Goal: Task Accomplishment & Management: Use online tool/utility

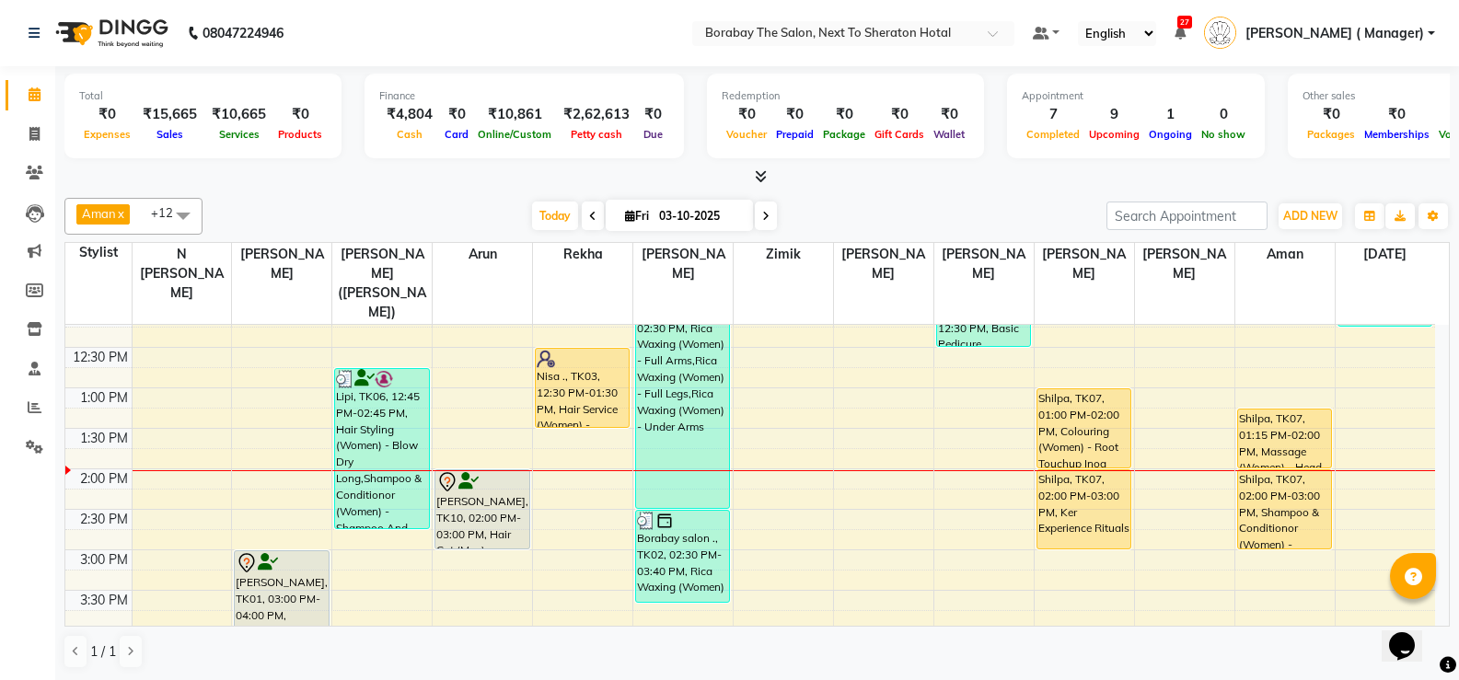
scroll to position [338, 0]
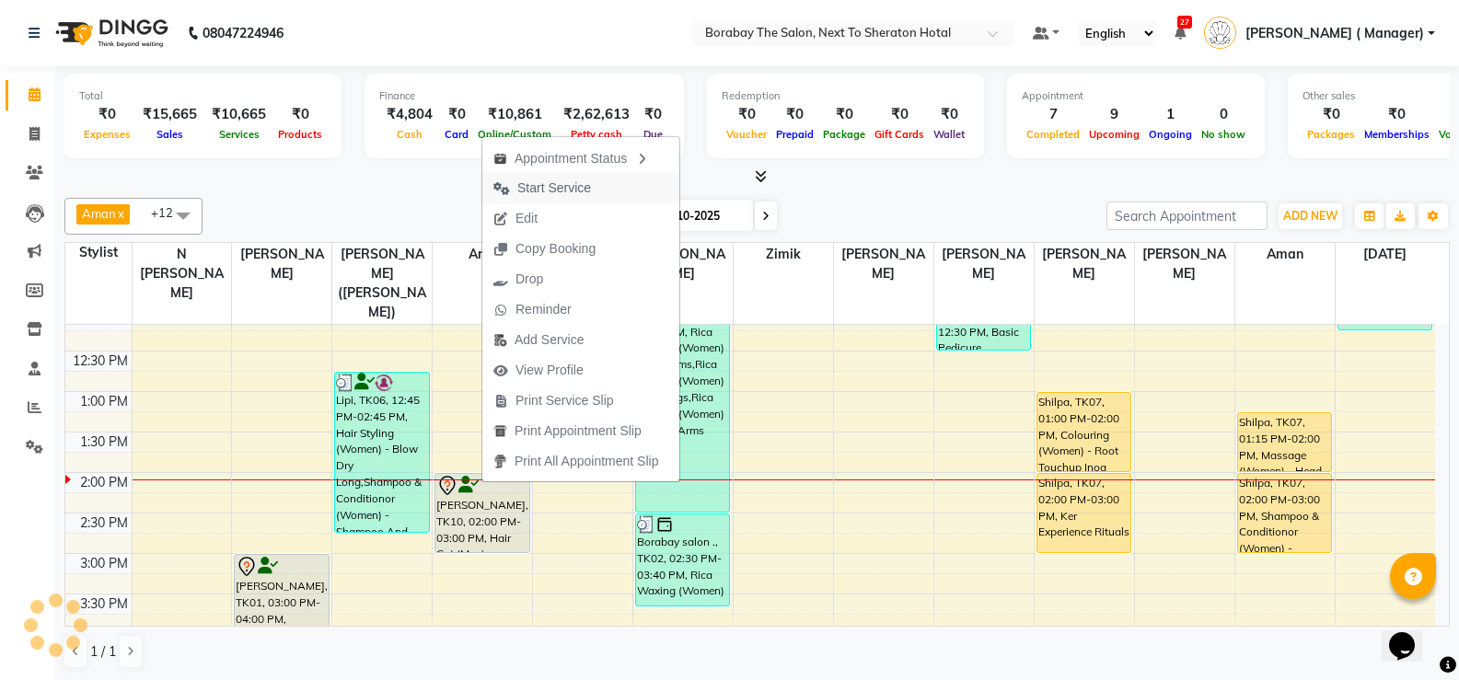
click at [577, 191] on span "Start Service" at bounding box center [554, 188] width 74 height 19
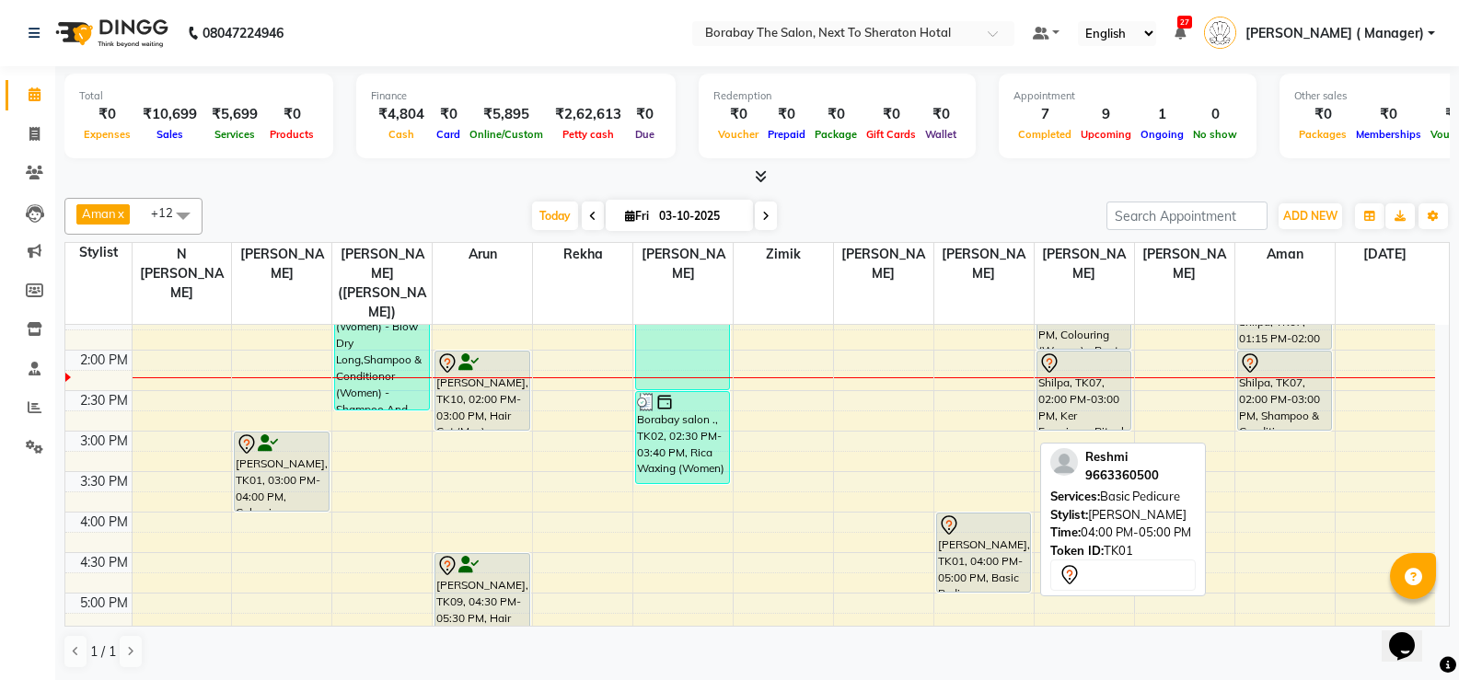
scroll to position [276, 0]
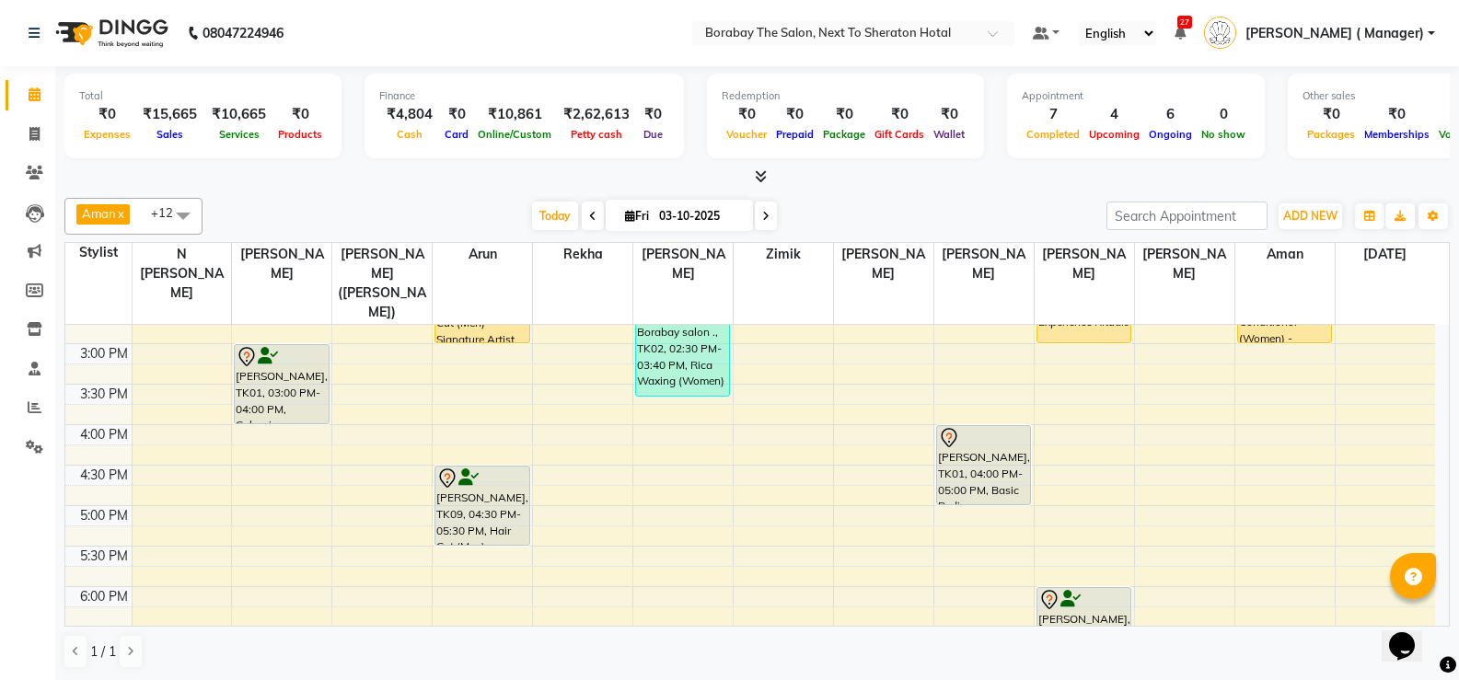
scroll to position [456, 0]
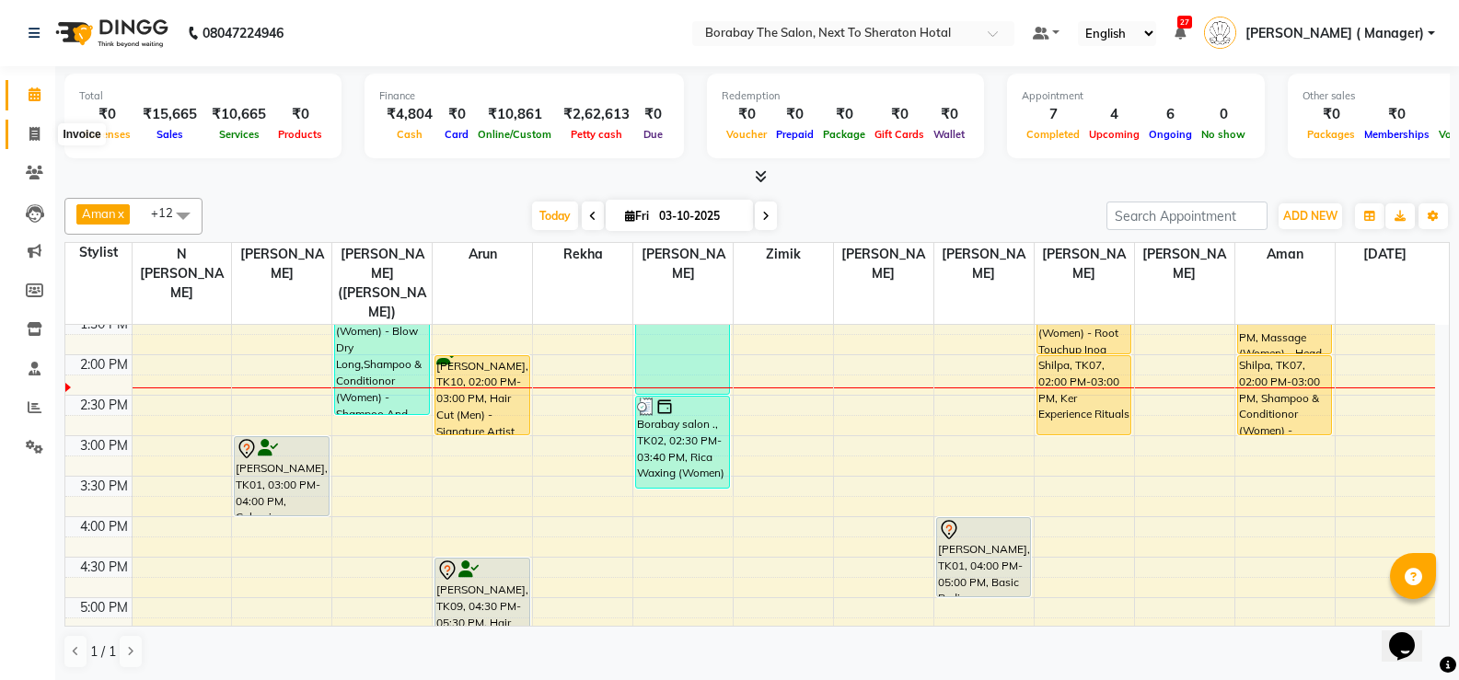
click at [30, 138] on icon at bounding box center [34, 134] width 10 height 14
select select "service"
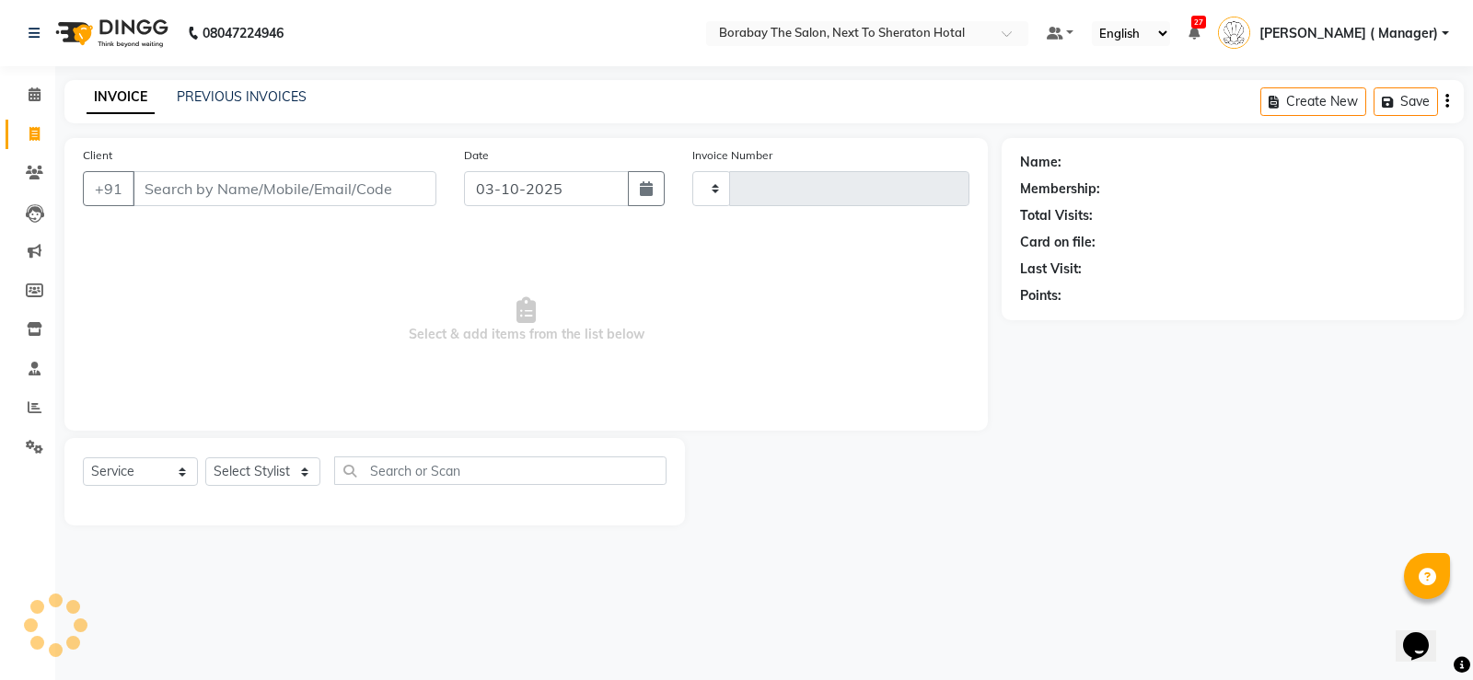
type input "4138"
select select "4945"
click at [352, 190] on input "Client" at bounding box center [285, 188] width 304 height 35
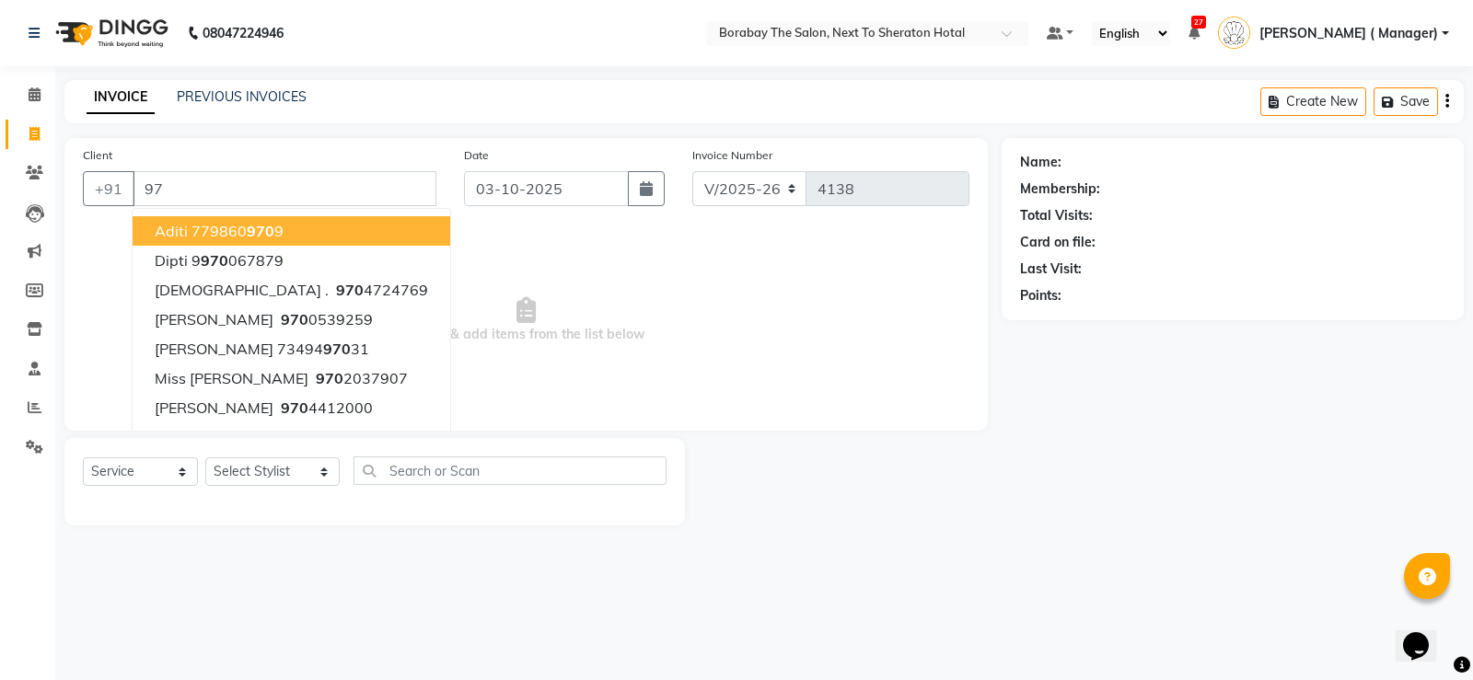
type input "9"
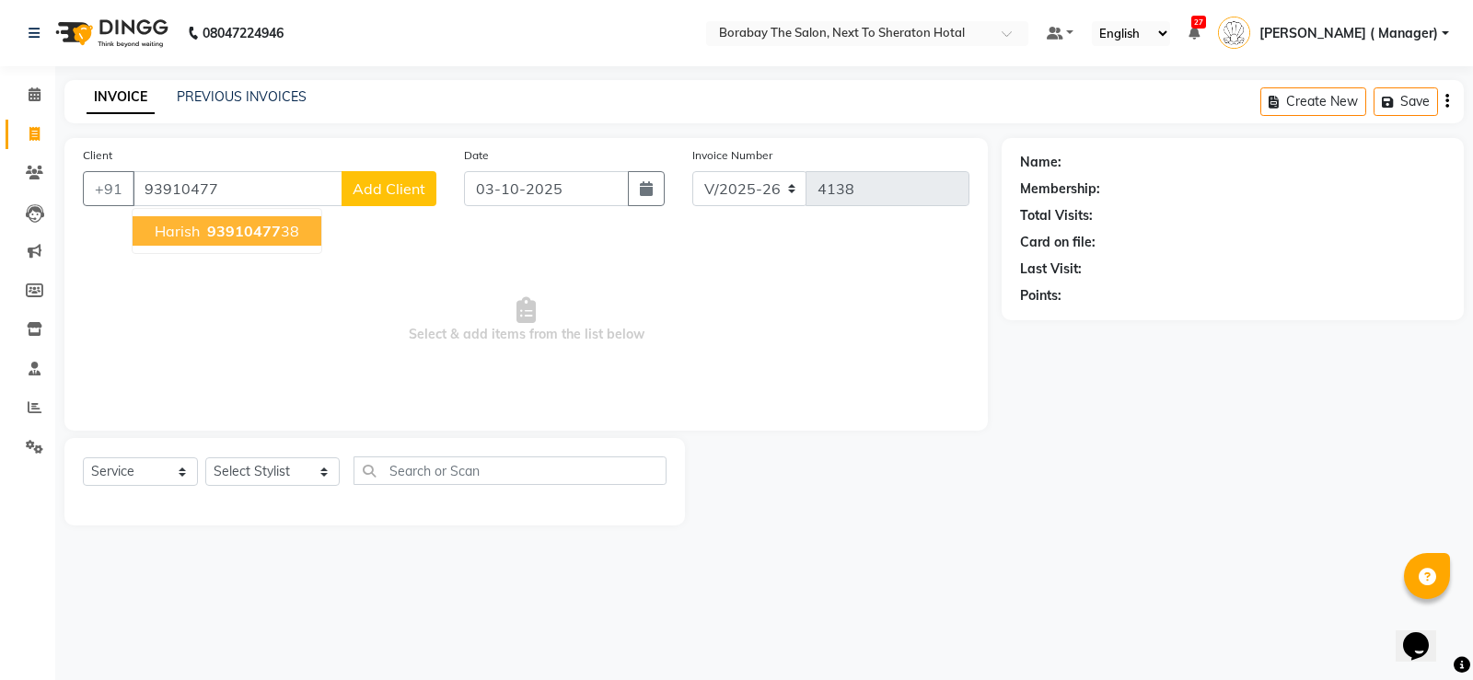
click at [255, 235] on span "93910477" at bounding box center [244, 231] width 74 height 18
type input "9391047738"
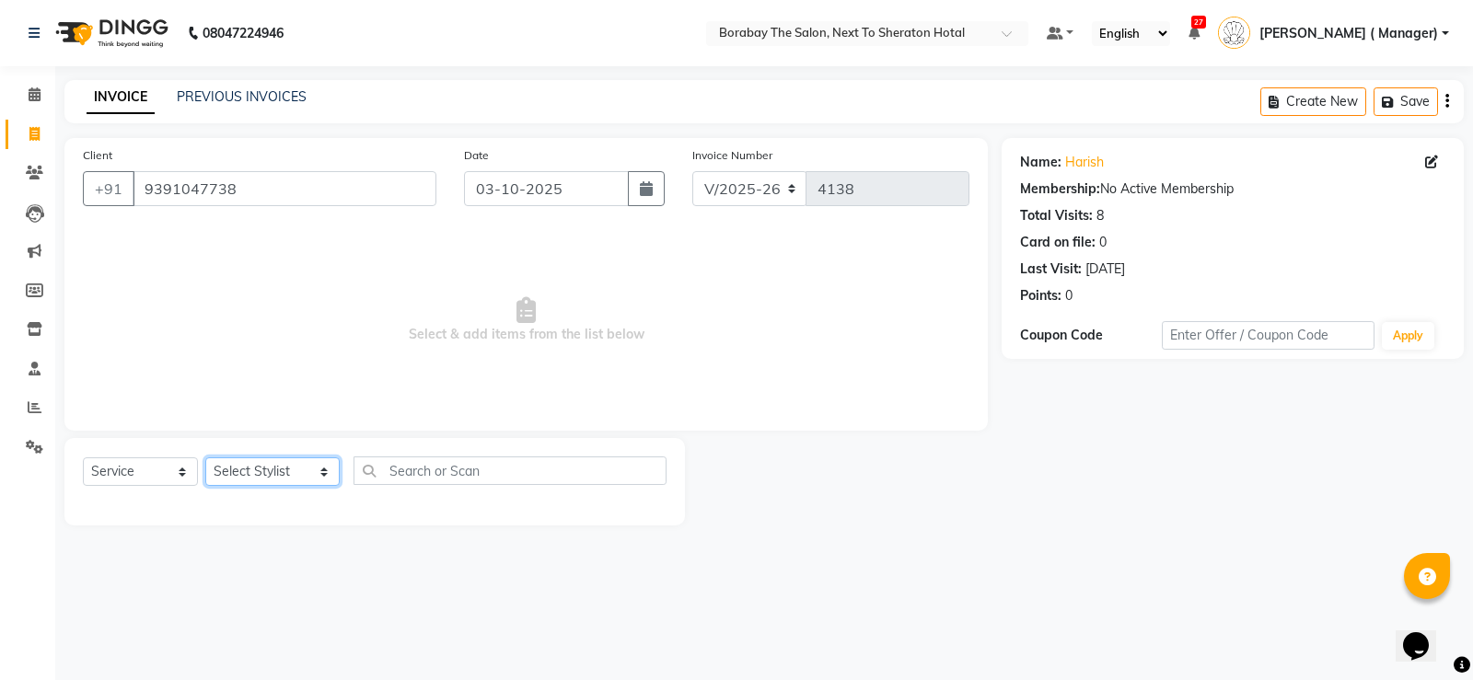
click at [261, 478] on select "Select Stylist Aman Arun Balu Bhasker Borabay Counter Borabay Dilnawaz Malik (S…" at bounding box center [272, 472] width 134 height 29
select select "78121"
click at [205, 458] on select "Select Stylist Aman Arun Balu Bhasker Borabay Counter Borabay Dilnawaz Malik (S…" at bounding box center [272, 472] width 134 height 29
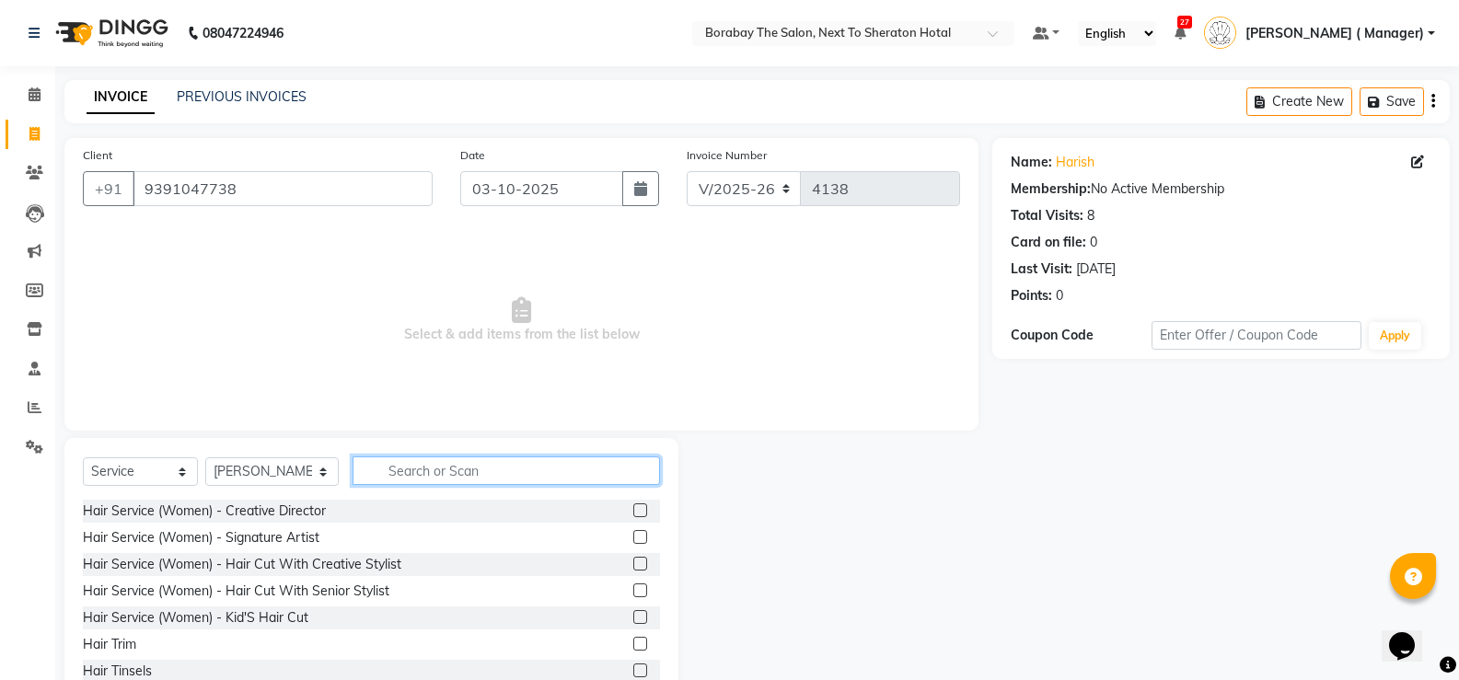
click at [452, 466] on input "text" at bounding box center [506, 471] width 307 height 29
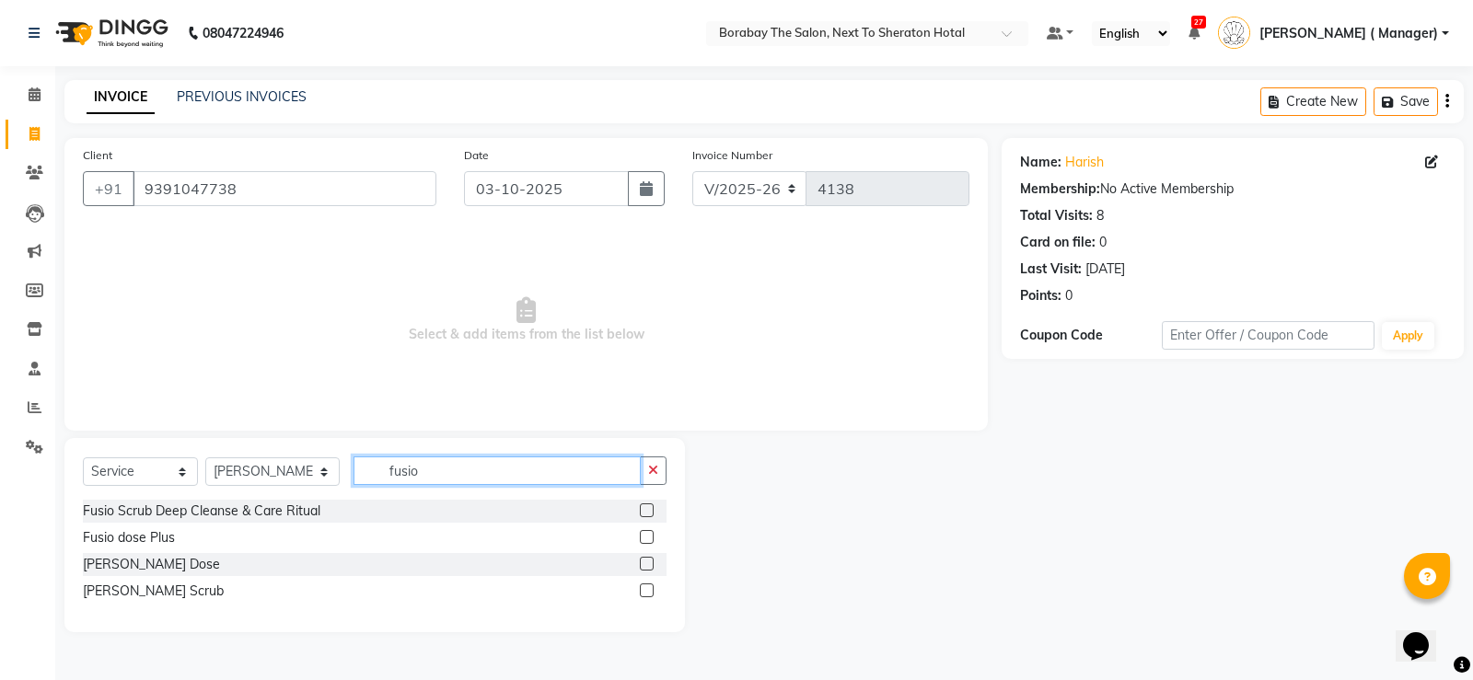
type input "fusio"
click at [648, 566] on label at bounding box center [647, 564] width 14 height 14
click at [648, 566] on input "checkbox" at bounding box center [646, 565] width 12 height 12
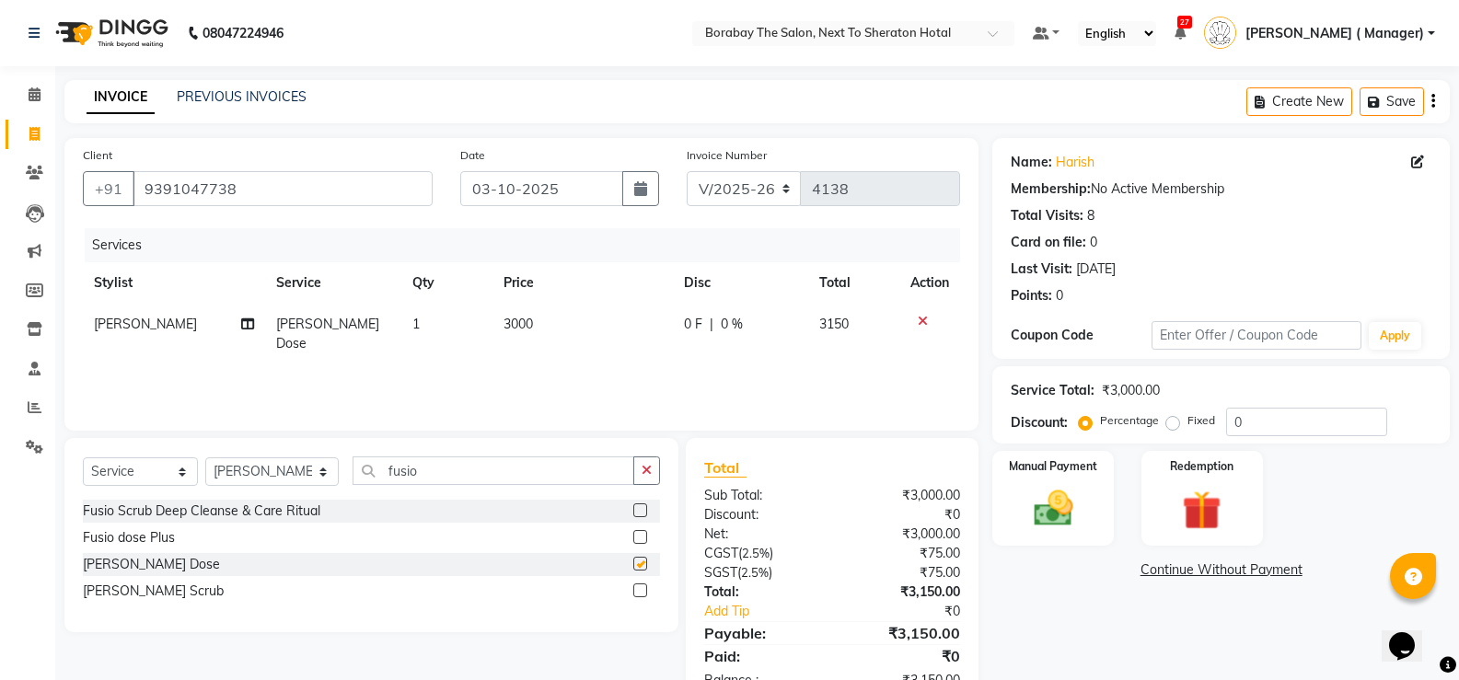
checkbox input "false"
click at [398, 473] on input "fusio" at bounding box center [494, 471] width 282 height 29
type input "f"
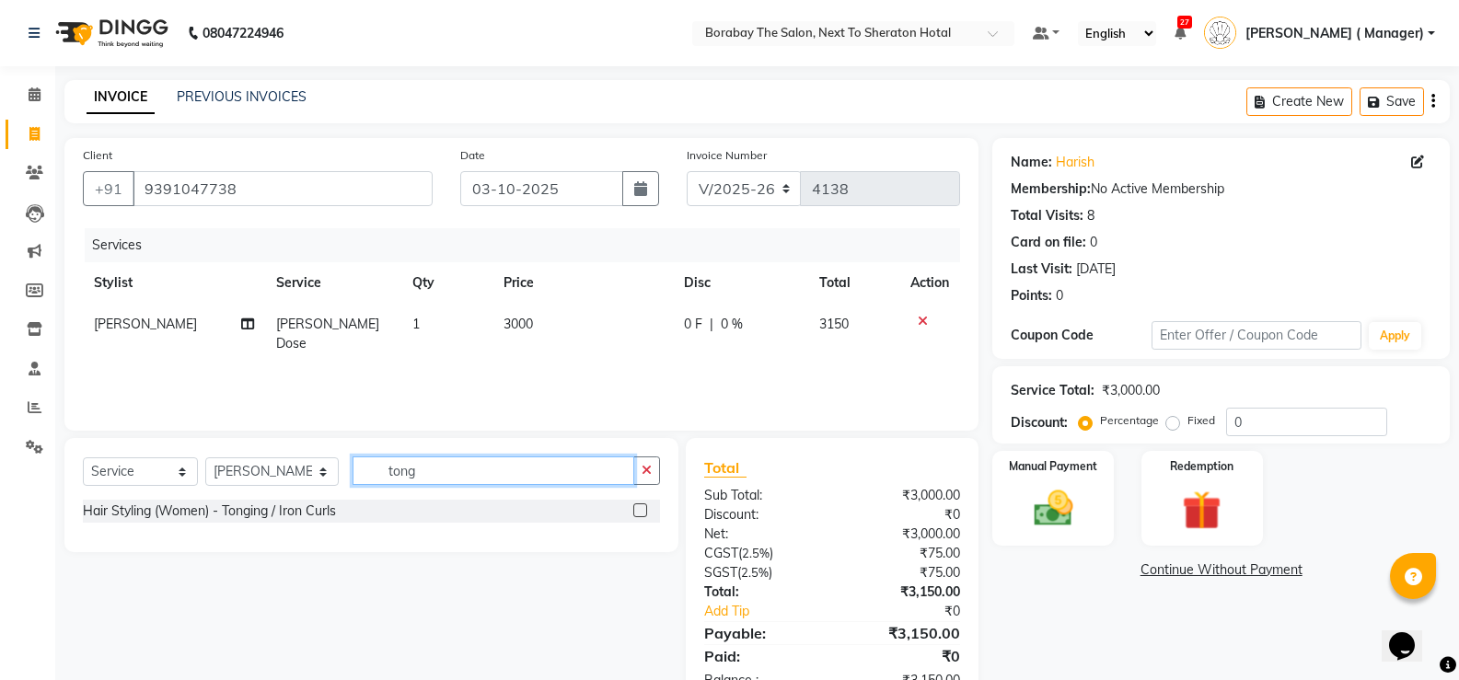
type input "tong"
click at [636, 515] on label at bounding box center [640, 511] width 14 height 14
click at [636, 515] on input "checkbox" at bounding box center [639, 511] width 12 height 12
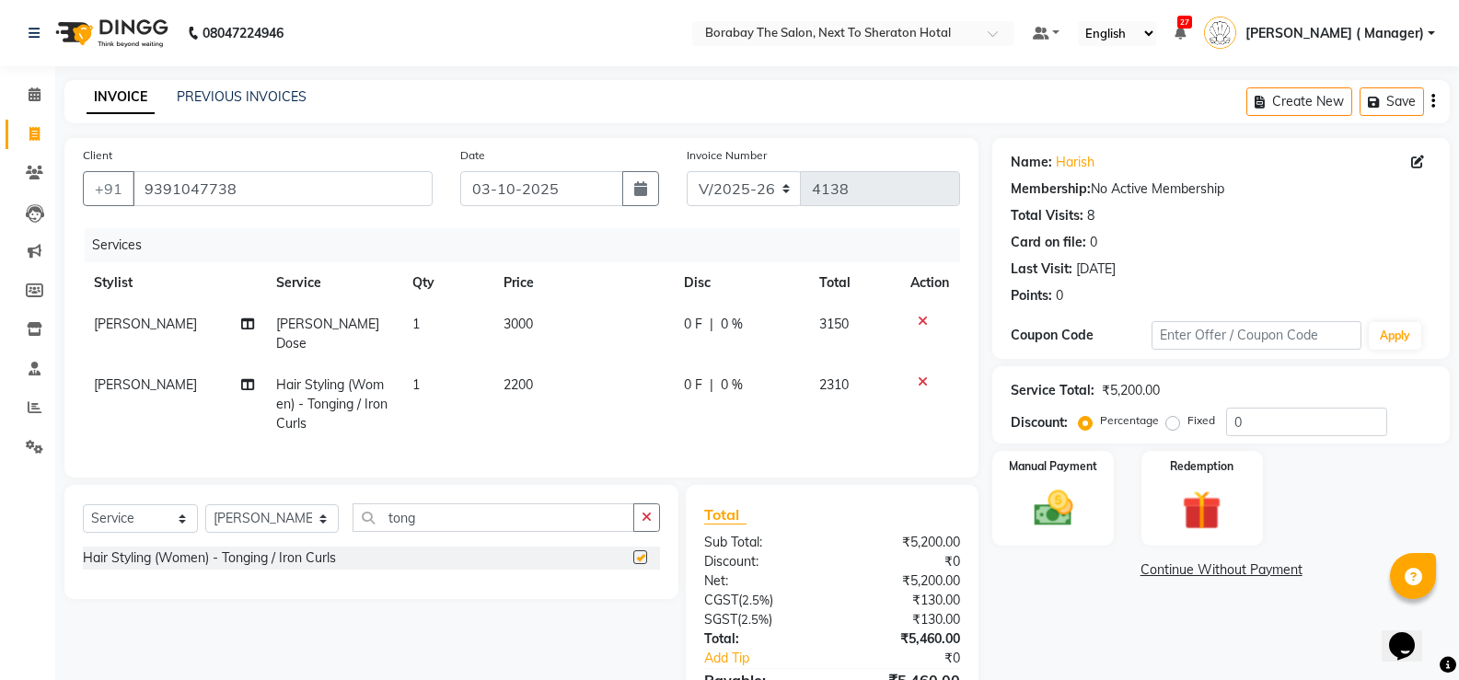
checkbox input "false"
click at [520, 376] on span "2200" at bounding box center [518, 384] width 29 height 17
select select "78121"
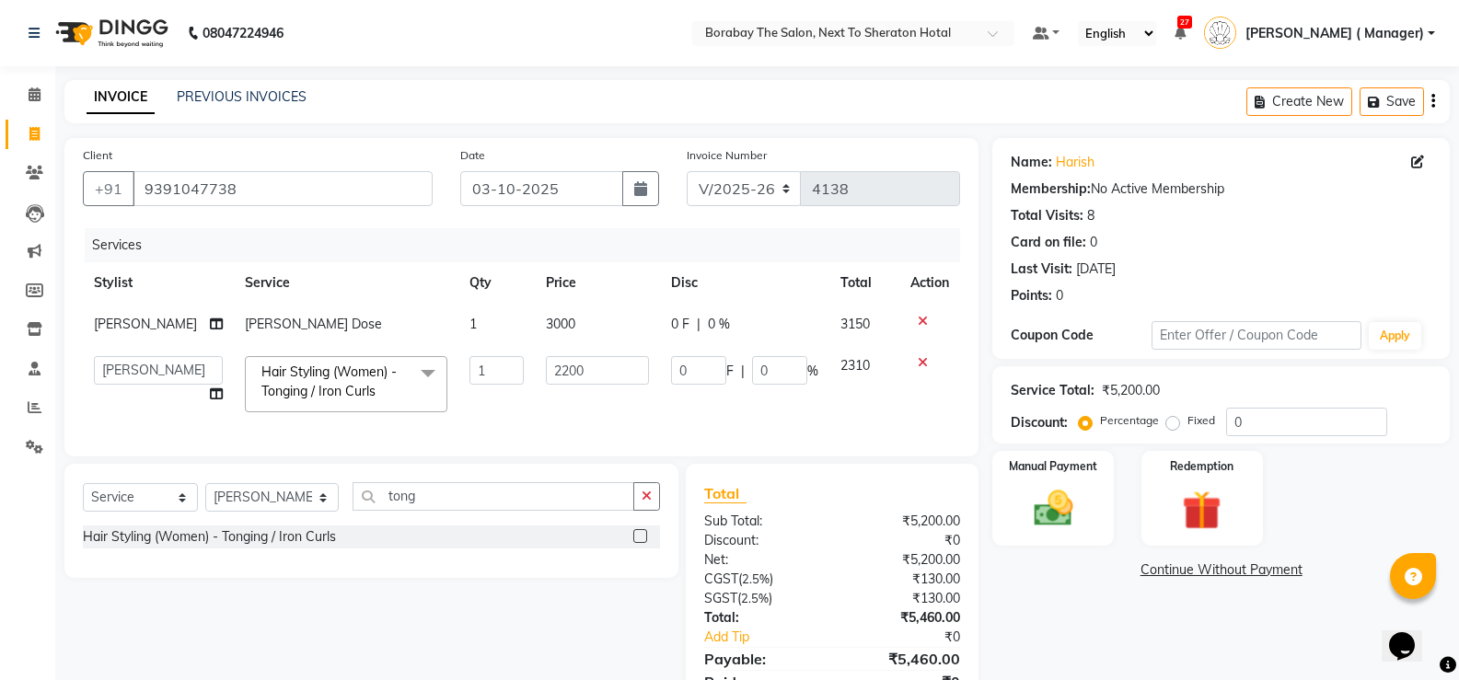
click at [535, 366] on td "2200" at bounding box center [597, 384] width 125 height 78
click at [558, 365] on input "2200" at bounding box center [597, 370] width 103 height 29
type input "2000"
click at [508, 416] on tr "Aman Arun Balu Bhasker Borabay Counter Borabay Dilnawaz Malik (Sameer) Easter H…" at bounding box center [521, 384] width 877 height 78
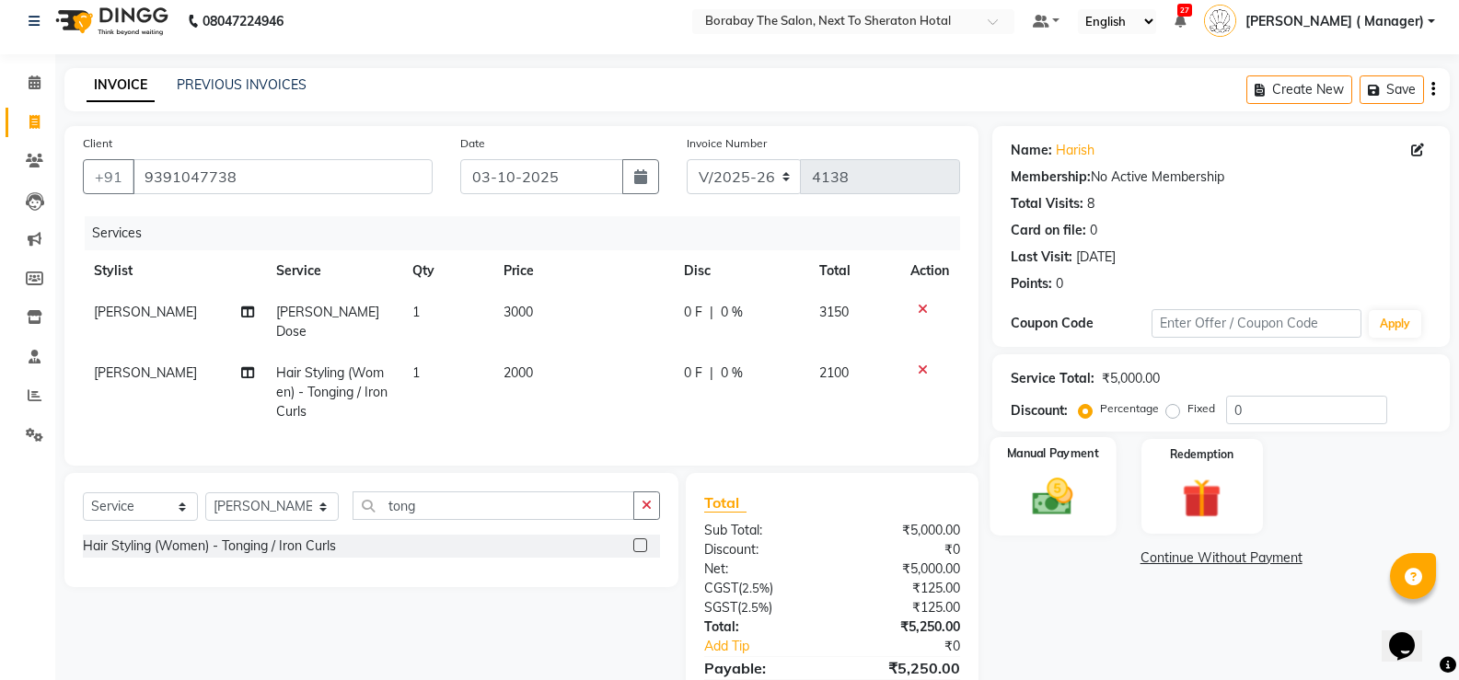
scroll to position [98, 0]
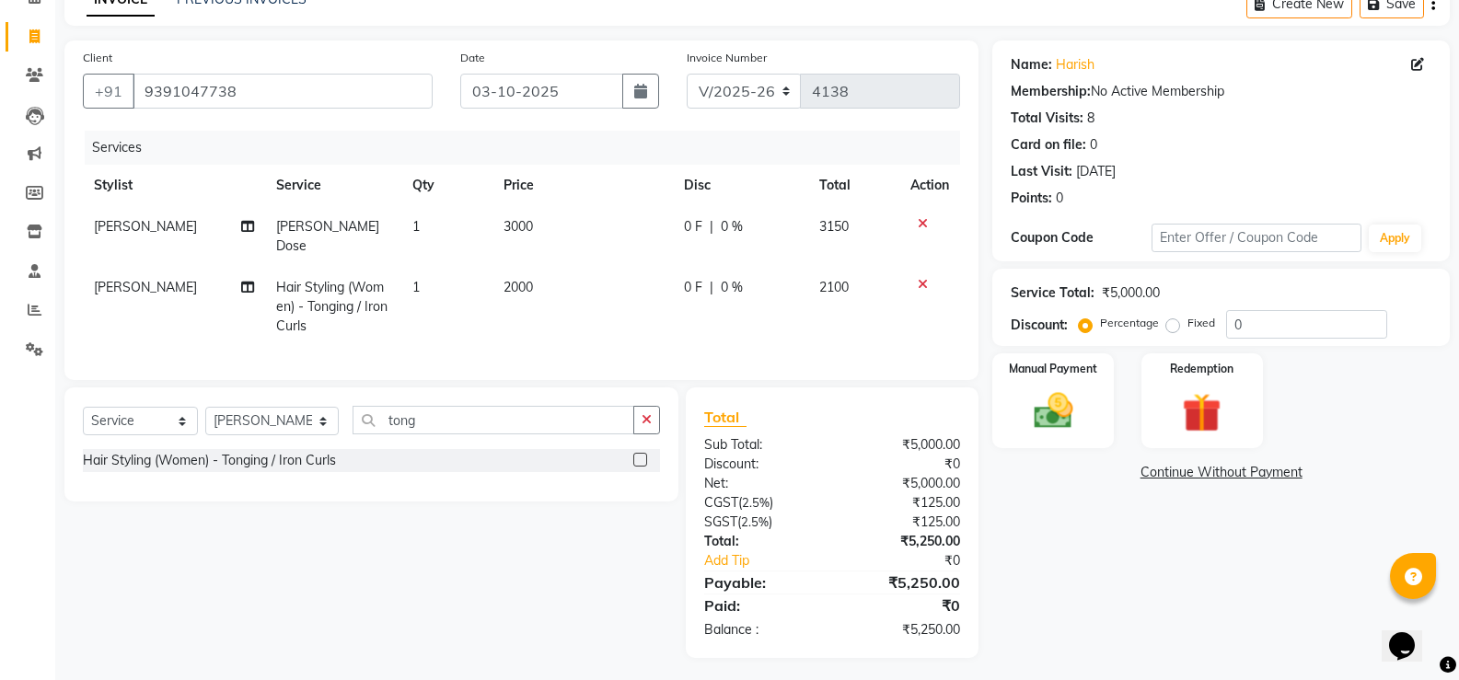
click at [294, 222] on span "Ker Fusio Dose" at bounding box center [327, 236] width 103 height 36
select select "78121"
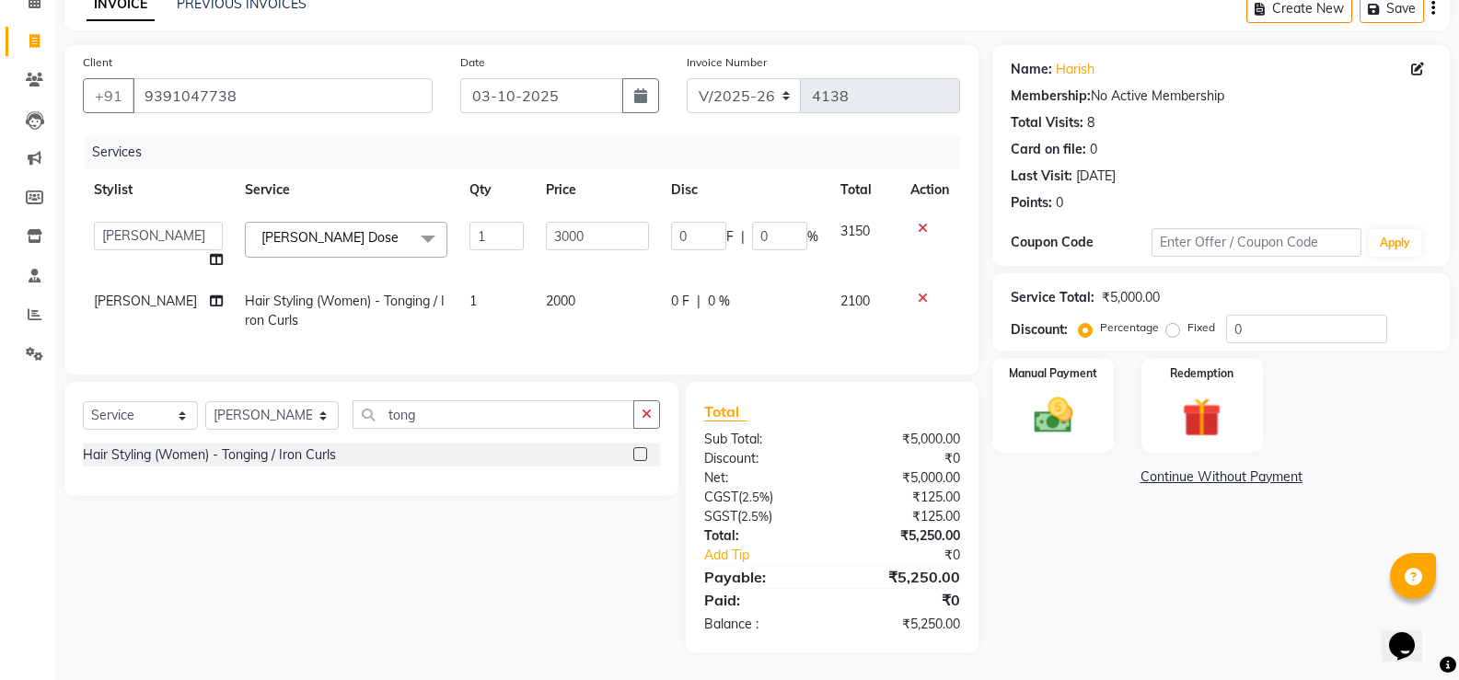
click at [377, 243] on span "Ker Fusio Dose x" at bounding box center [346, 240] width 203 height 36
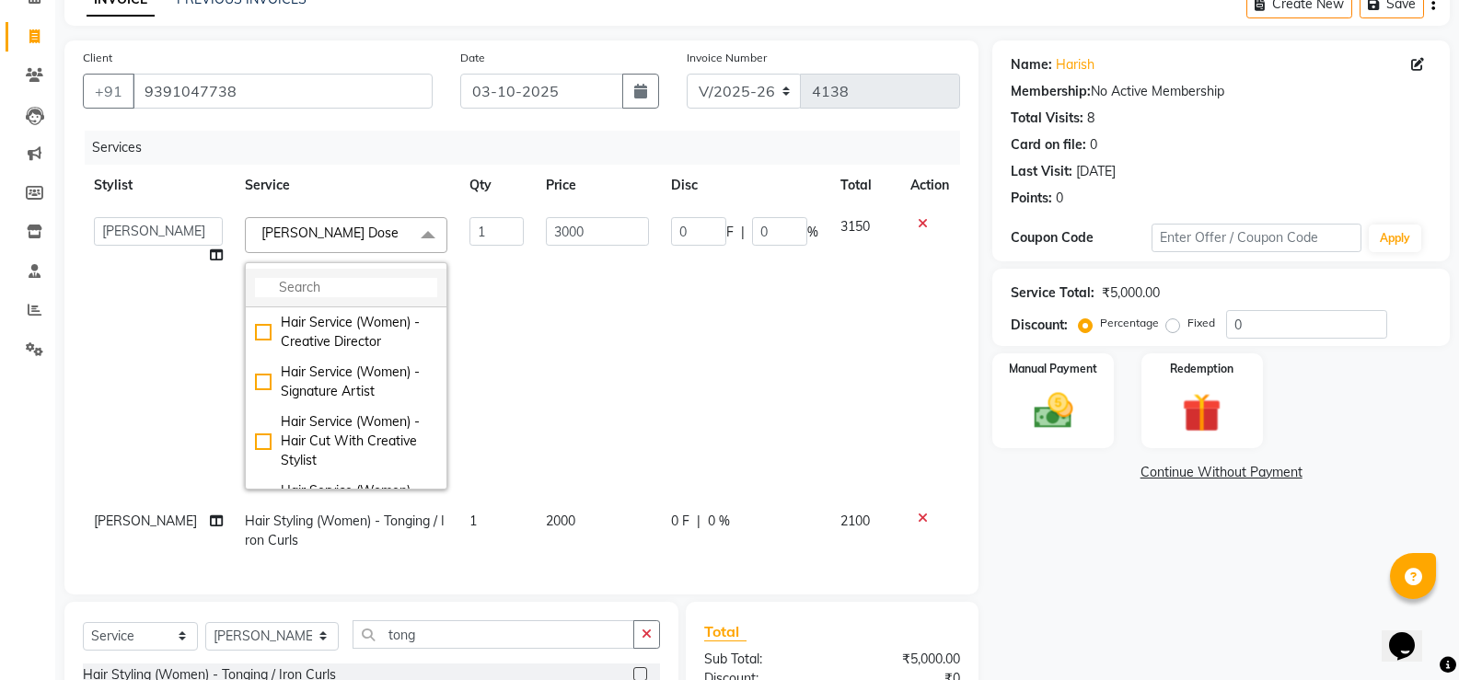
click at [276, 279] on input "multiselect-search" at bounding box center [346, 287] width 182 height 19
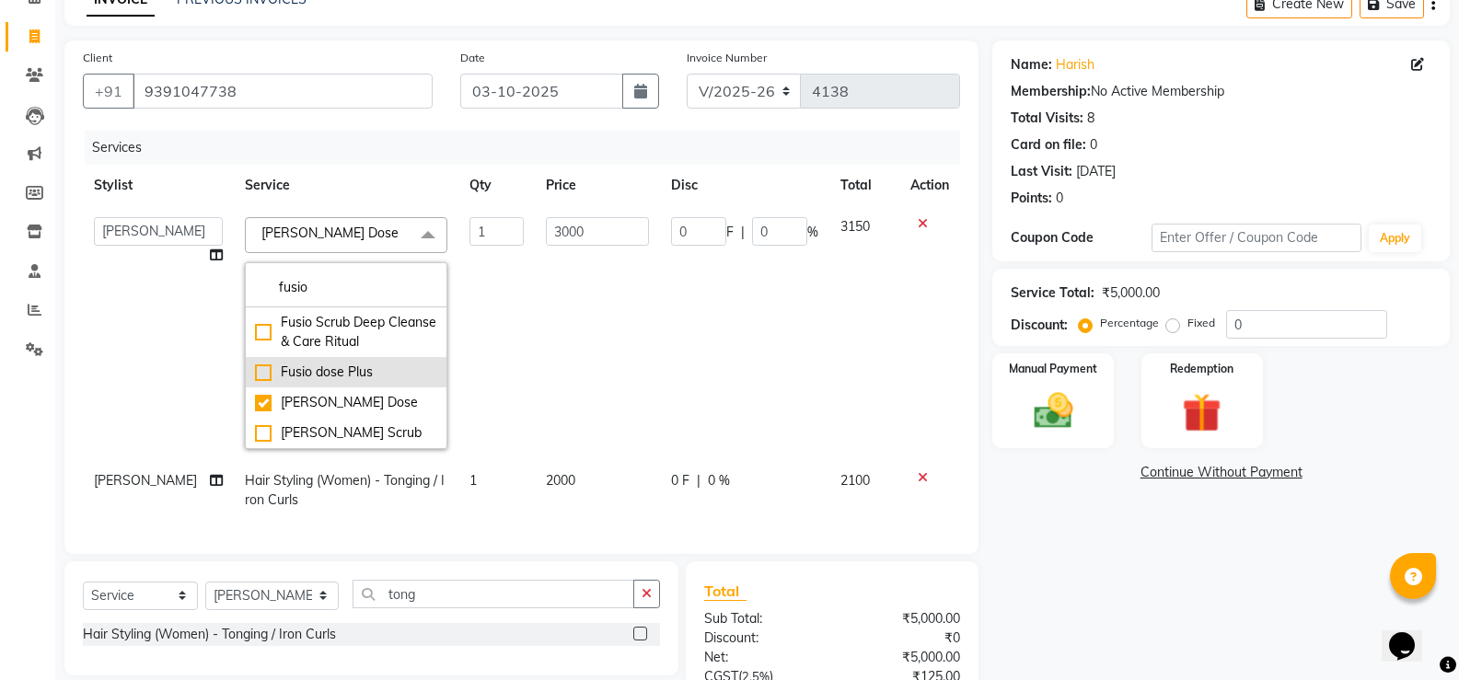
type input "fusio"
click at [255, 368] on div "Fusio dose Plus" at bounding box center [346, 372] width 182 height 19
checkbox input "true"
checkbox input "false"
type input "3300"
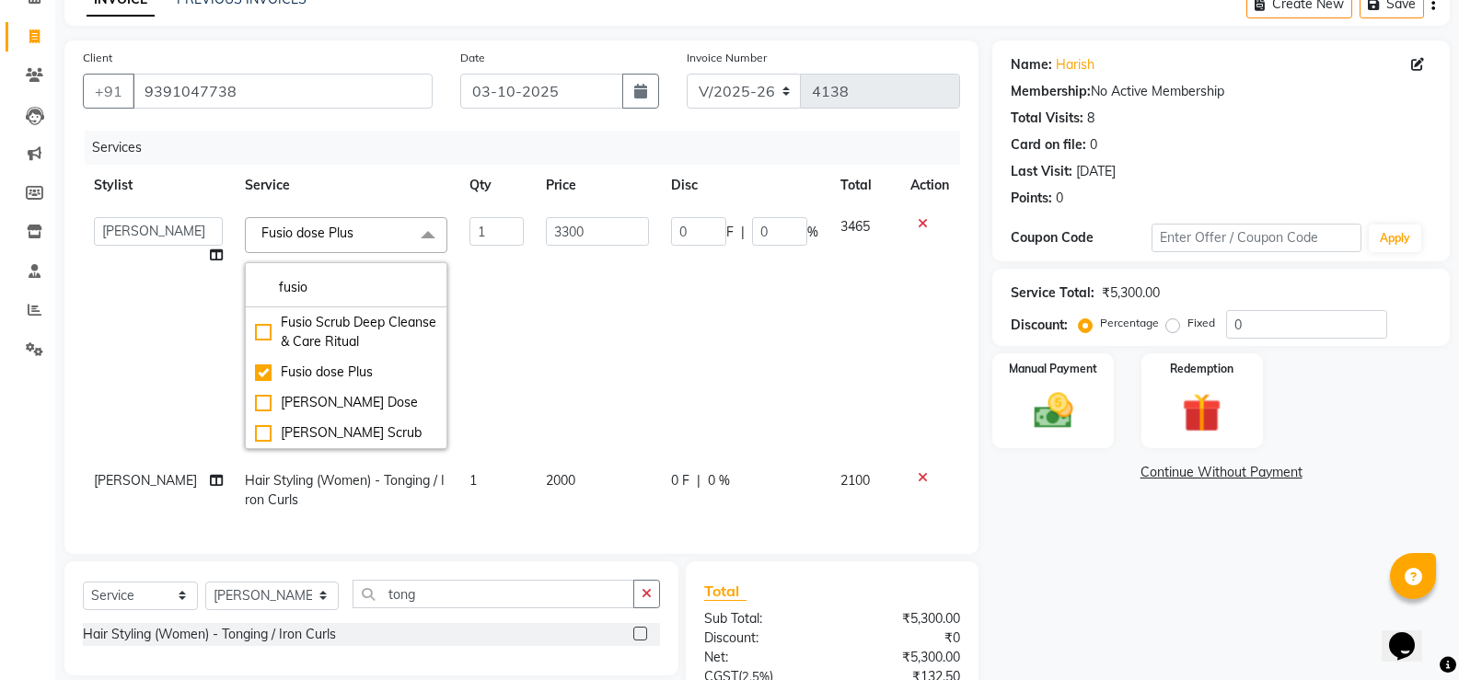
click at [696, 369] on td "0 F | 0 %" at bounding box center [744, 333] width 169 height 254
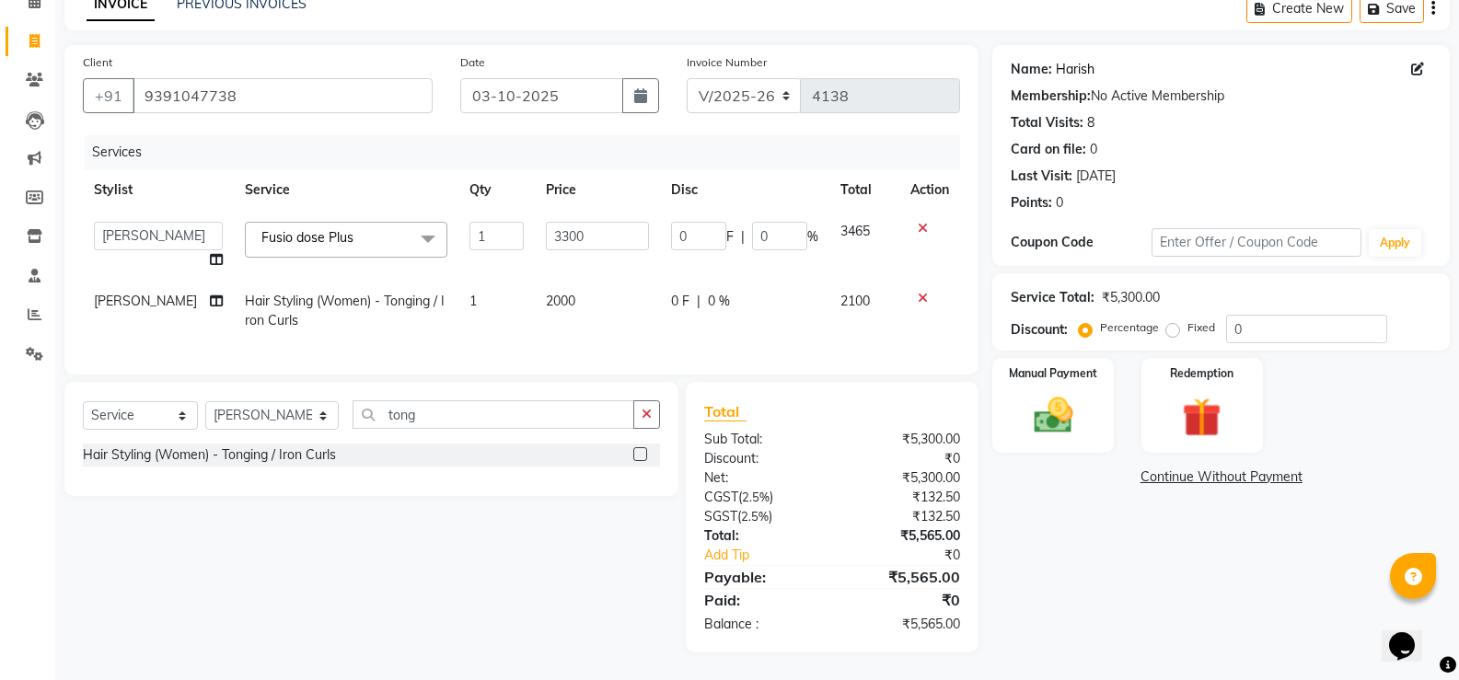
click at [1073, 64] on link "Harish" at bounding box center [1075, 69] width 39 height 19
click at [1284, 332] on input "0" at bounding box center [1306, 329] width 161 height 29
type input "1"
type input "33"
type input "1"
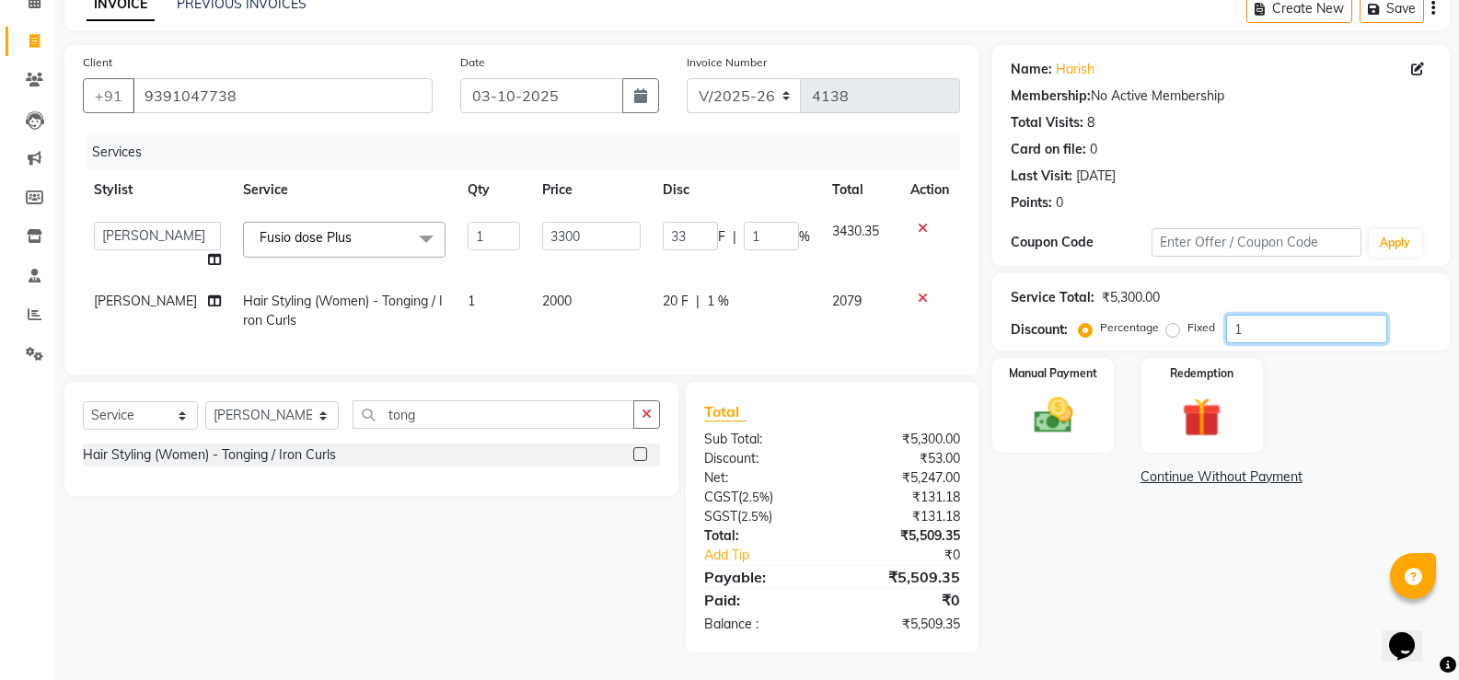
type input "10"
type input "330"
type input "10"
click at [1079, 407] on img at bounding box center [1052, 415] width 65 height 47
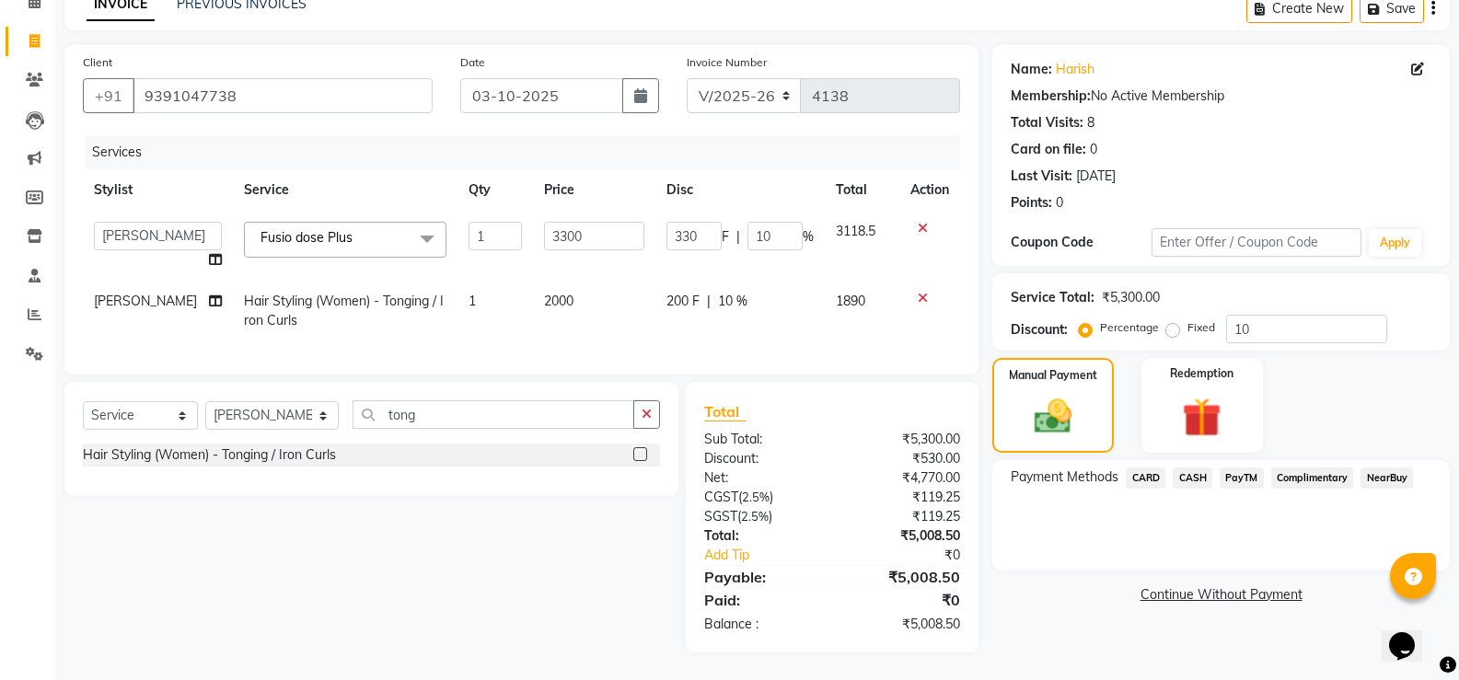
click at [1241, 468] on span "PayTM" at bounding box center [1242, 478] width 44 height 21
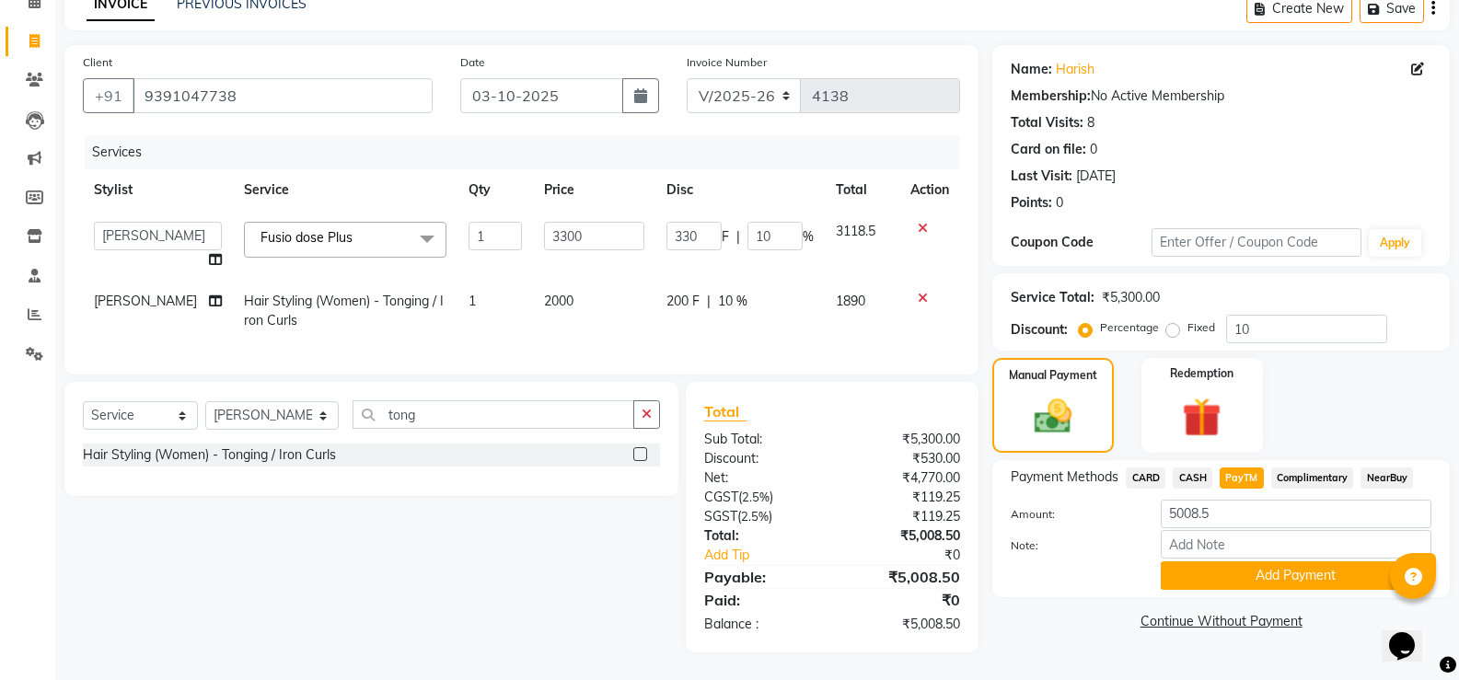
click at [1134, 477] on span "CARD" at bounding box center [1146, 478] width 40 height 21
click at [1269, 575] on button "Add Payment" at bounding box center [1296, 576] width 271 height 29
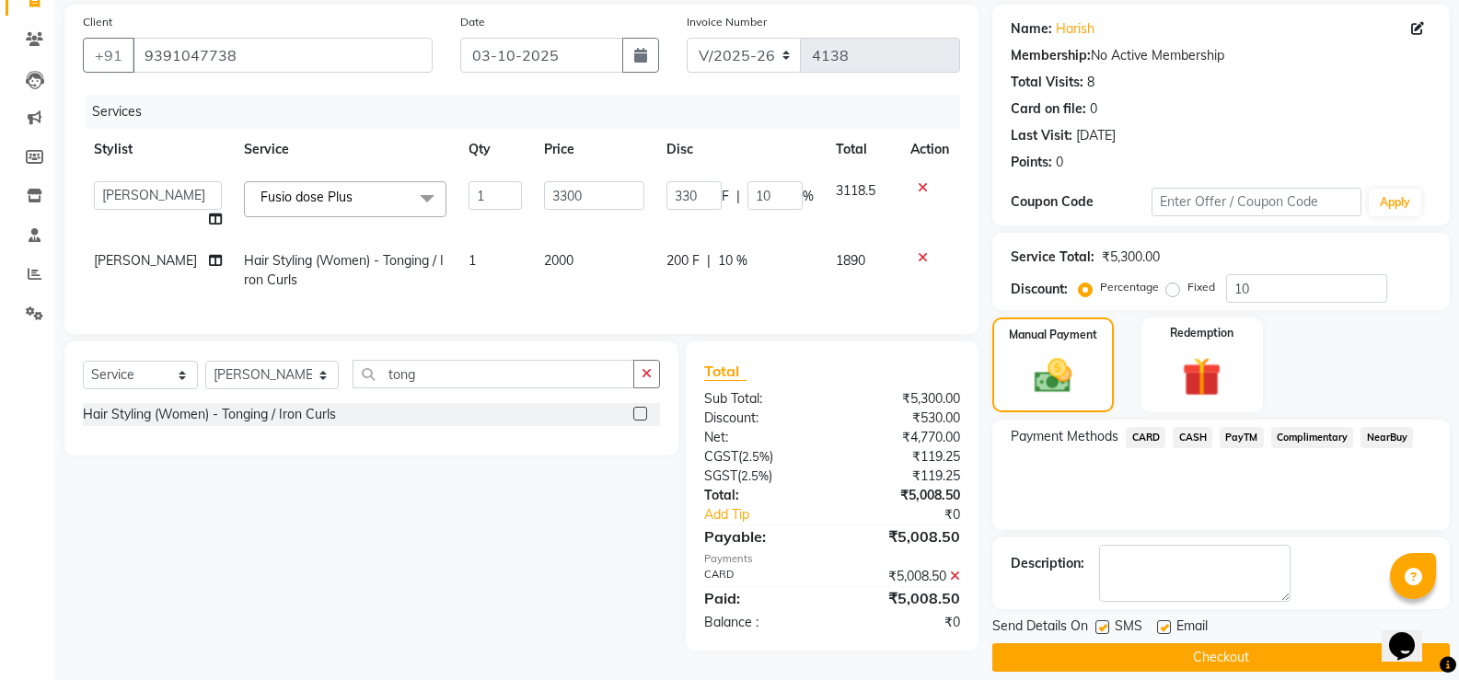
scroll to position [153, 0]
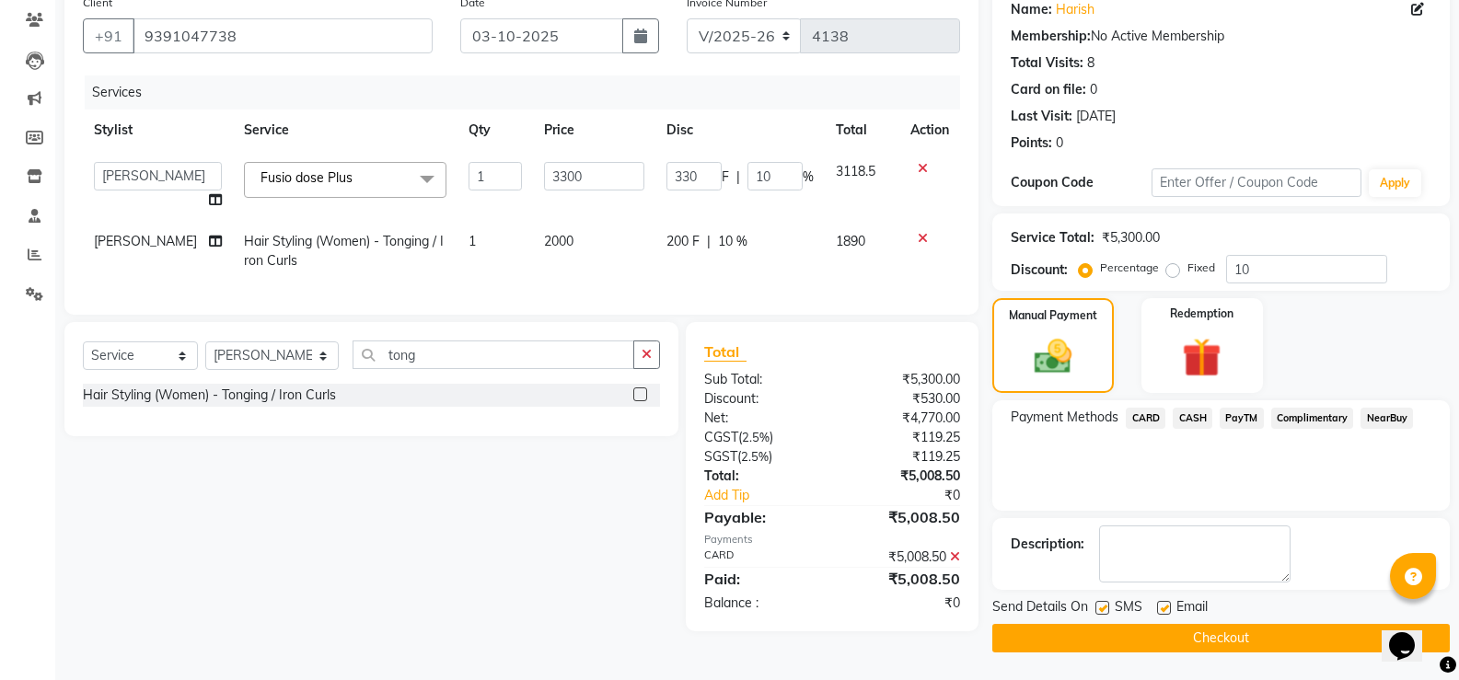
click at [1202, 643] on button "Checkout" at bounding box center [1221, 638] width 458 height 29
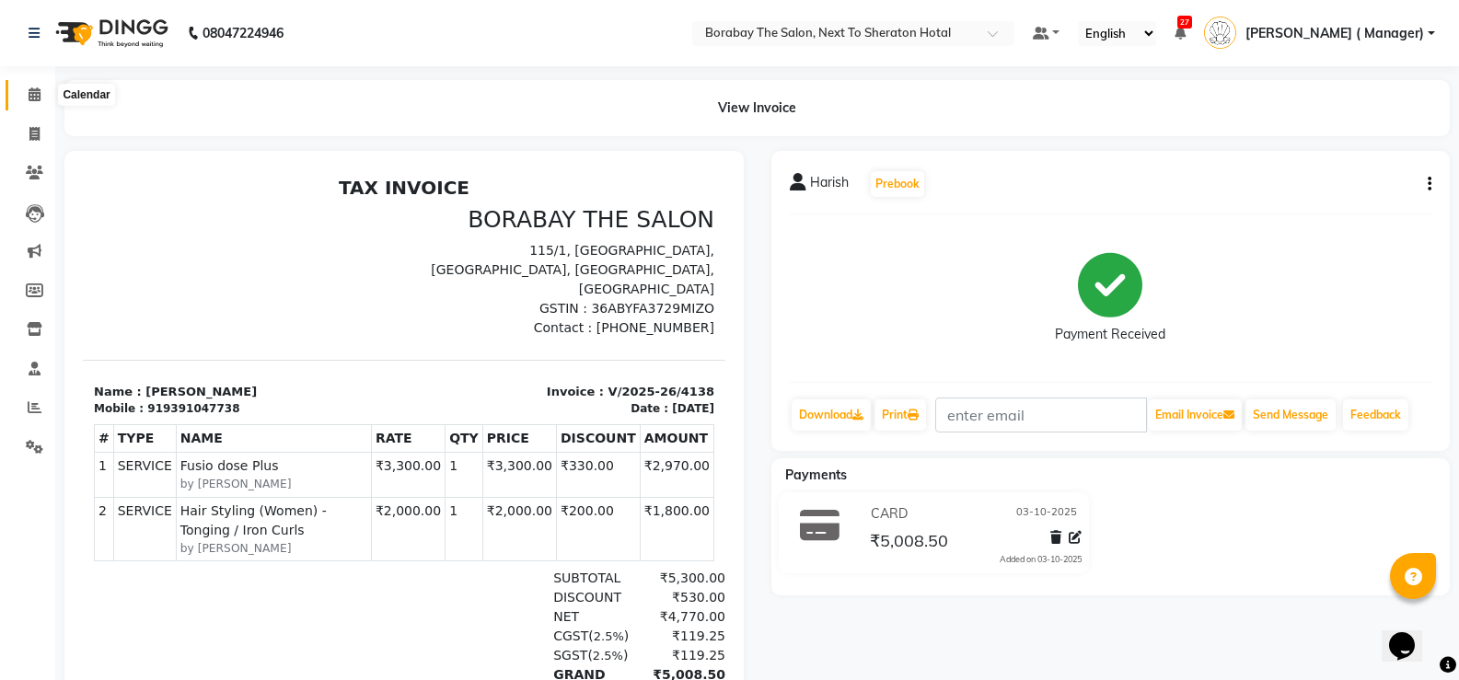
click at [37, 98] on icon at bounding box center [35, 94] width 12 height 14
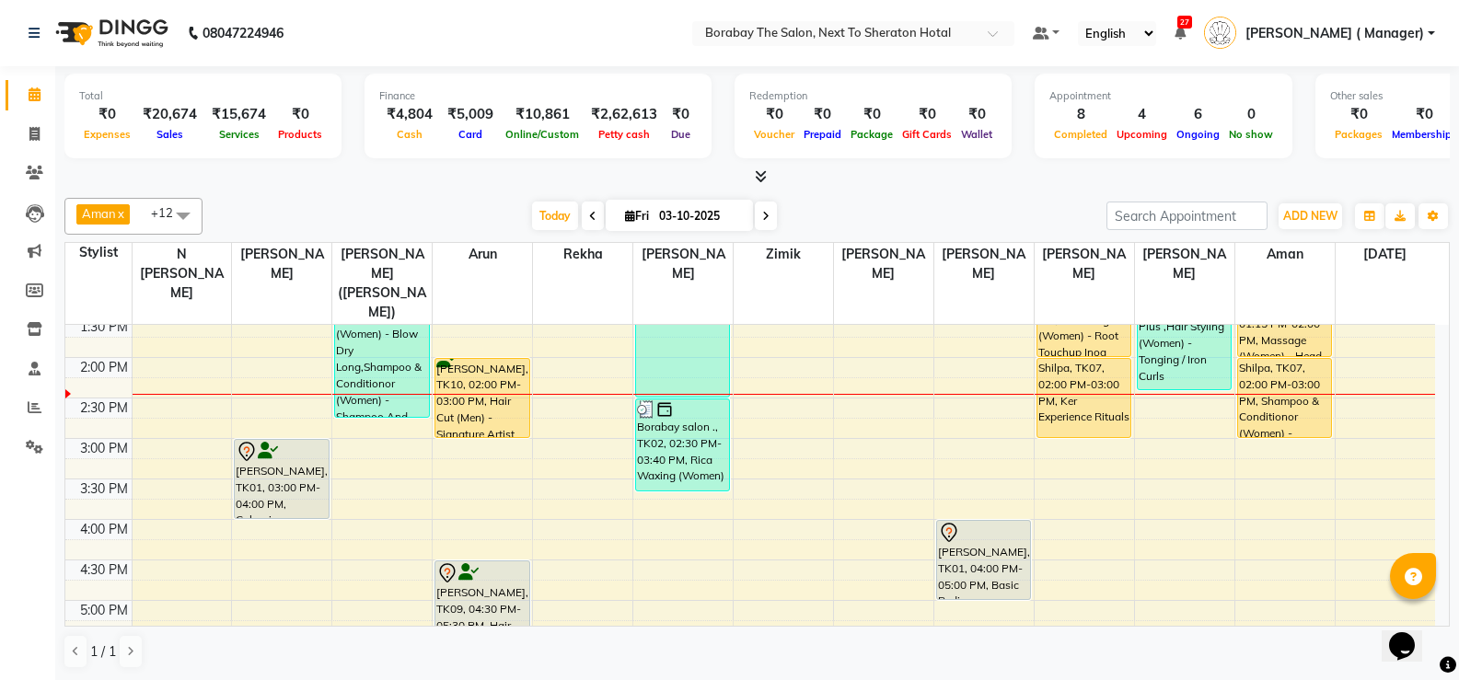
scroll to position [552, 0]
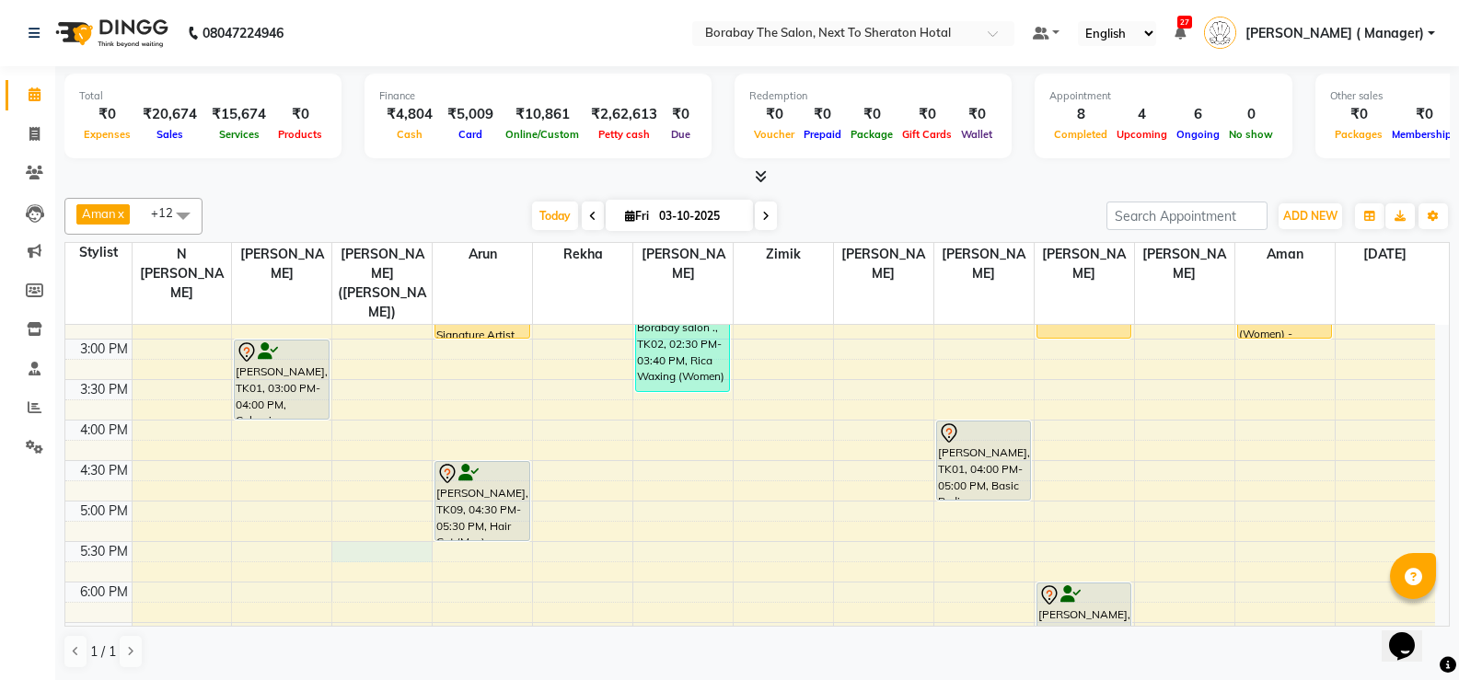
click at [344, 530] on div "8:00 AM 8:30 AM 9:00 AM 9:30 AM 10:00 AM 10:30 AM 11:00 AM 11:30 AM 12:00 PM 12…" at bounding box center [750, 299] width 1370 height 1052
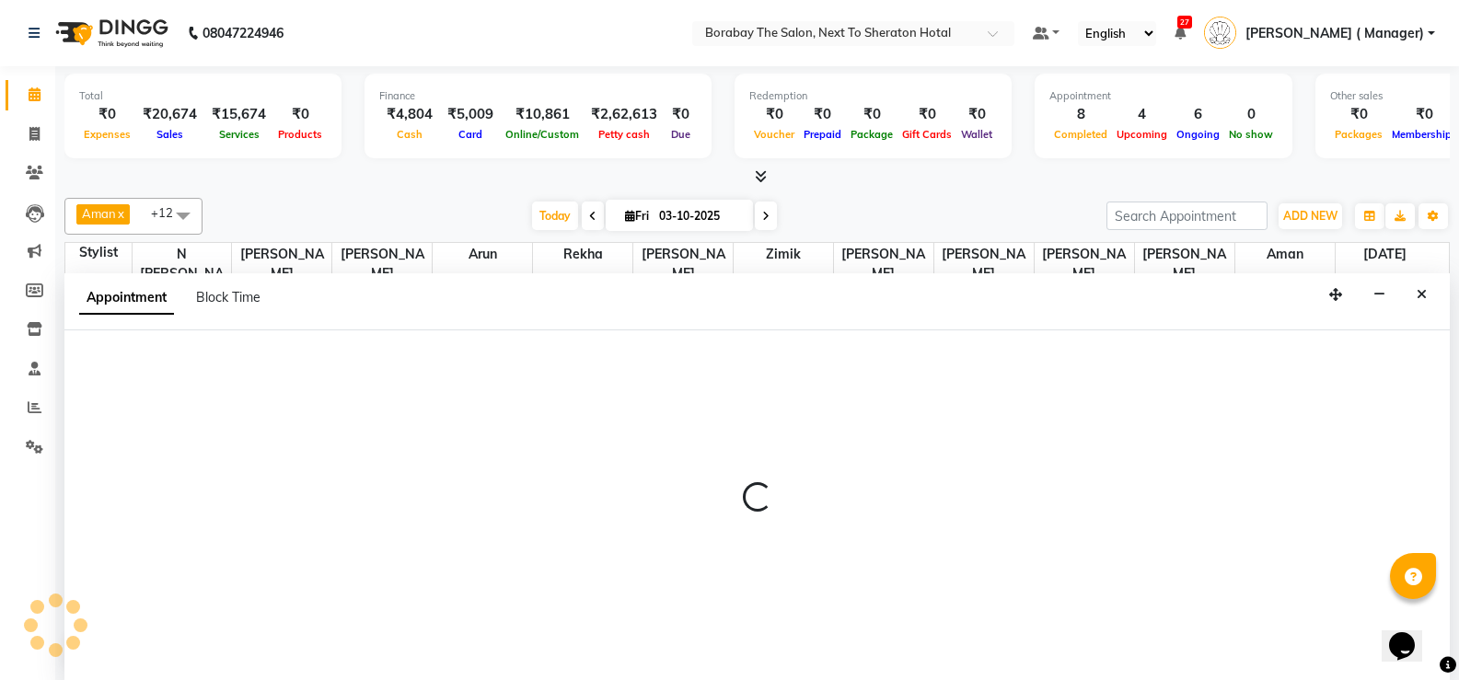
scroll to position [1, 0]
click at [484, 183] on div at bounding box center [756, 176] width 1385 height 19
click at [1428, 295] on button "Close" at bounding box center [1421, 294] width 27 height 29
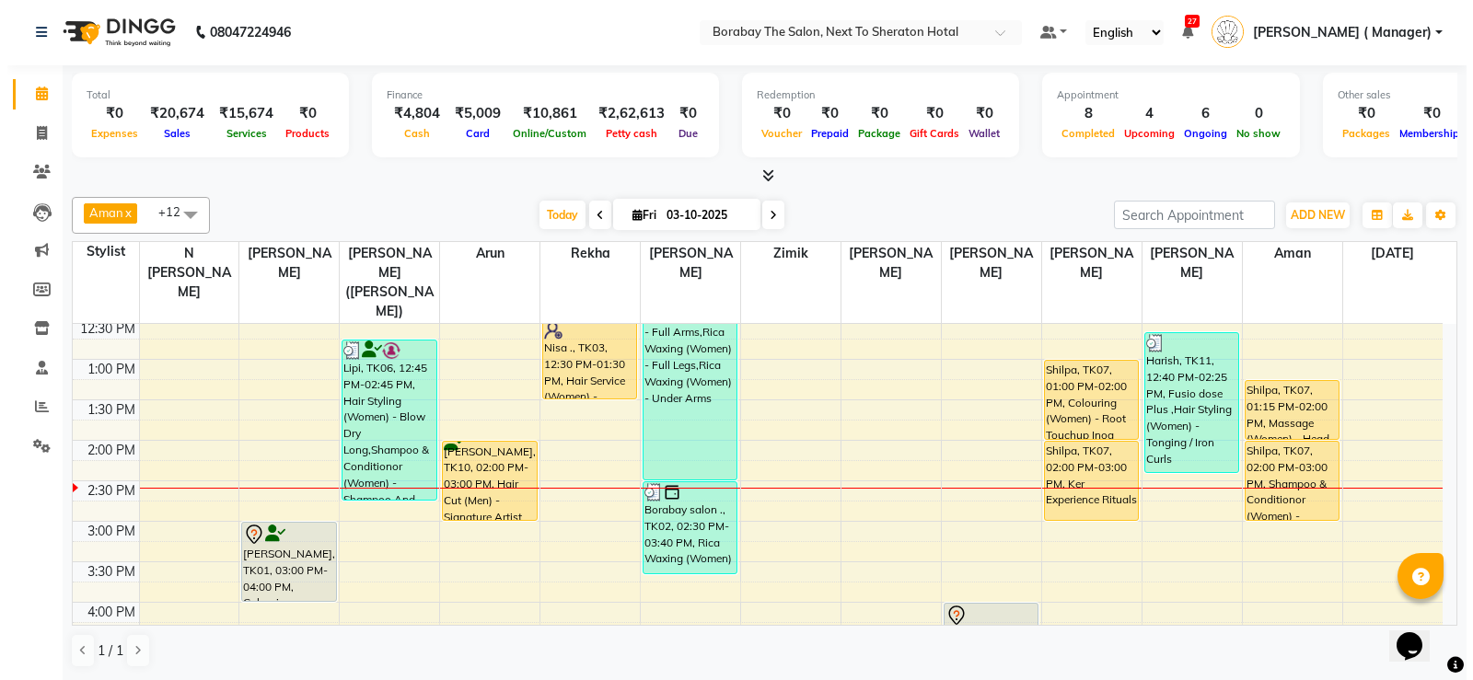
scroll to position [368, 0]
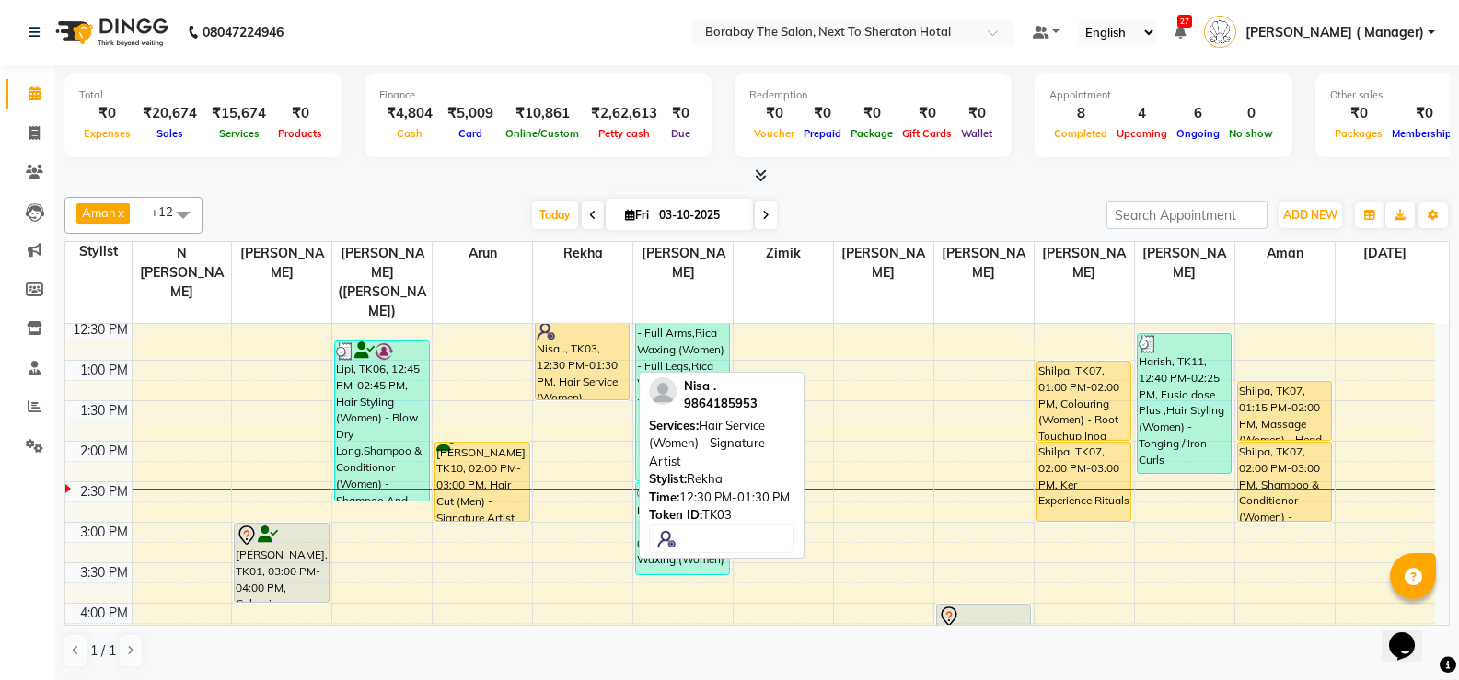
click at [598, 365] on div "Nisa ., TK03, 12:30 PM-01:30 PM, Hair Service (Women) - Signature Artist" at bounding box center [582, 360] width 93 height 78
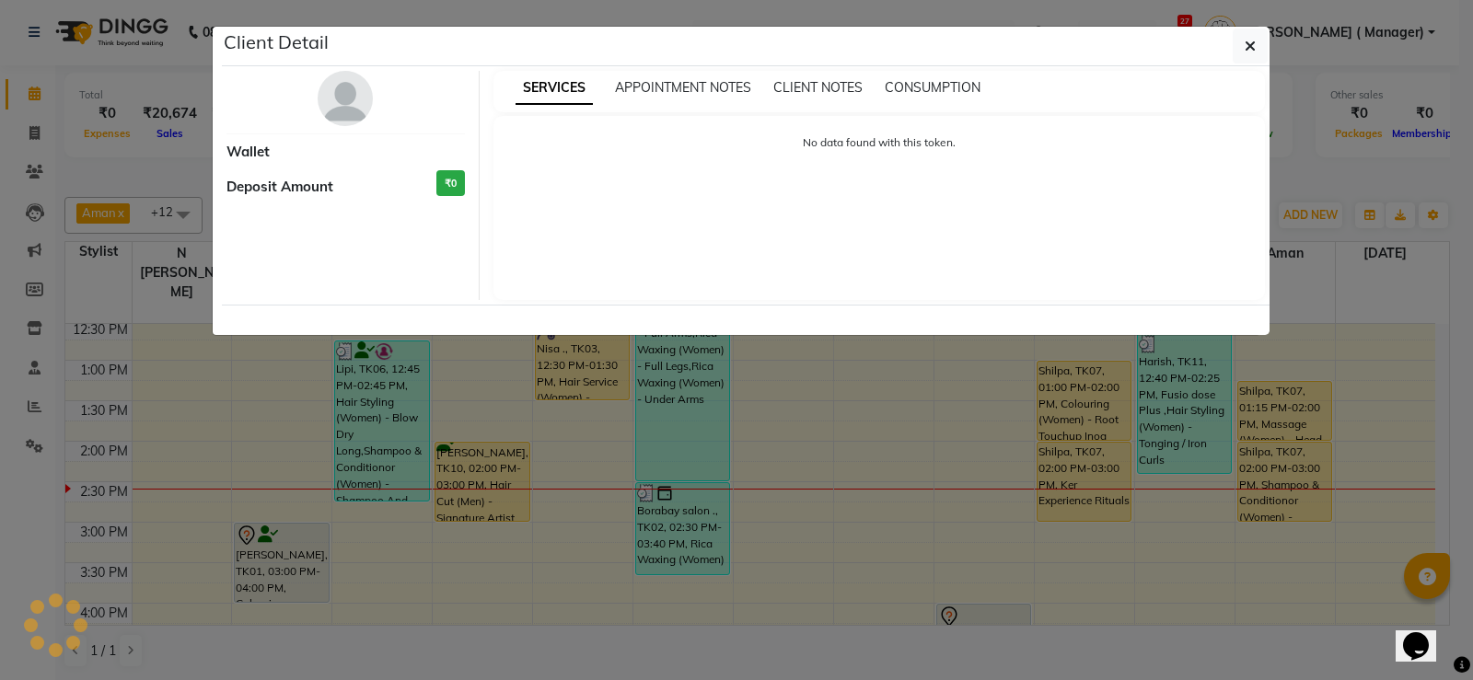
select select "1"
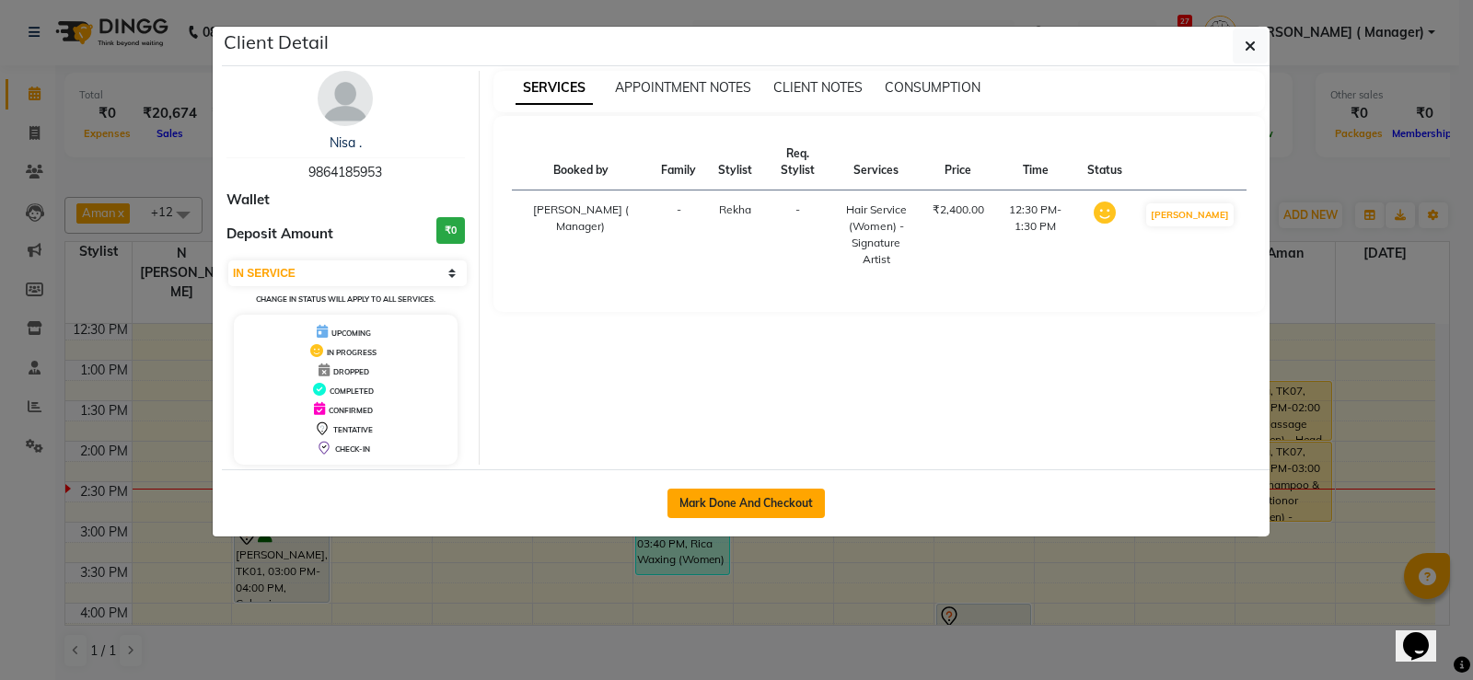
click at [773, 510] on button "Mark Done And Checkout" at bounding box center [745, 503] width 157 height 29
select select "service"
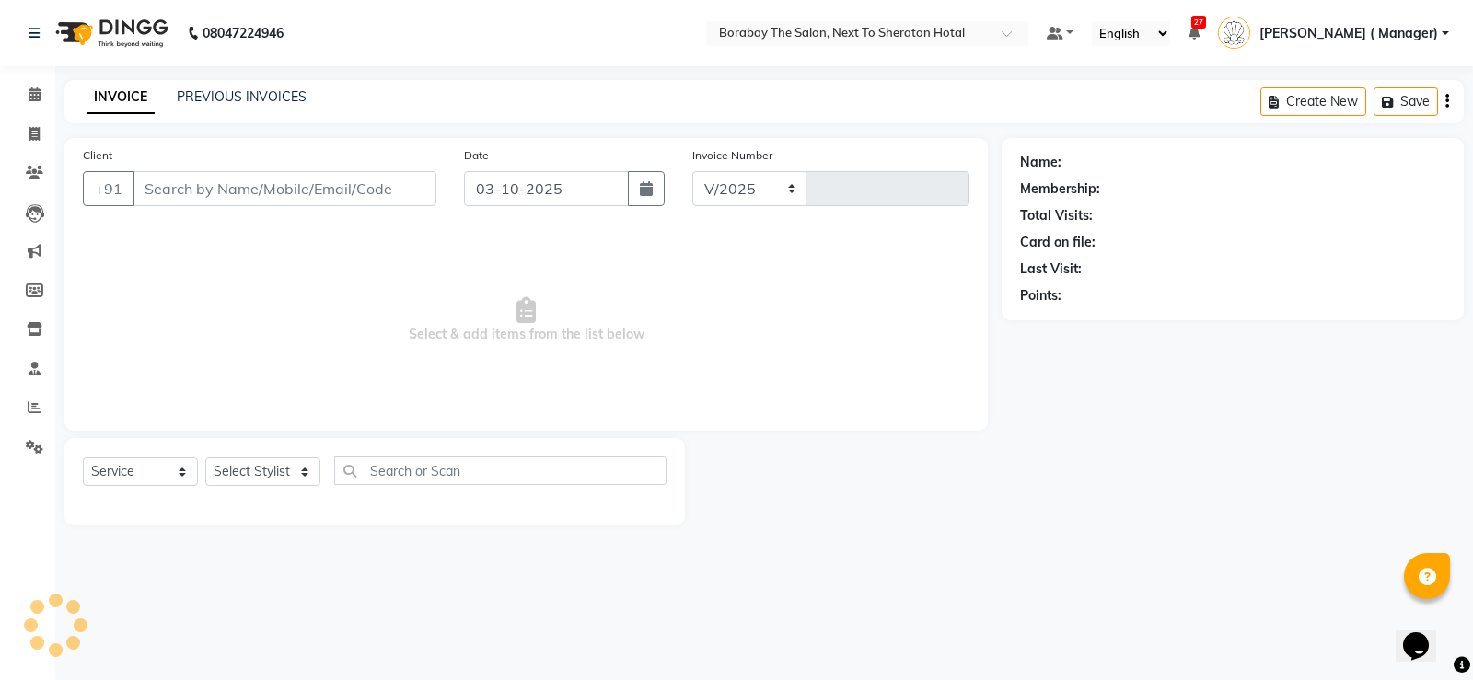
select select "4945"
type input "4139"
type input "9864185953"
select select "31360"
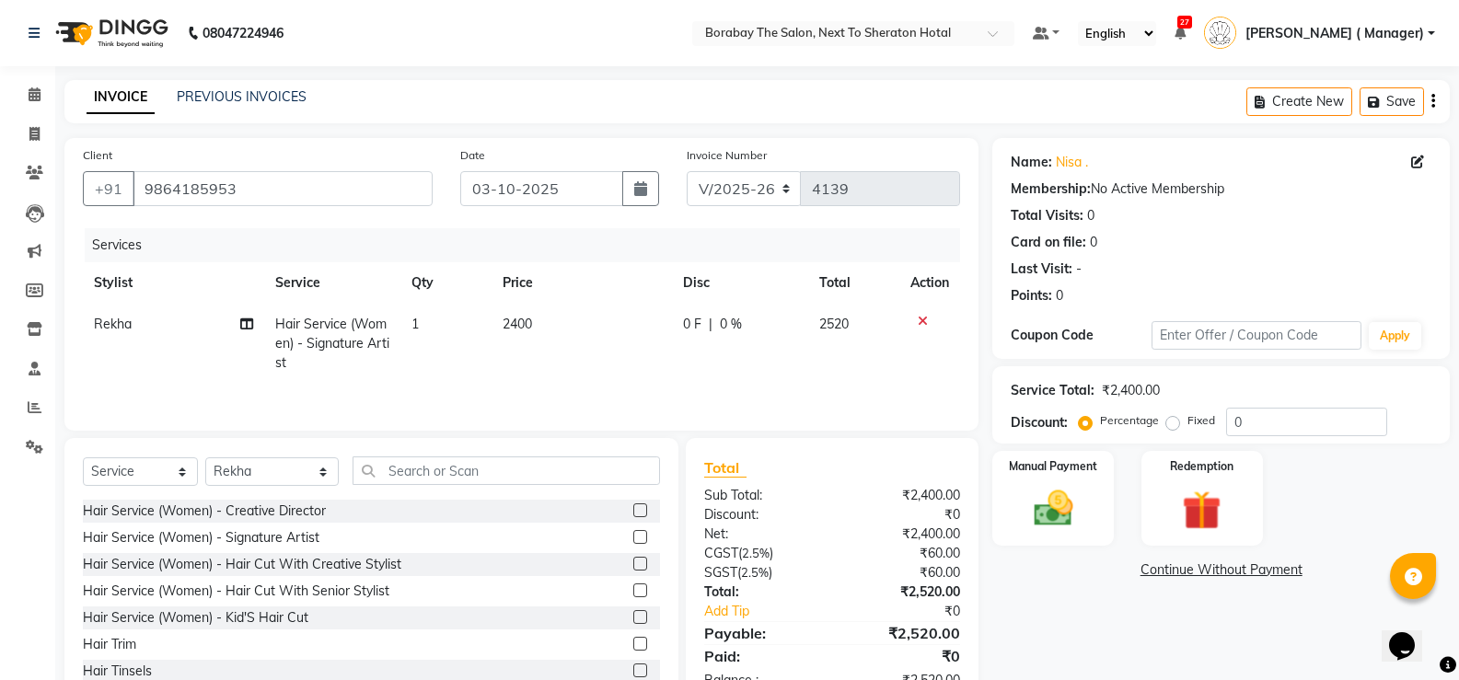
click at [350, 332] on td "Hair Service (Women) - Signature Artist" at bounding box center [332, 344] width 136 height 80
select select "31360"
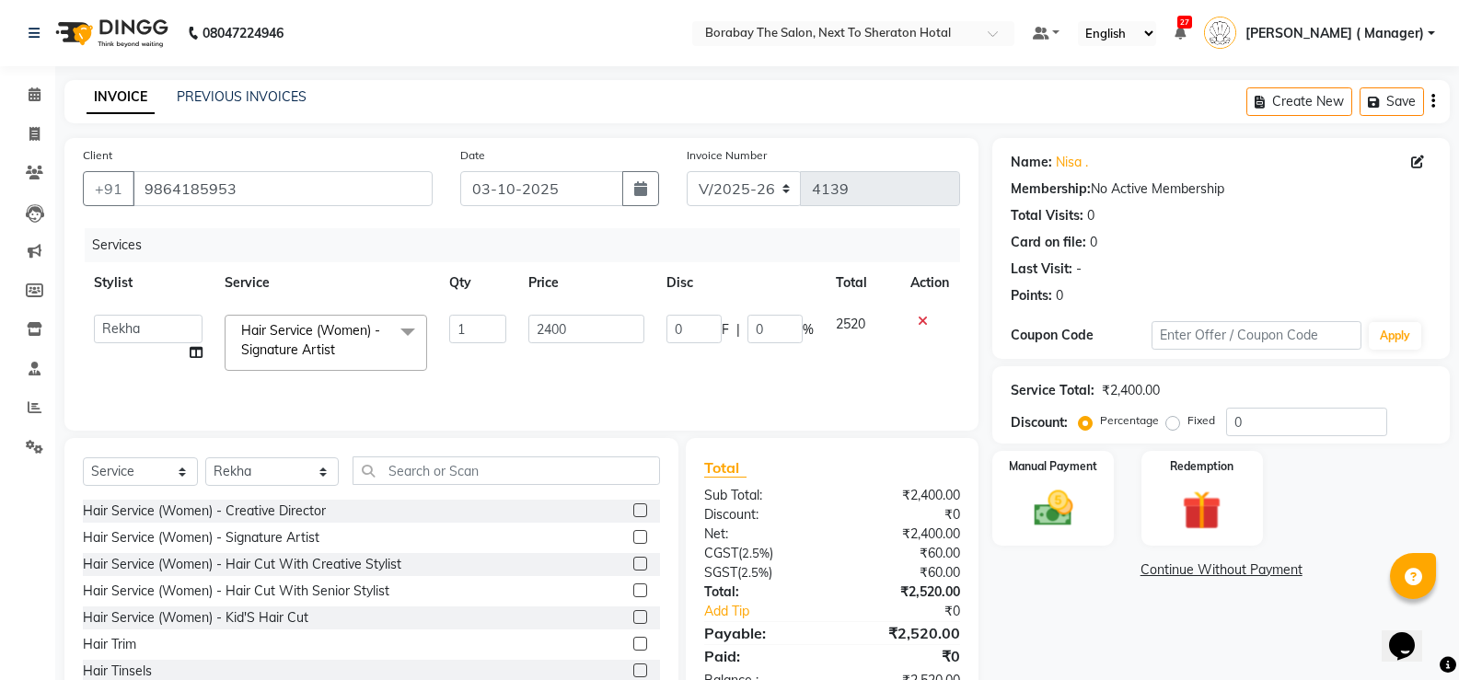
click at [408, 343] on span at bounding box center [407, 332] width 37 height 35
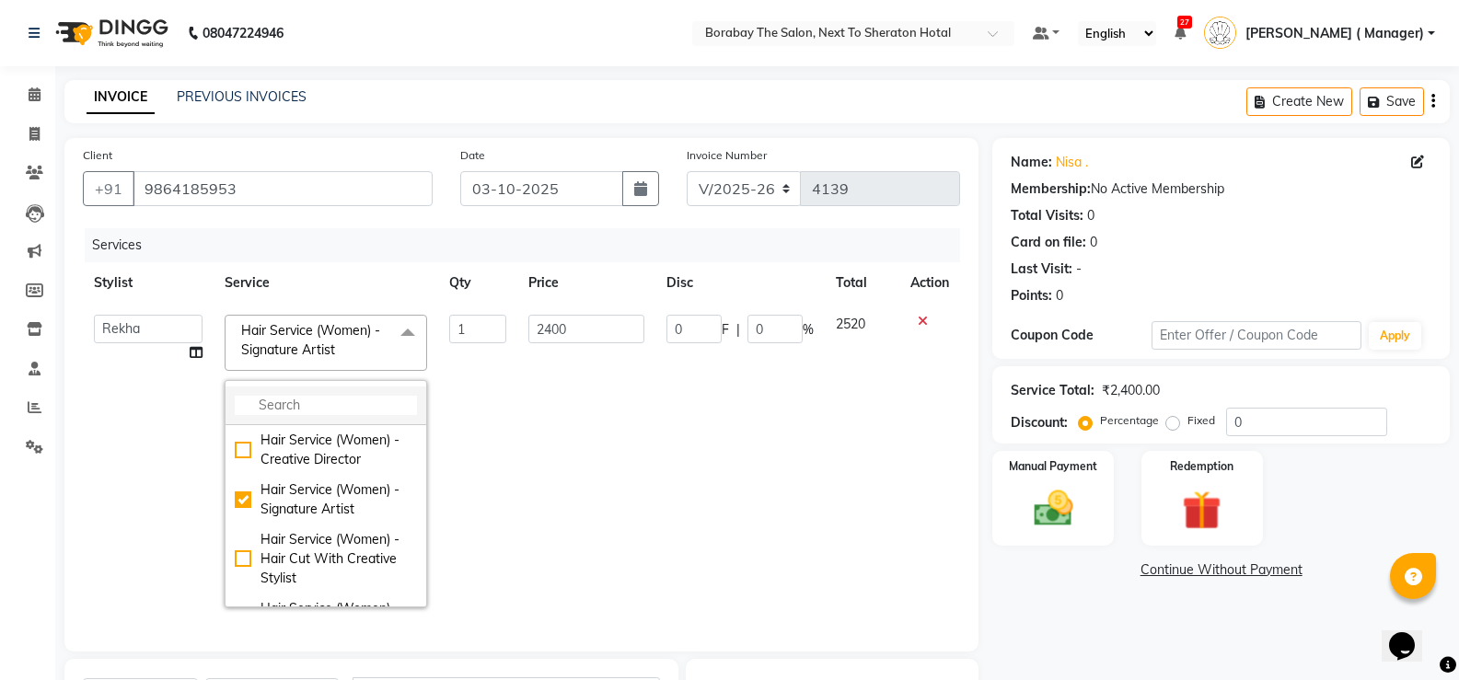
click at [302, 399] on input "multiselect-search" at bounding box center [326, 405] width 182 height 19
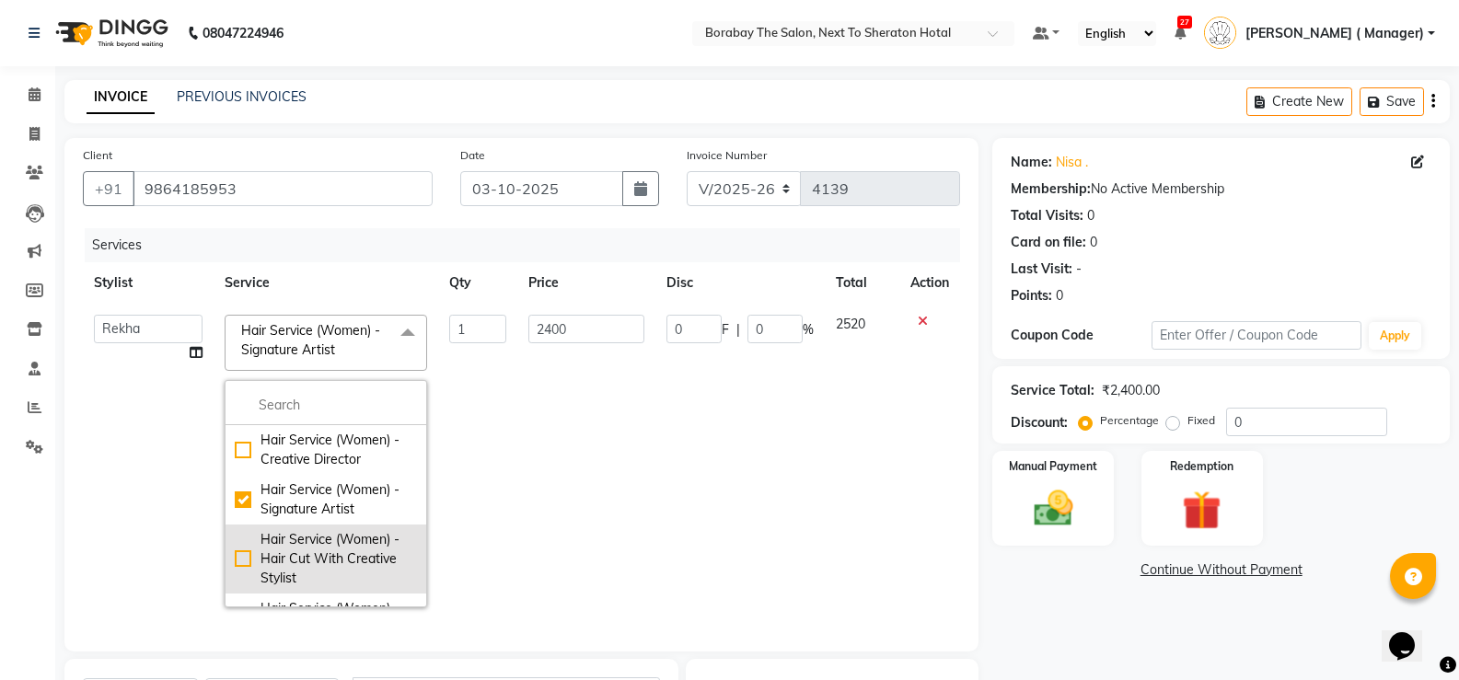
click at [237, 559] on div "Hair Service (Women) - Hair Cut With Creative Stylist" at bounding box center [326, 559] width 182 height 58
checkbox input "false"
checkbox input "true"
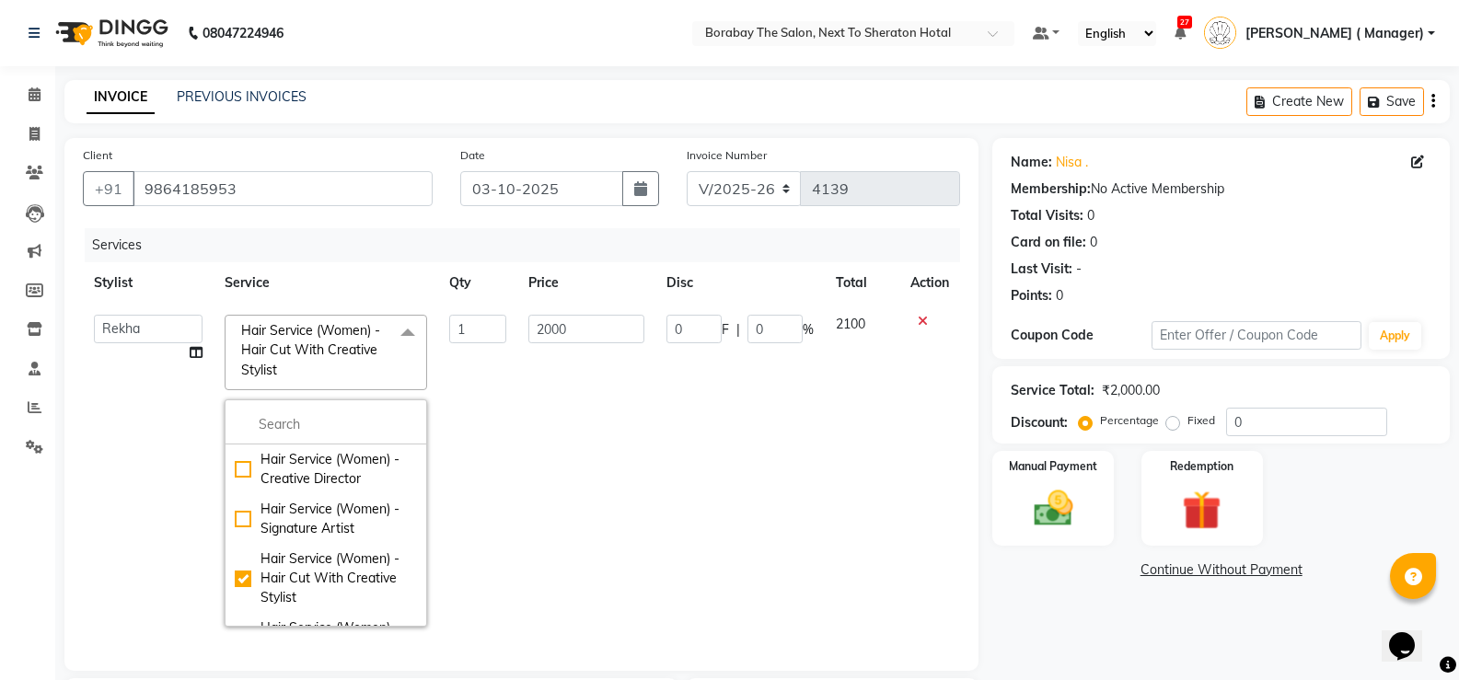
click at [161, 520] on td "Aman Arun Balu Bhasker Borabay Counter Borabay Dilnawaz Malik (Sameer) Easter H…" at bounding box center [148, 471] width 131 height 334
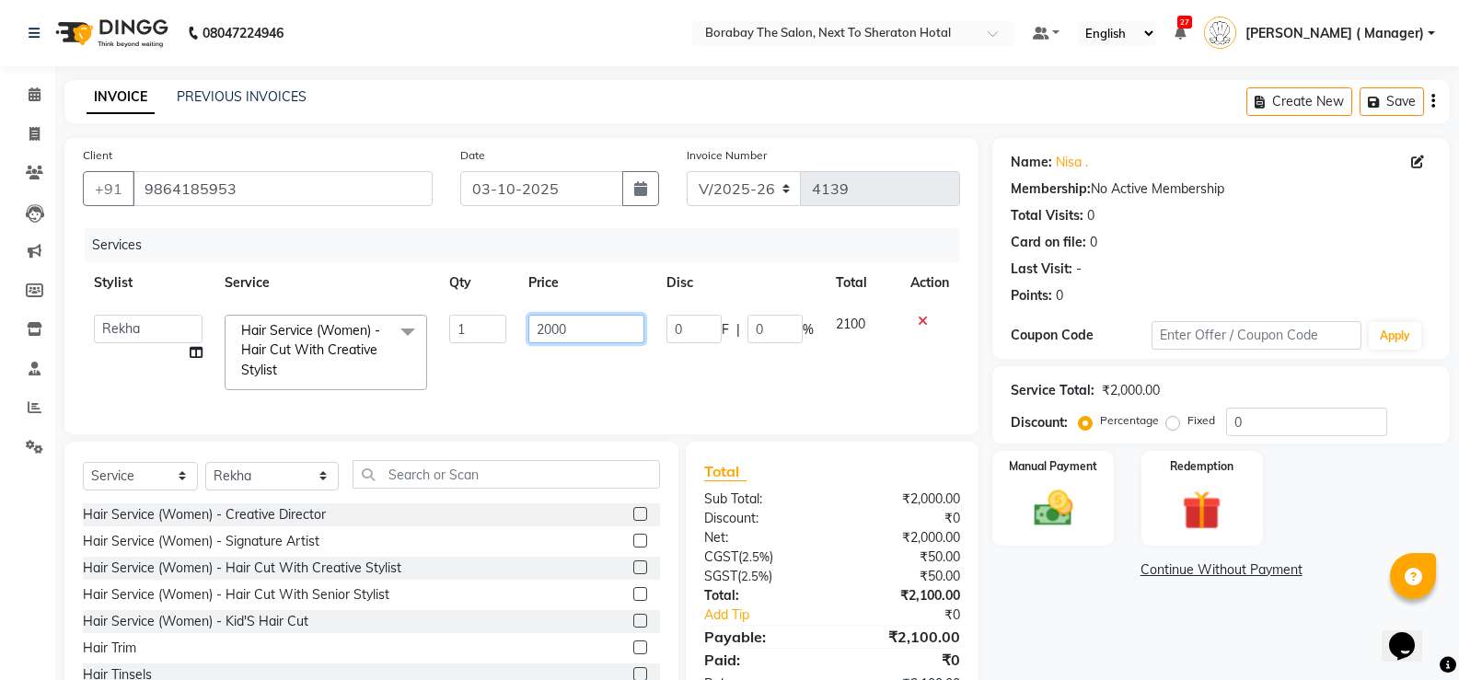
click at [548, 325] on input "2000" at bounding box center [585, 329] width 115 height 29
type input "2500"
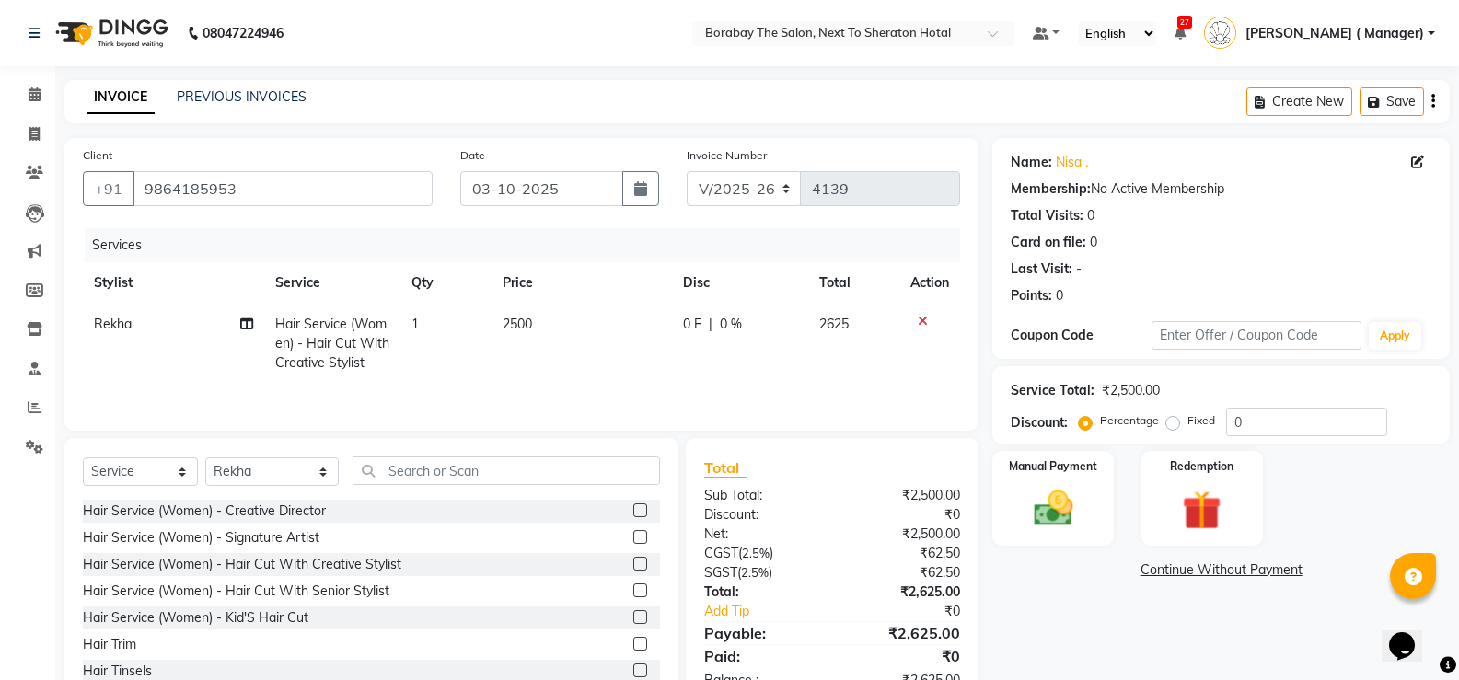
click at [511, 388] on div "Services Stylist Service Qty Price Disc Total Action Rekha Hair Service (Women)…" at bounding box center [521, 320] width 877 height 184
click at [449, 468] on input "text" at bounding box center [506, 471] width 307 height 29
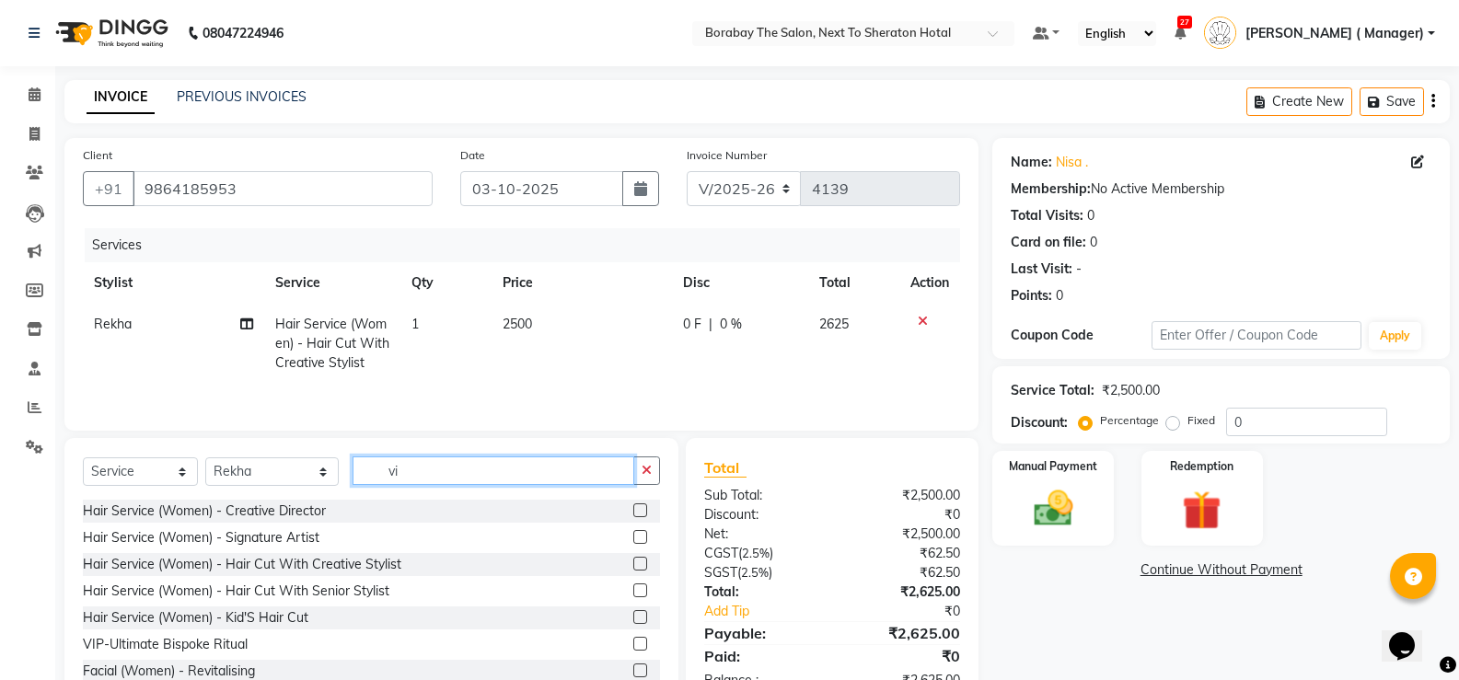
type input "v"
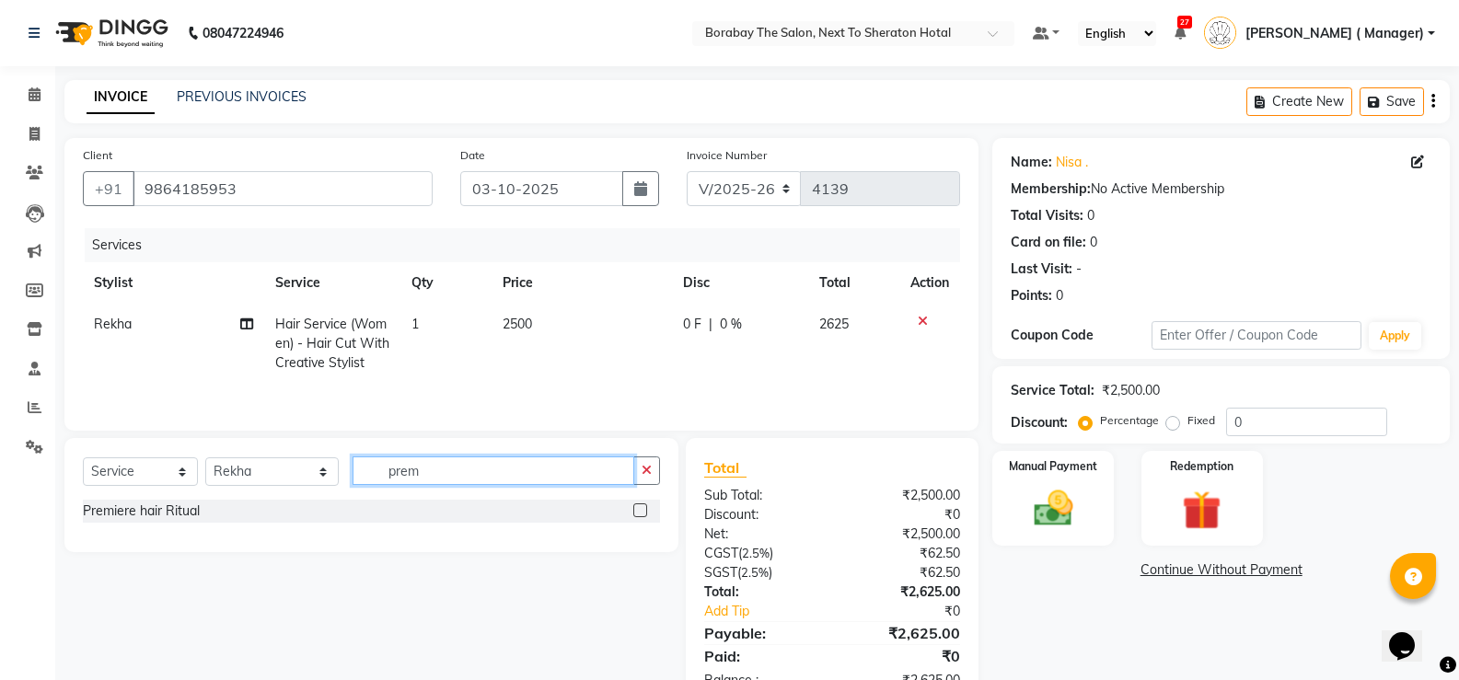
type input "prem"
click at [638, 511] on label at bounding box center [640, 511] width 14 height 14
click at [638, 511] on input "checkbox" at bounding box center [639, 511] width 12 height 12
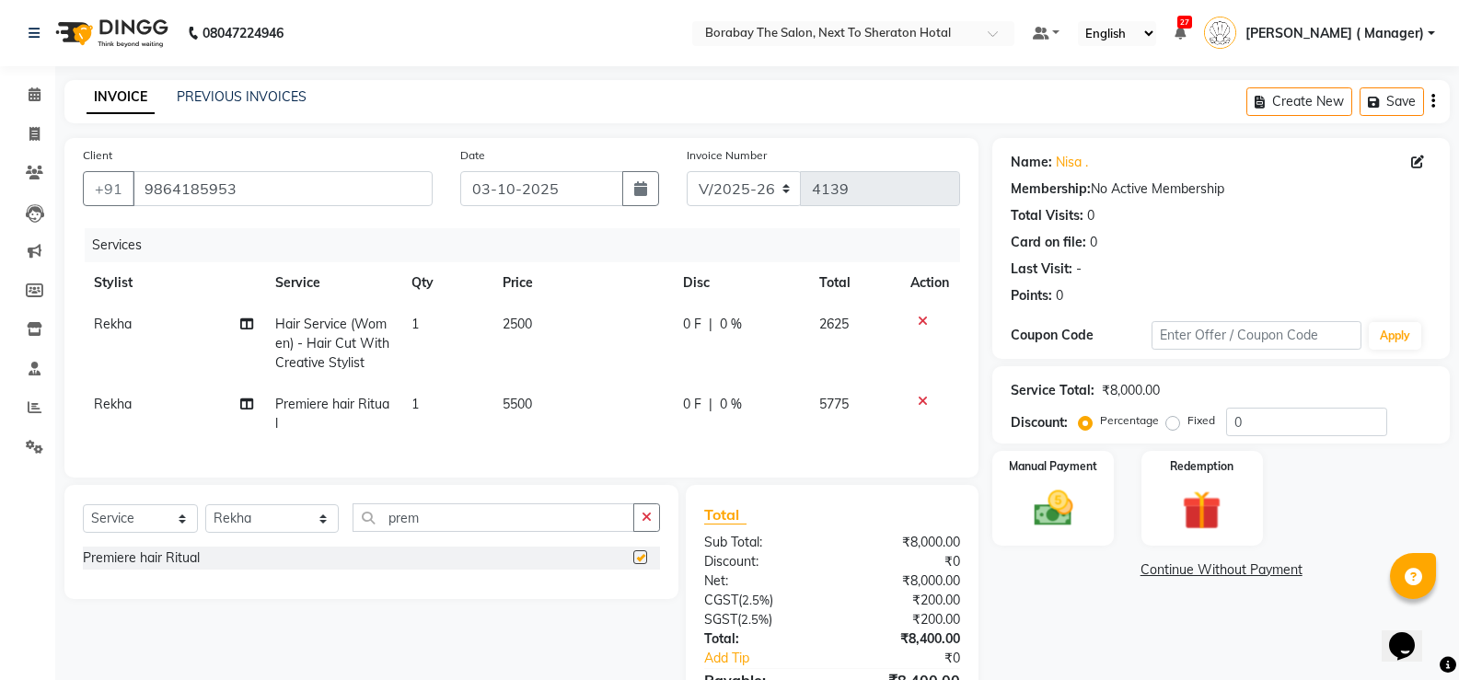
checkbox input "false"
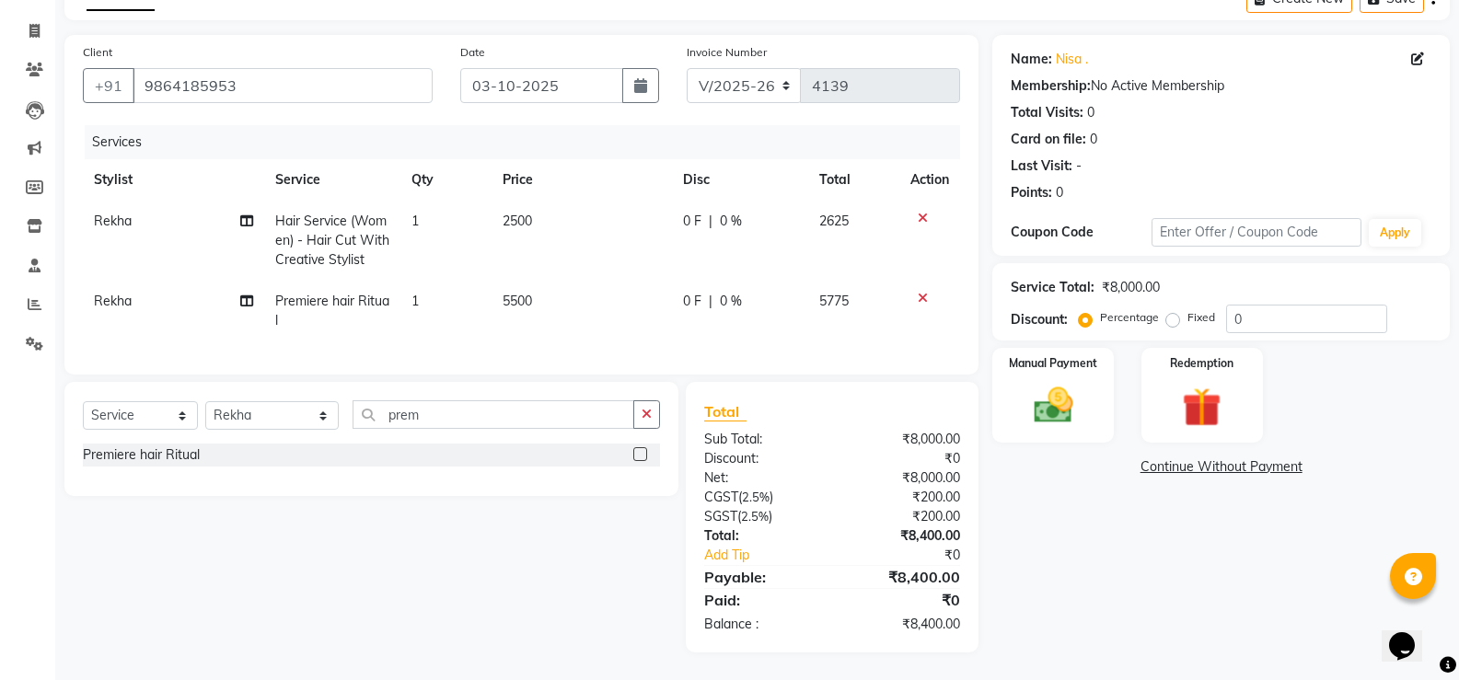
scroll to position [117, 0]
click at [1060, 400] on img at bounding box center [1052, 405] width 65 height 47
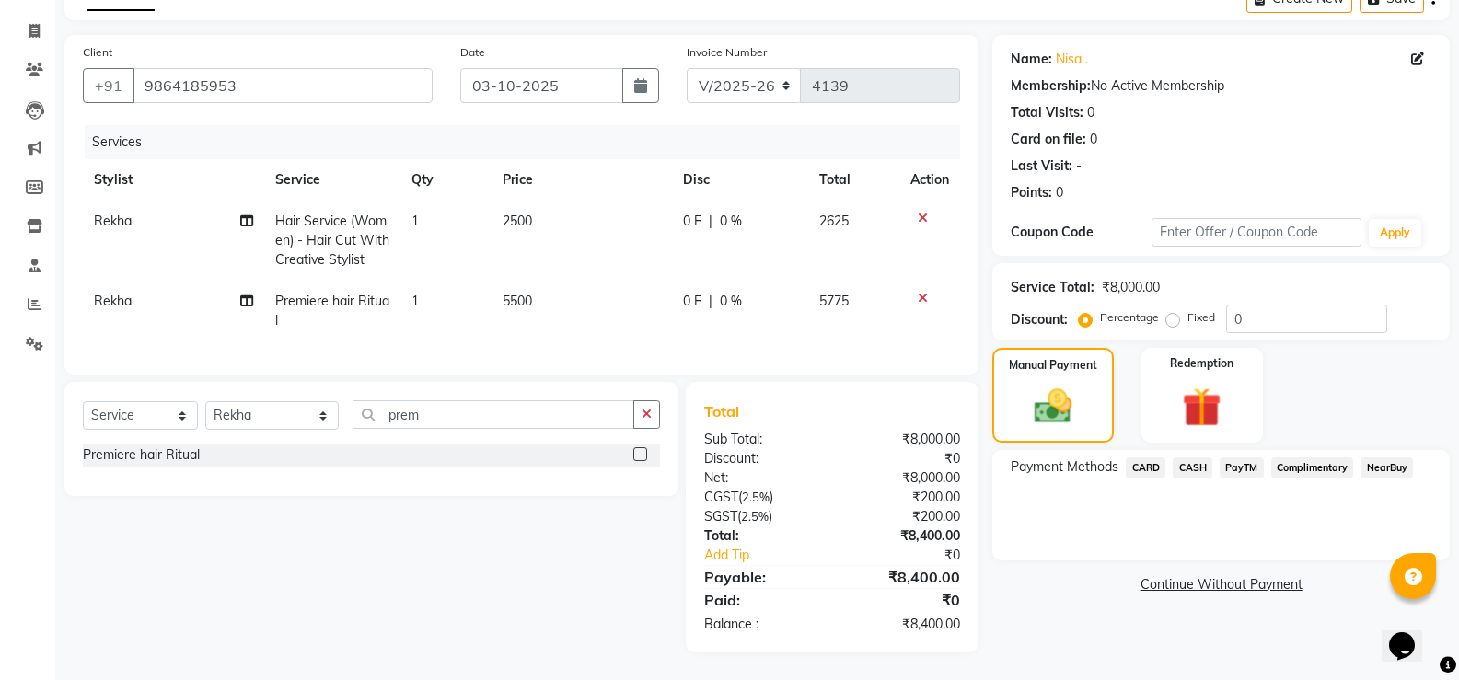
click at [1243, 459] on span "PayTM" at bounding box center [1242, 468] width 44 height 21
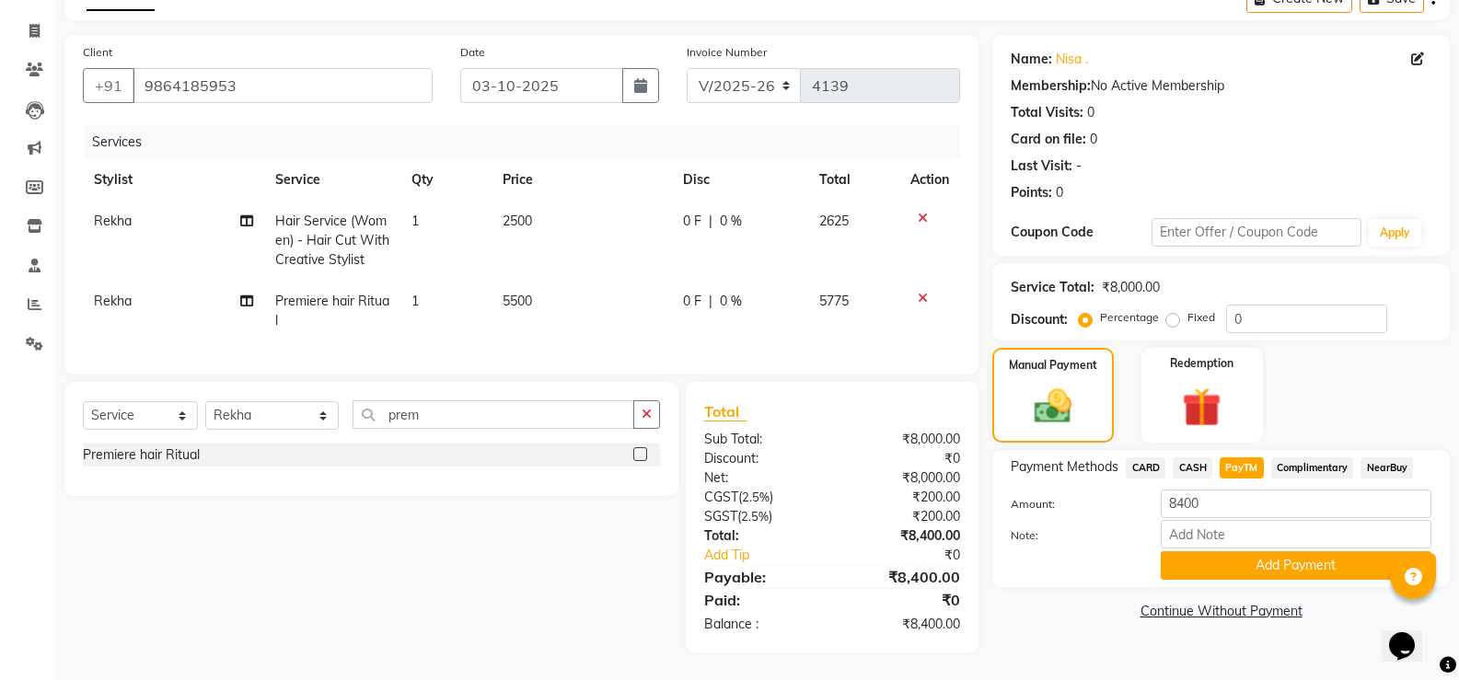
click at [1192, 458] on span "CASH" at bounding box center [1193, 468] width 40 height 21
click at [1244, 571] on div "Payment Methods CARD CASH PayTM Complimentary NearBuy Amount: 8400 Note: Add Pa…" at bounding box center [1221, 518] width 458 height 137
click at [1241, 561] on button "Add Payment" at bounding box center [1296, 565] width 271 height 29
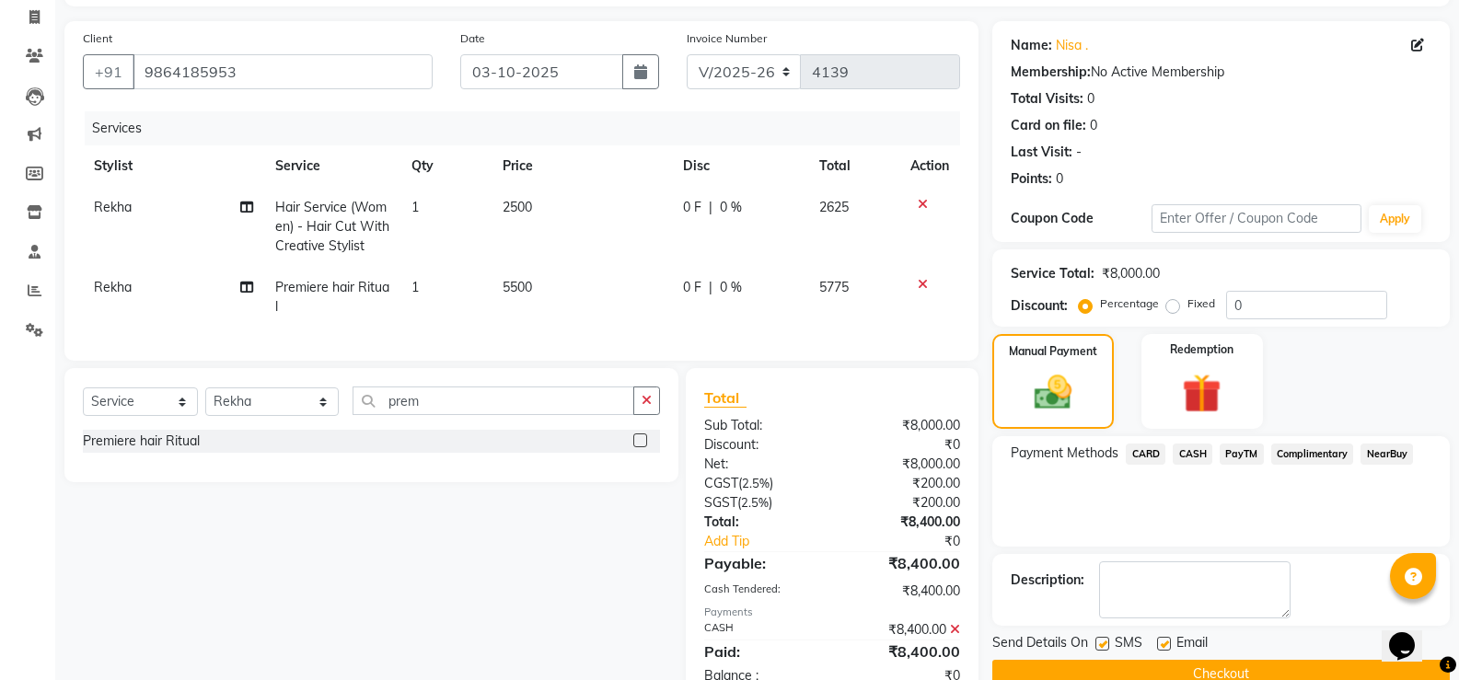
scroll to position [182, 0]
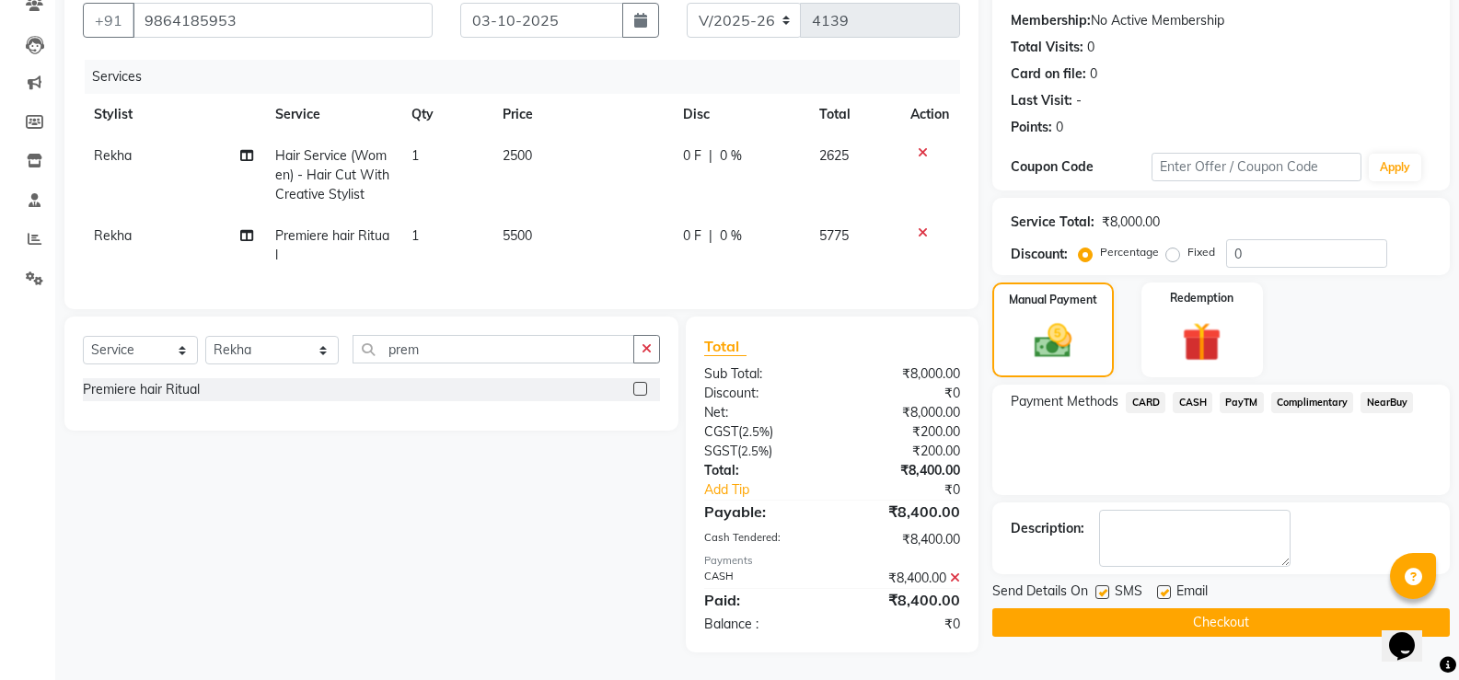
click at [1213, 610] on button "Checkout" at bounding box center [1221, 622] width 458 height 29
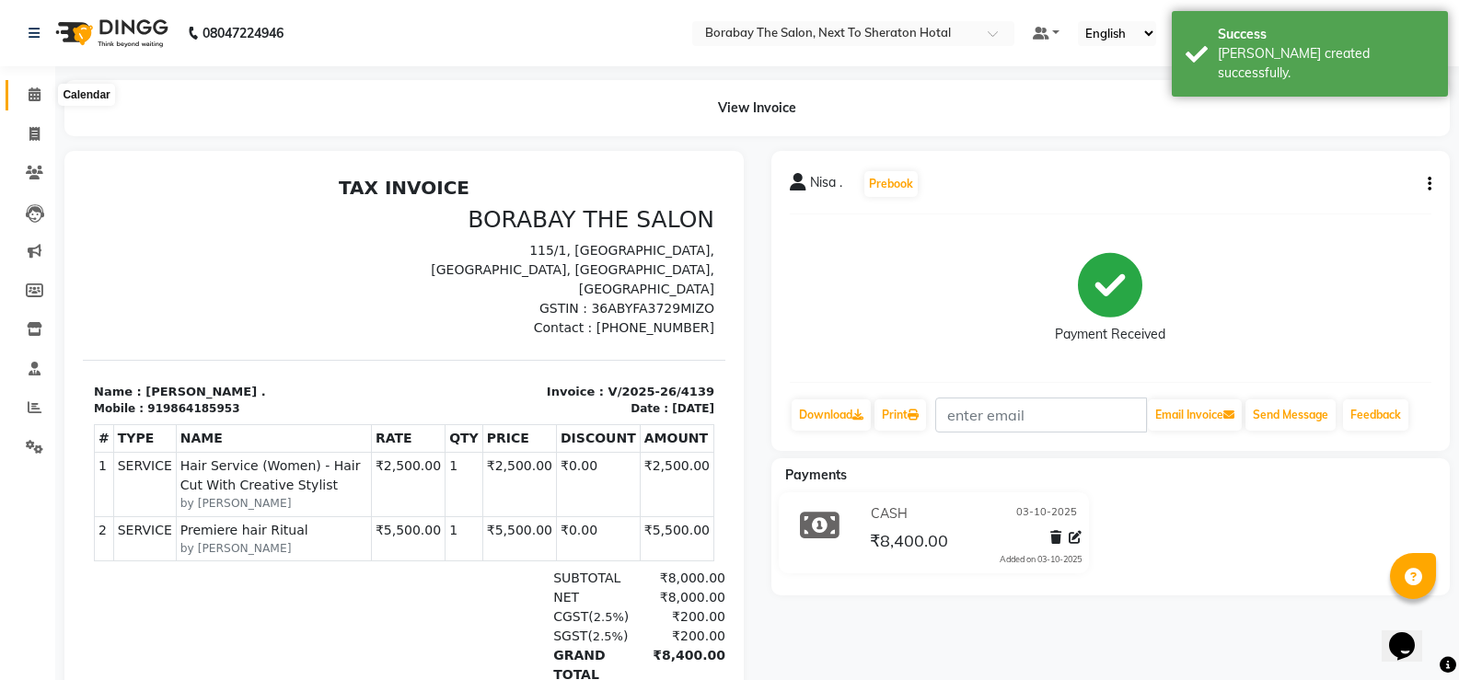
click at [38, 90] on icon at bounding box center [35, 94] width 12 height 14
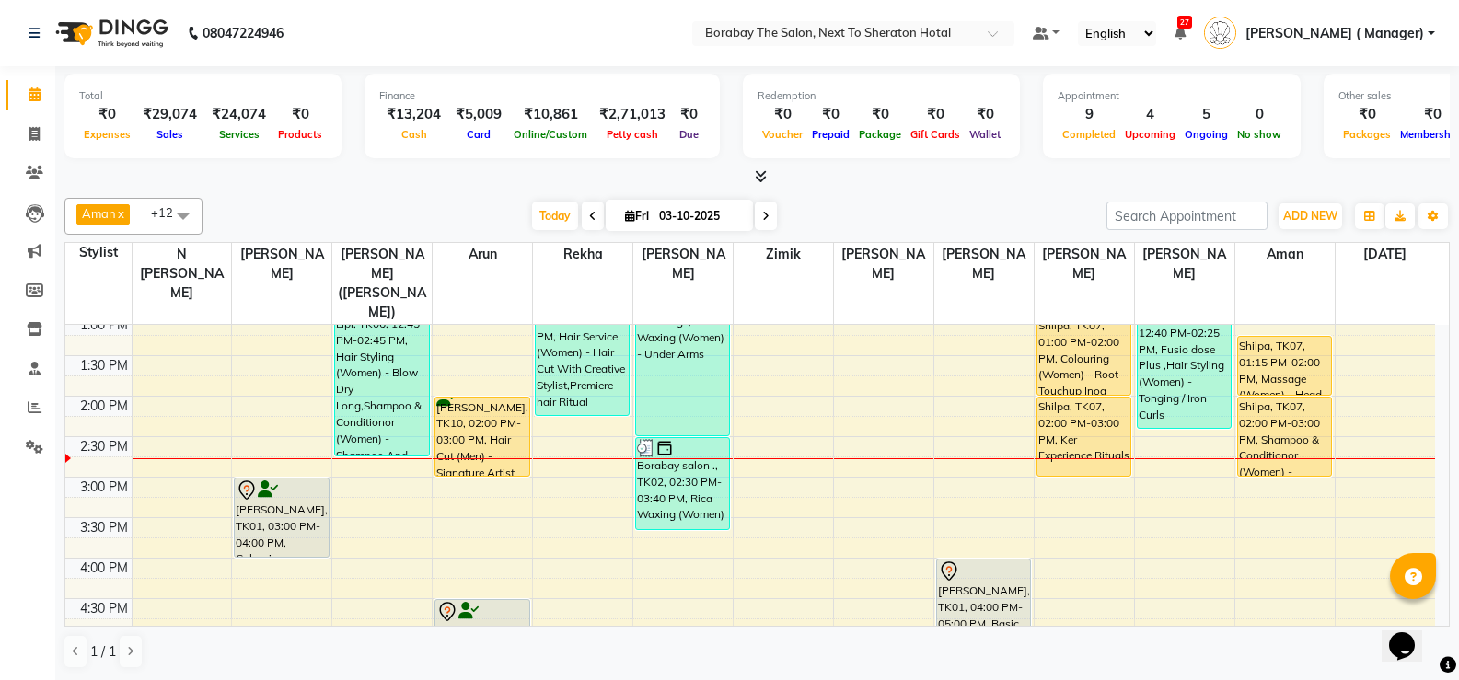
scroll to position [460, 0]
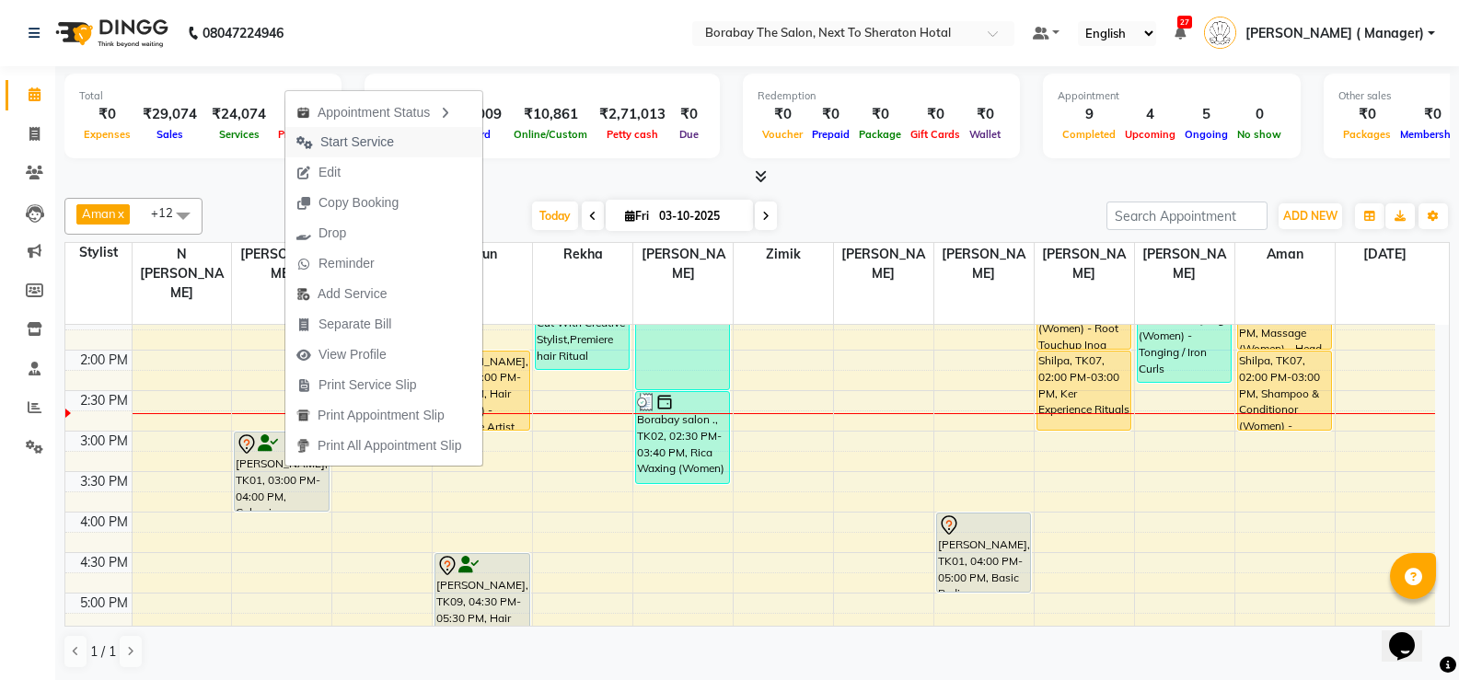
click at [365, 142] on span "Start Service" at bounding box center [357, 142] width 74 height 19
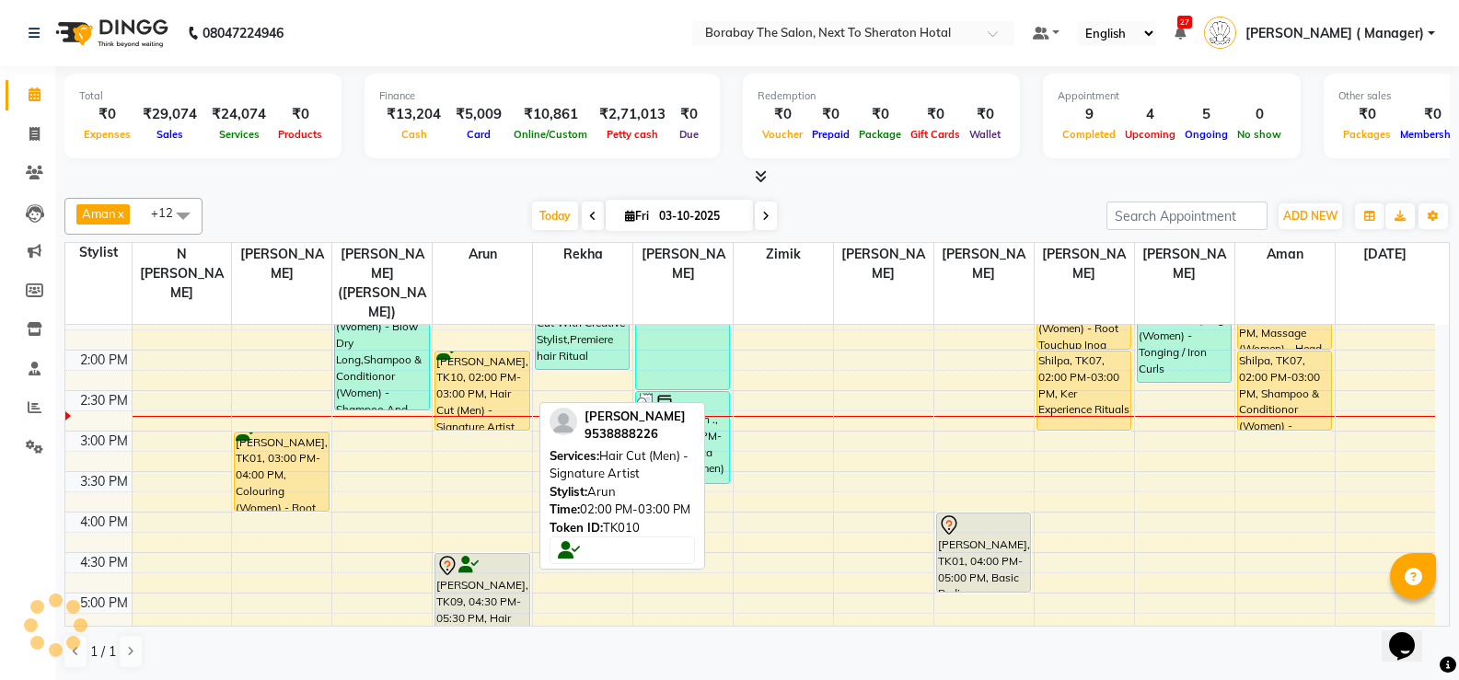
click at [499, 386] on div "[PERSON_NAME], TK10, 02:00 PM-03:00 PM, Hair Cut (Men) - Signature Artist" at bounding box center [481, 391] width 93 height 78
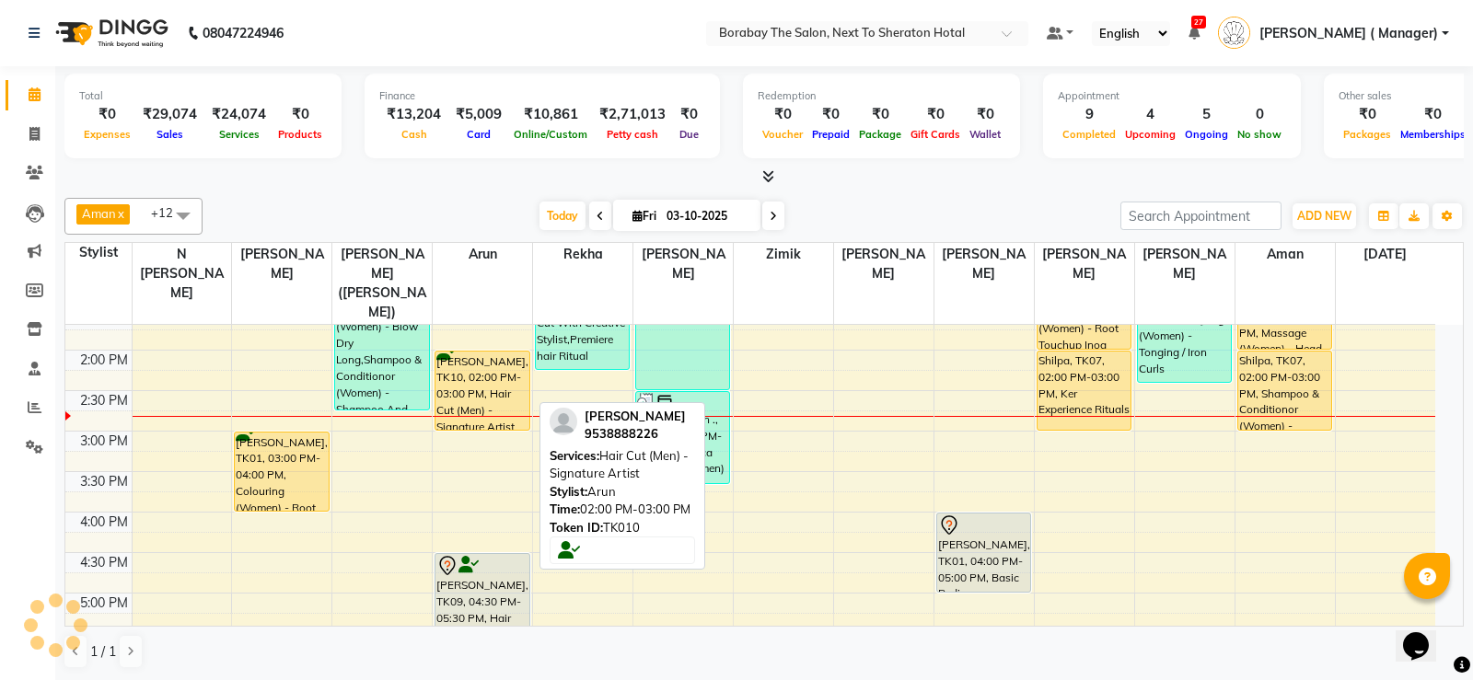
select select "7"
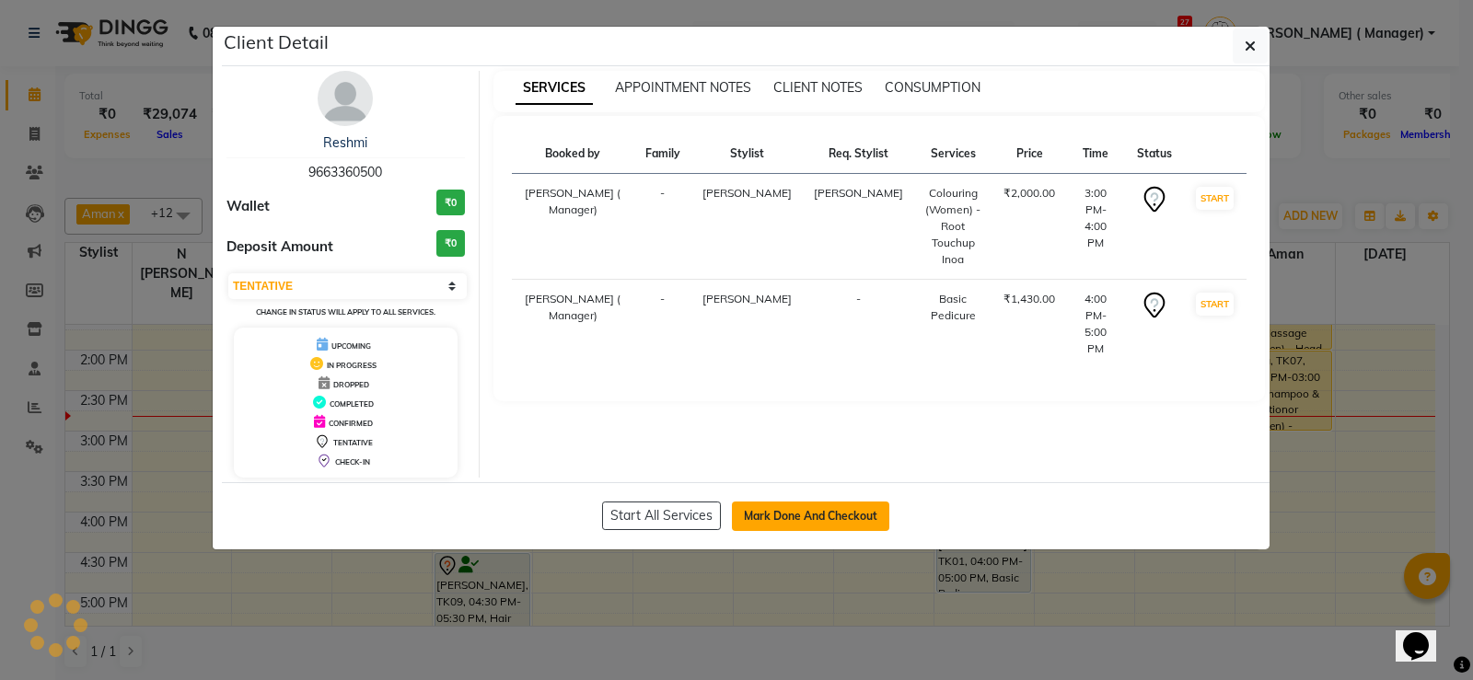
click at [805, 523] on button "Mark Done And Checkout" at bounding box center [810, 516] width 157 height 29
select select "service"
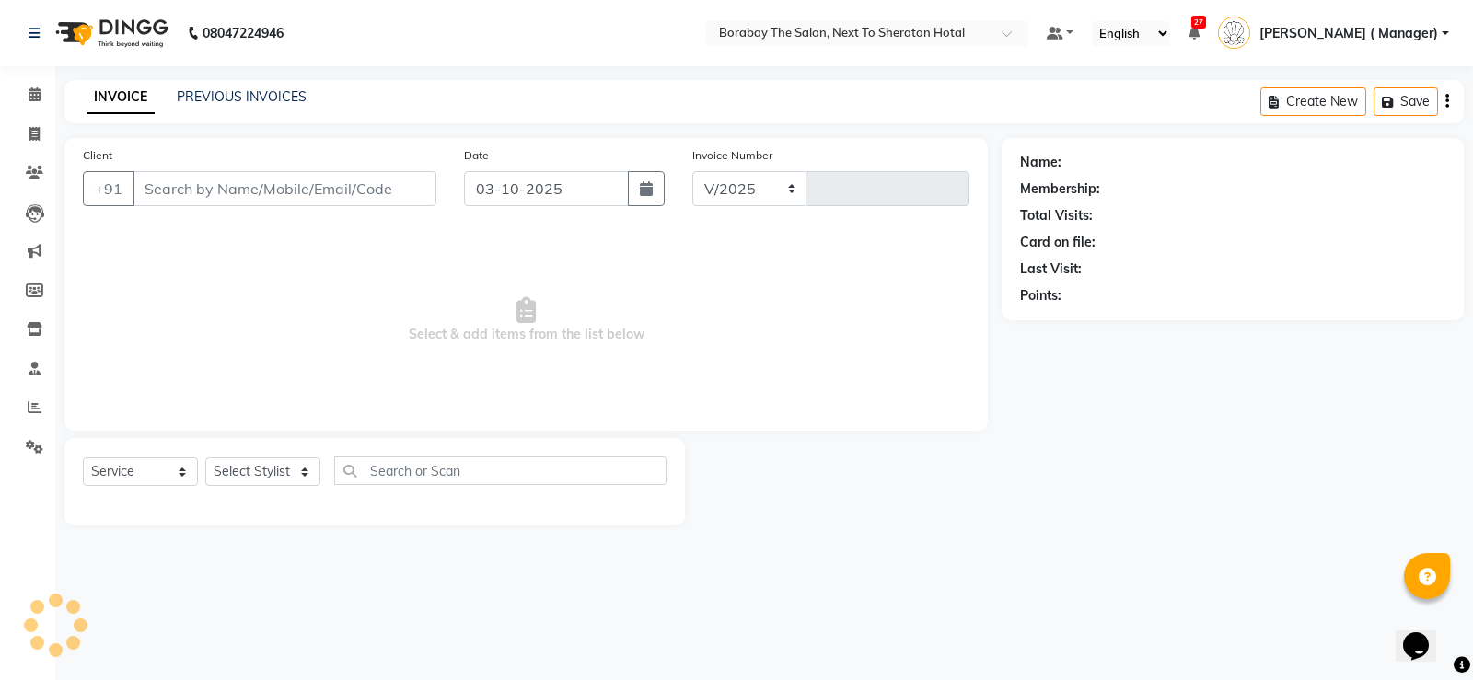
select select "4945"
type input "4140"
type input "9663360500"
select select "67113"
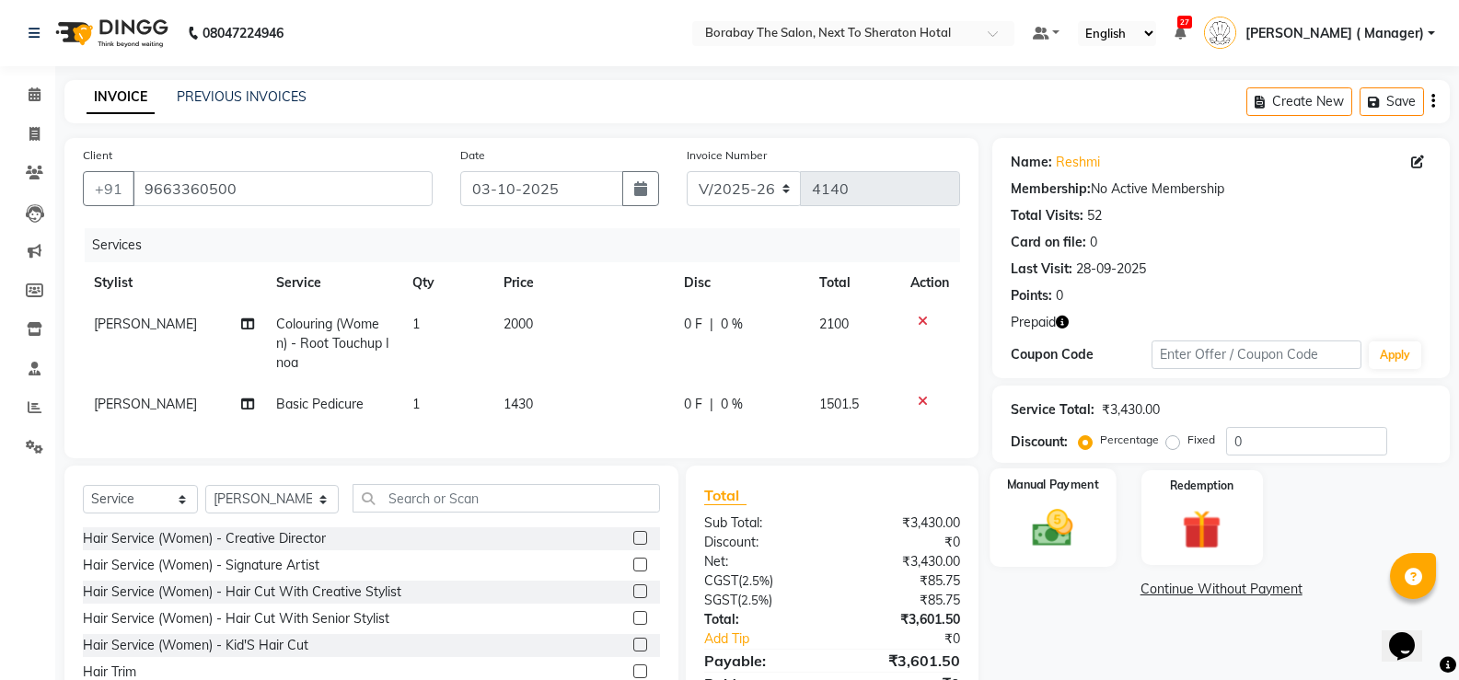
scroll to position [98, 0]
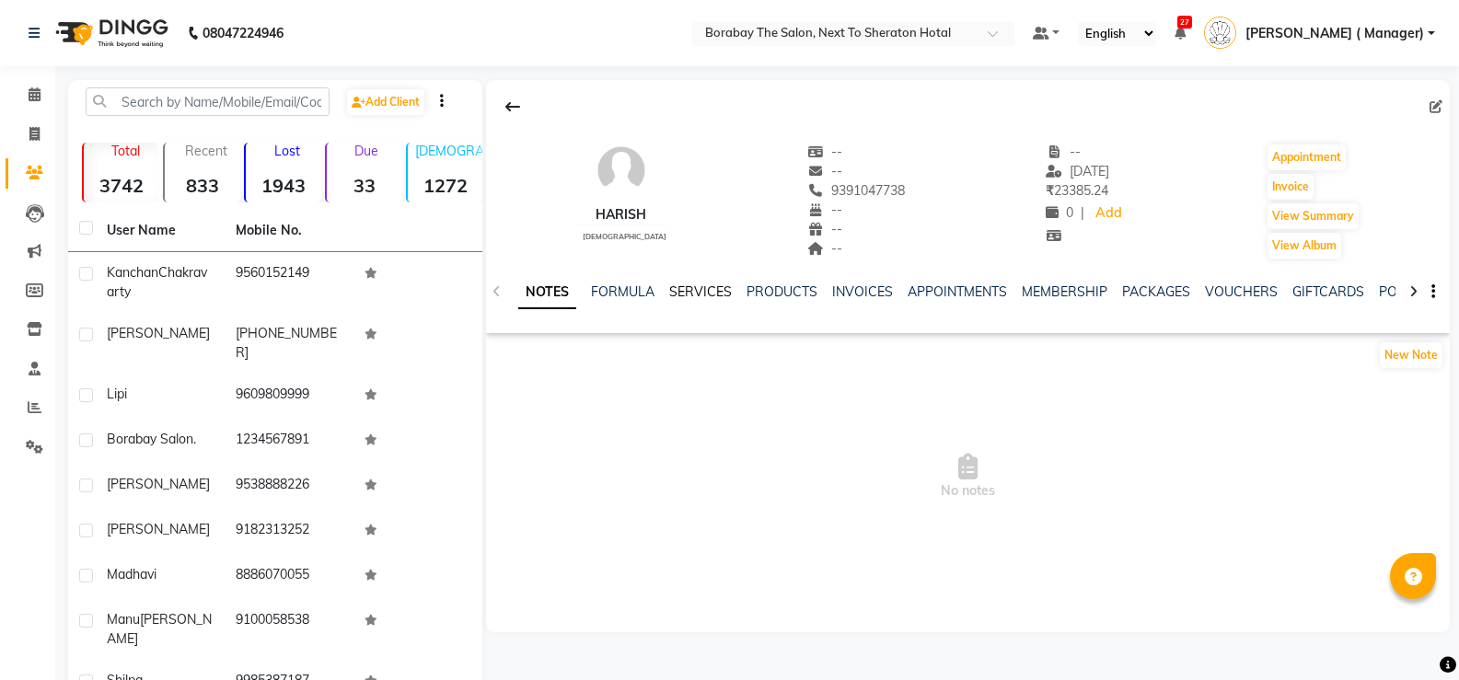
click at [699, 284] on link "SERVICES" at bounding box center [700, 292] width 63 height 17
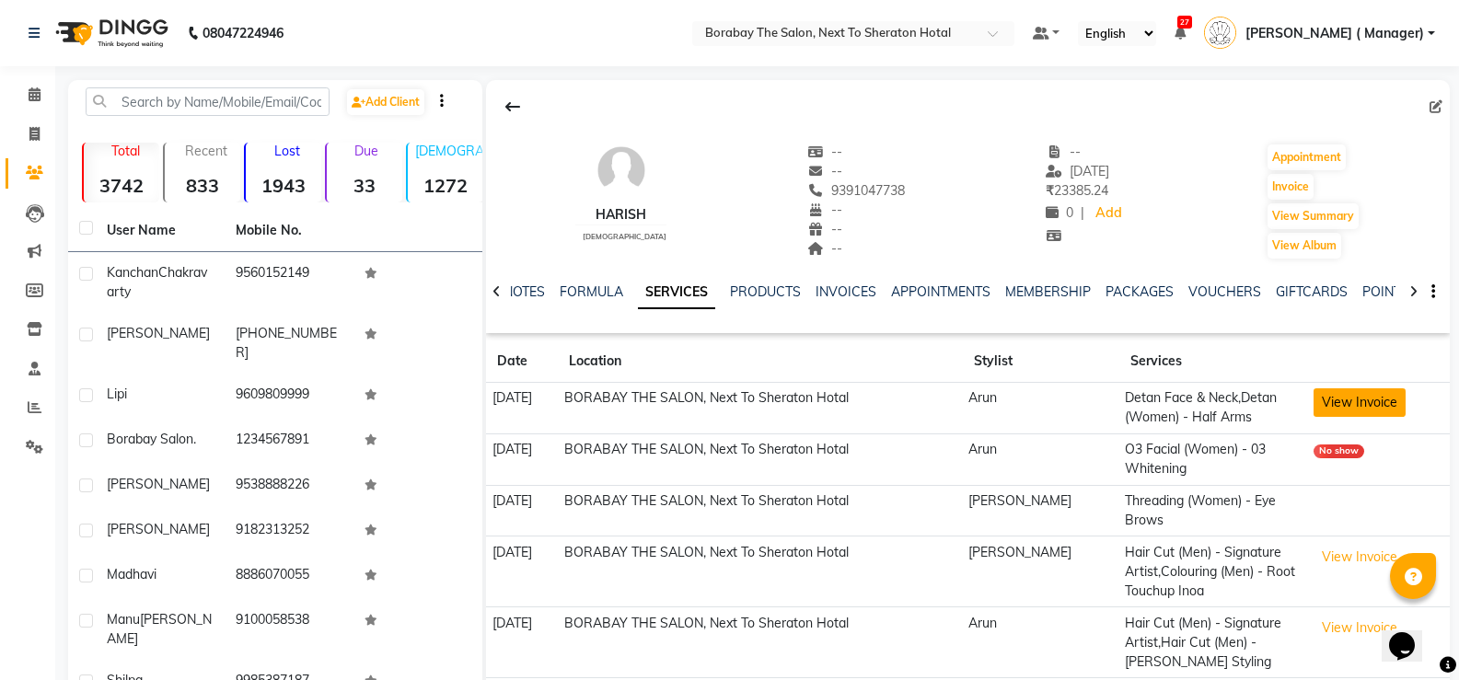
click at [1339, 403] on button "View Invoice" at bounding box center [1360, 402] width 92 height 29
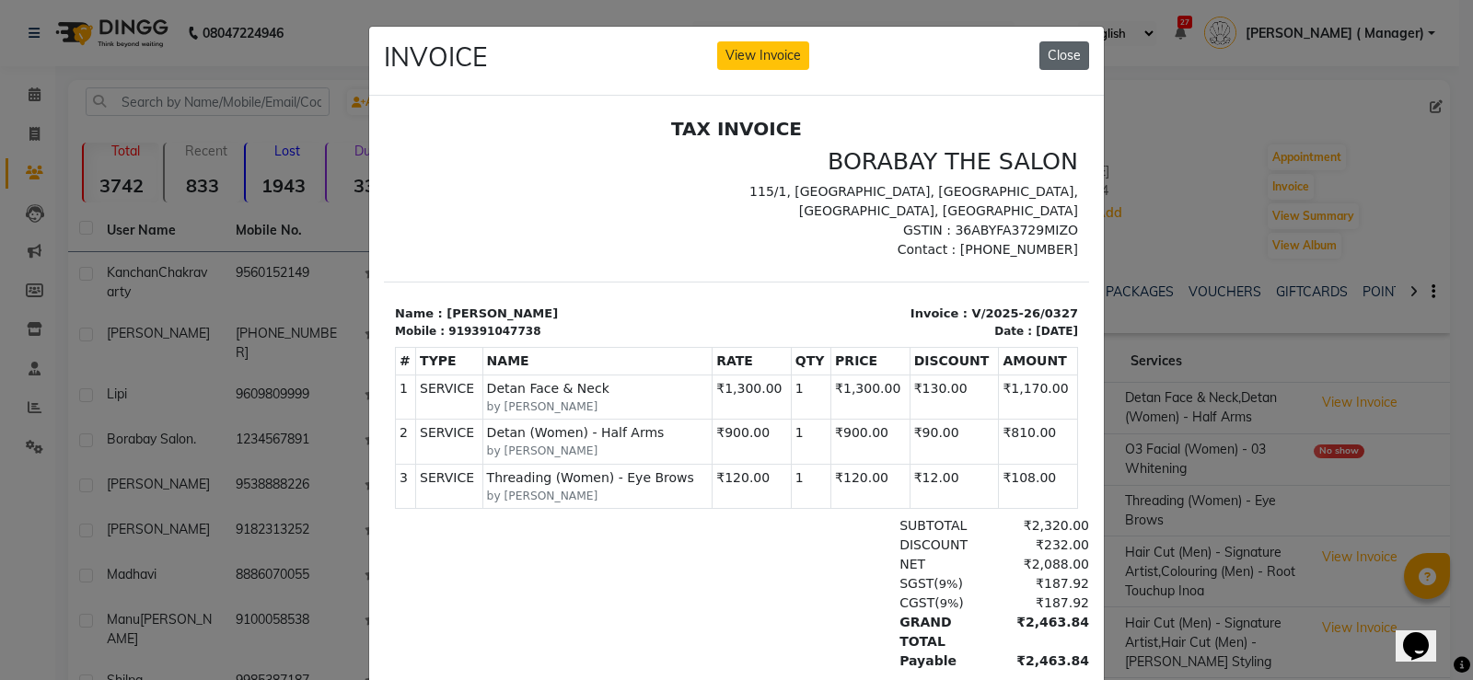
click at [1060, 54] on button "Close" at bounding box center [1064, 55] width 50 height 29
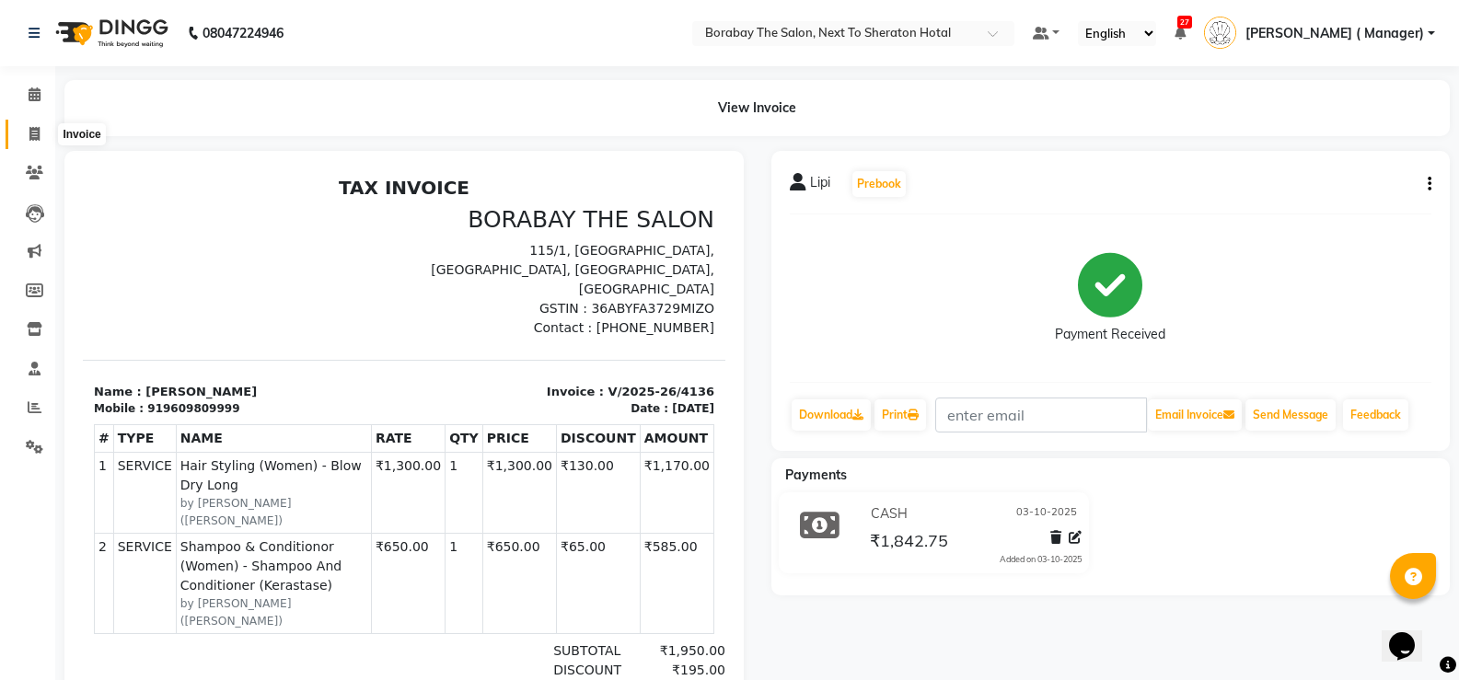
click at [38, 129] on icon at bounding box center [34, 134] width 10 height 14
select select "service"
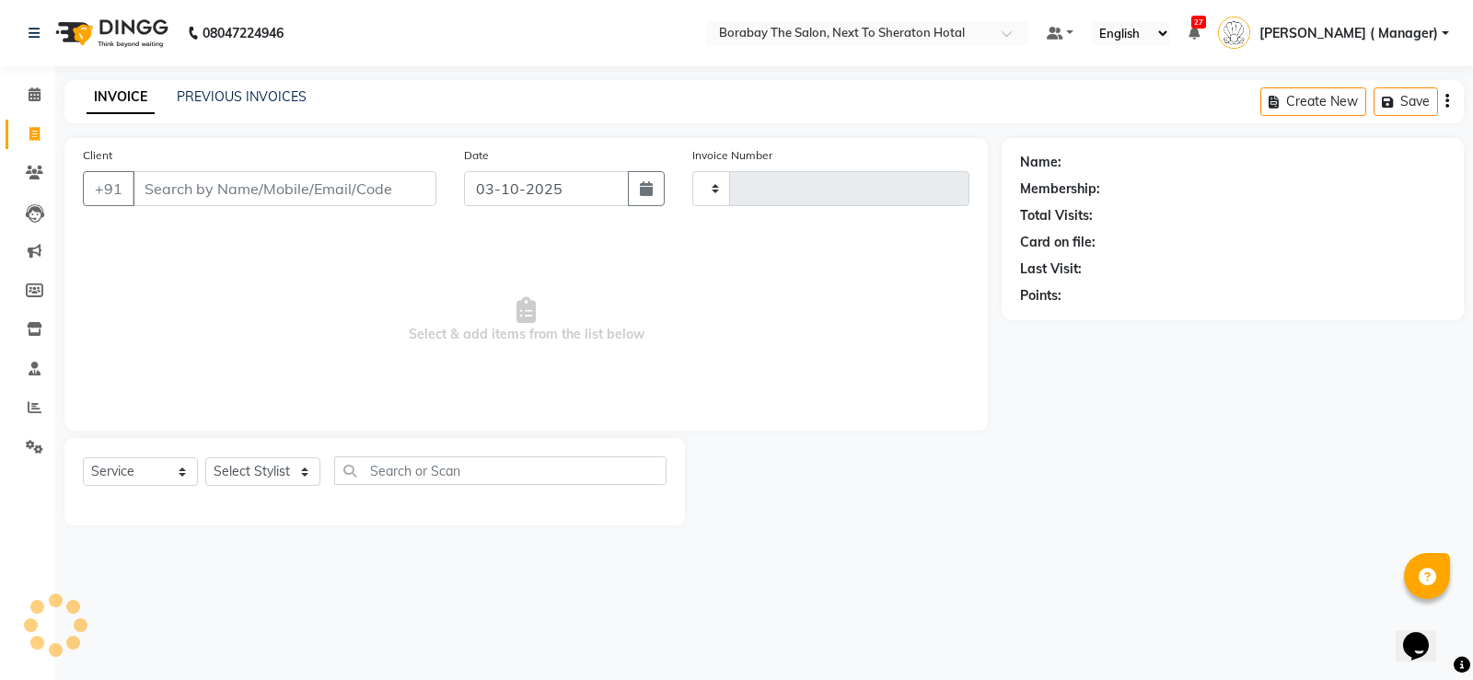
type input "4140"
select select "4945"
click at [35, 100] on icon at bounding box center [35, 94] width 12 height 14
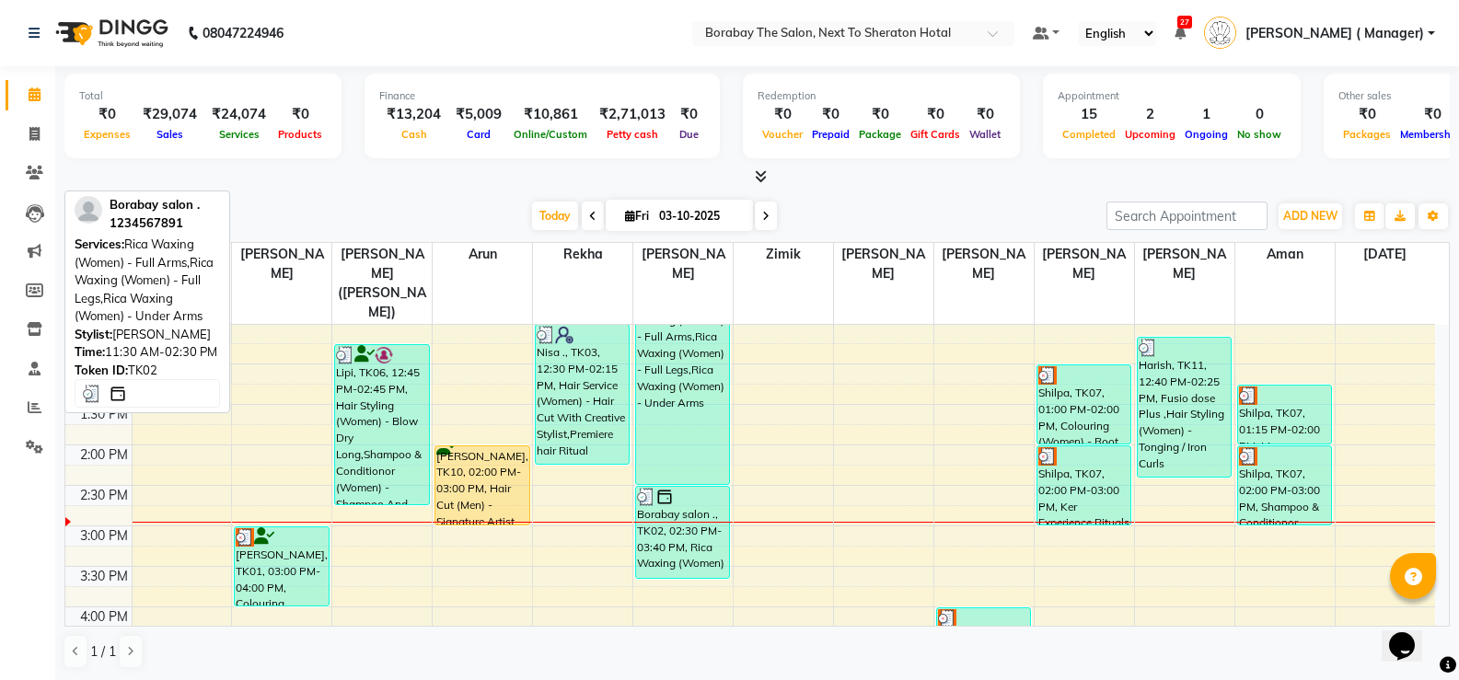
scroll to position [368, 0]
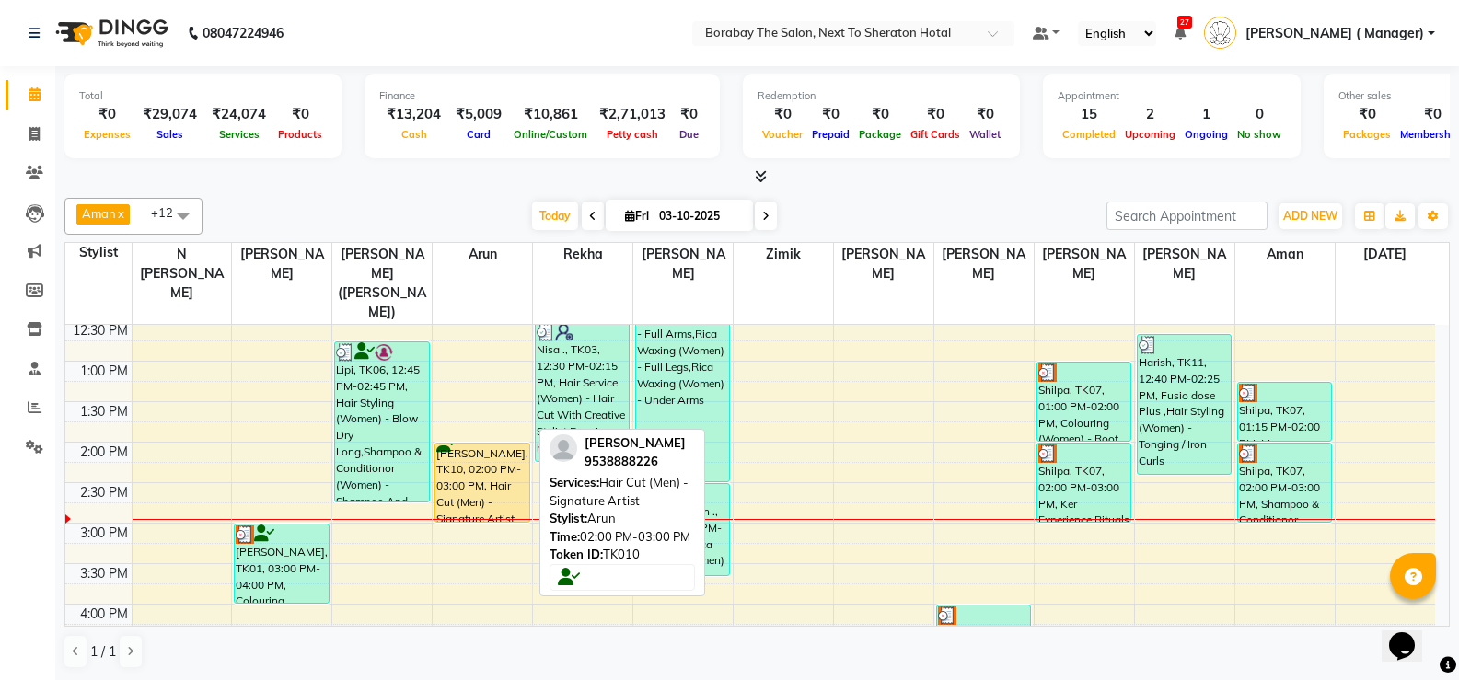
click at [485, 470] on div "[PERSON_NAME], TK10, 02:00 PM-03:00 PM, Hair Cut (Men) - Signature Artist" at bounding box center [481, 483] width 93 height 78
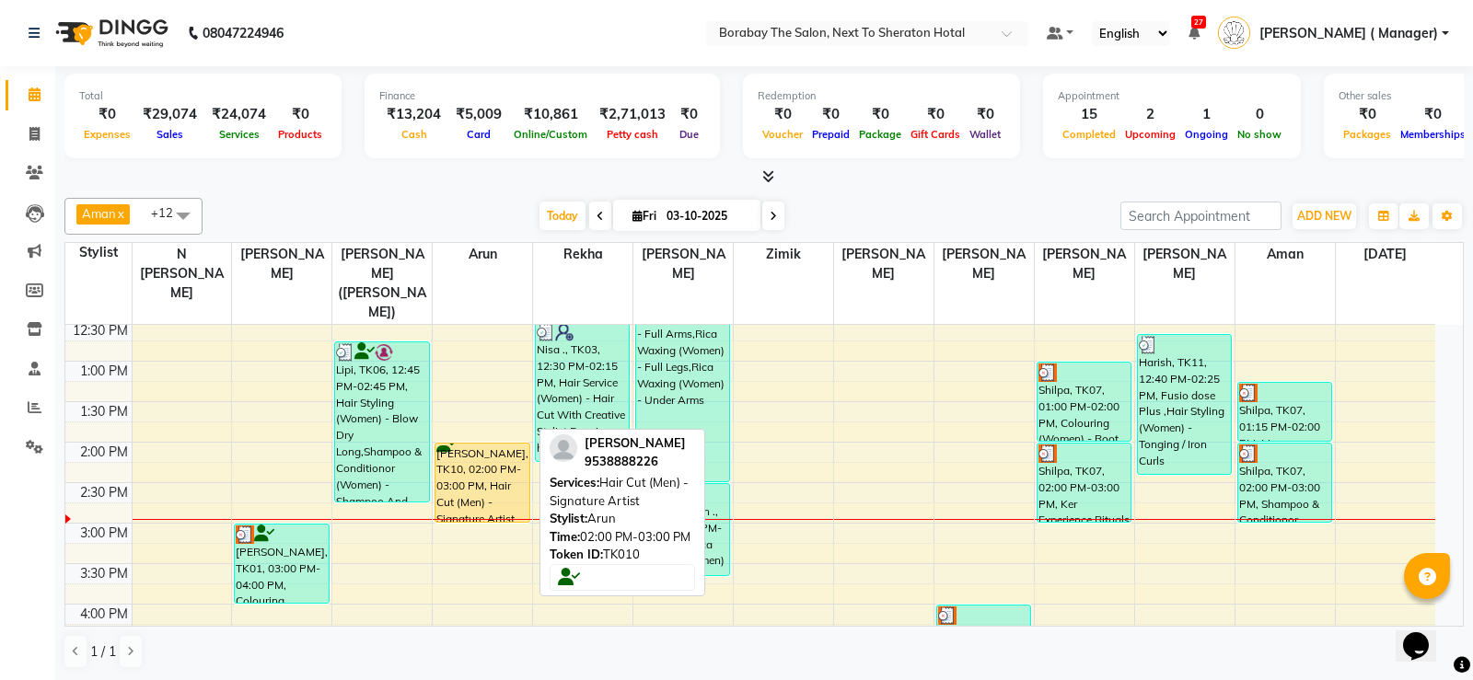
select select "1"
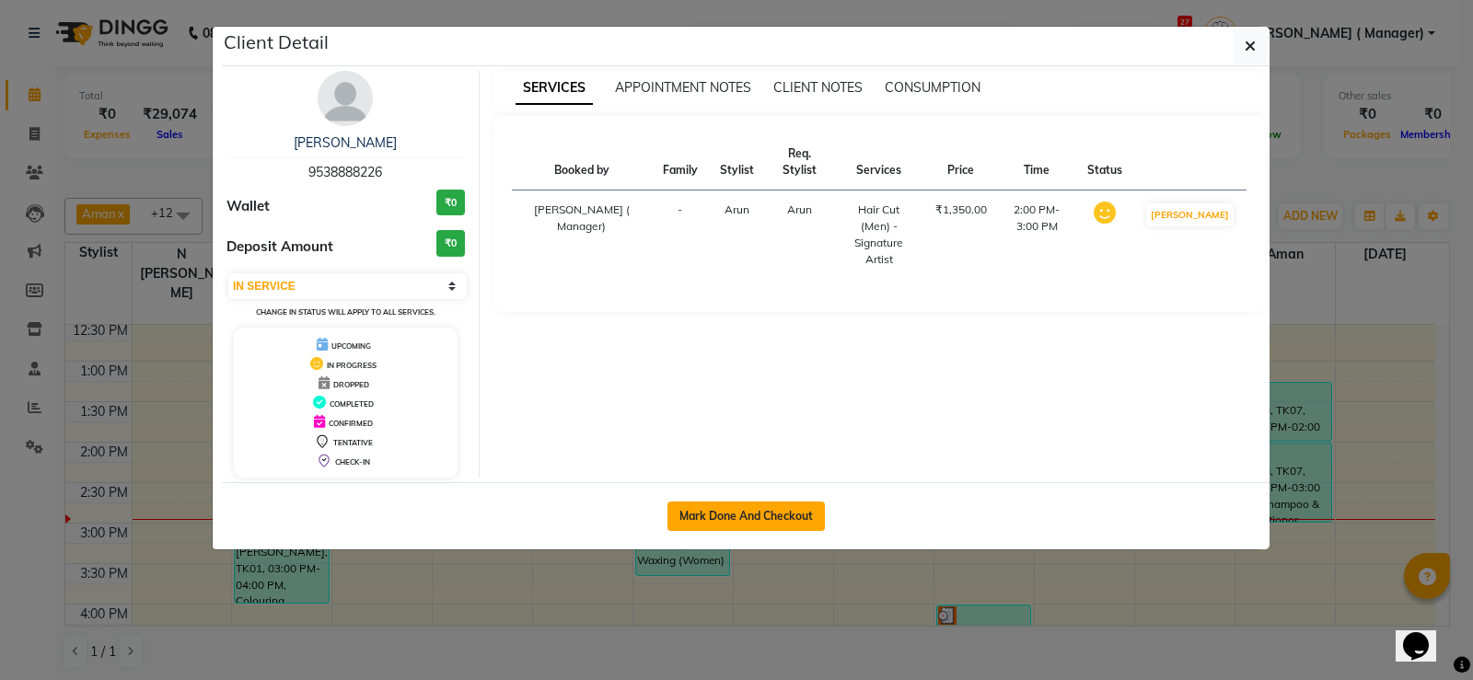
click at [729, 507] on button "Mark Done And Checkout" at bounding box center [745, 516] width 157 height 29
select select "service"
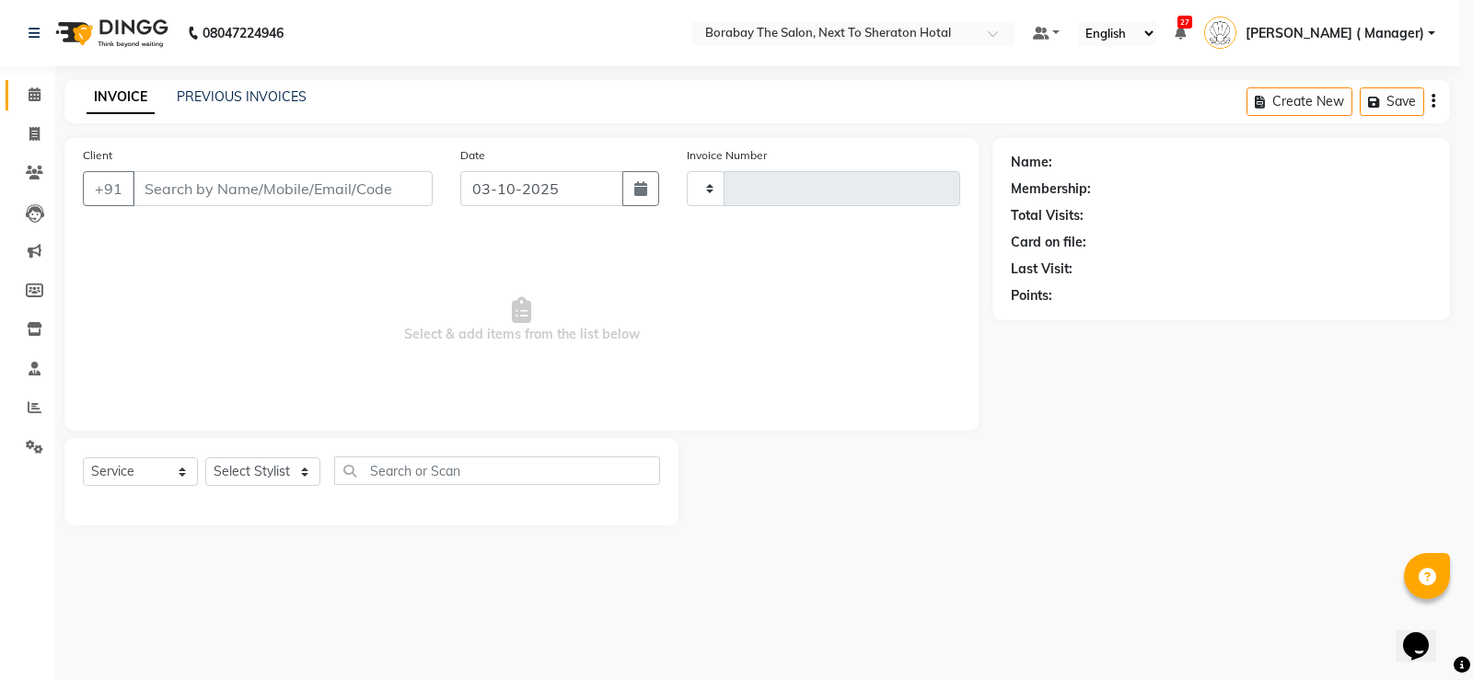
type input "4140"
select select "4945"
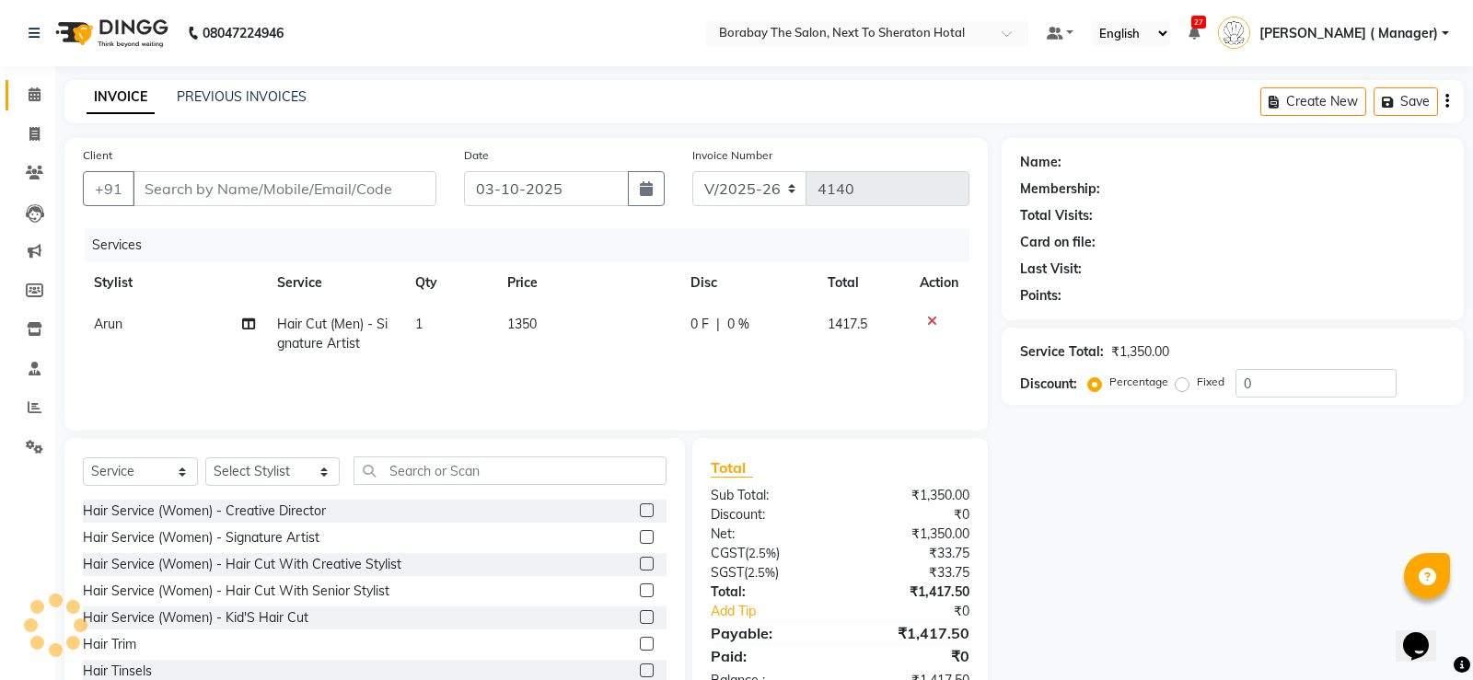
type input "9538888226"
select select "31359"
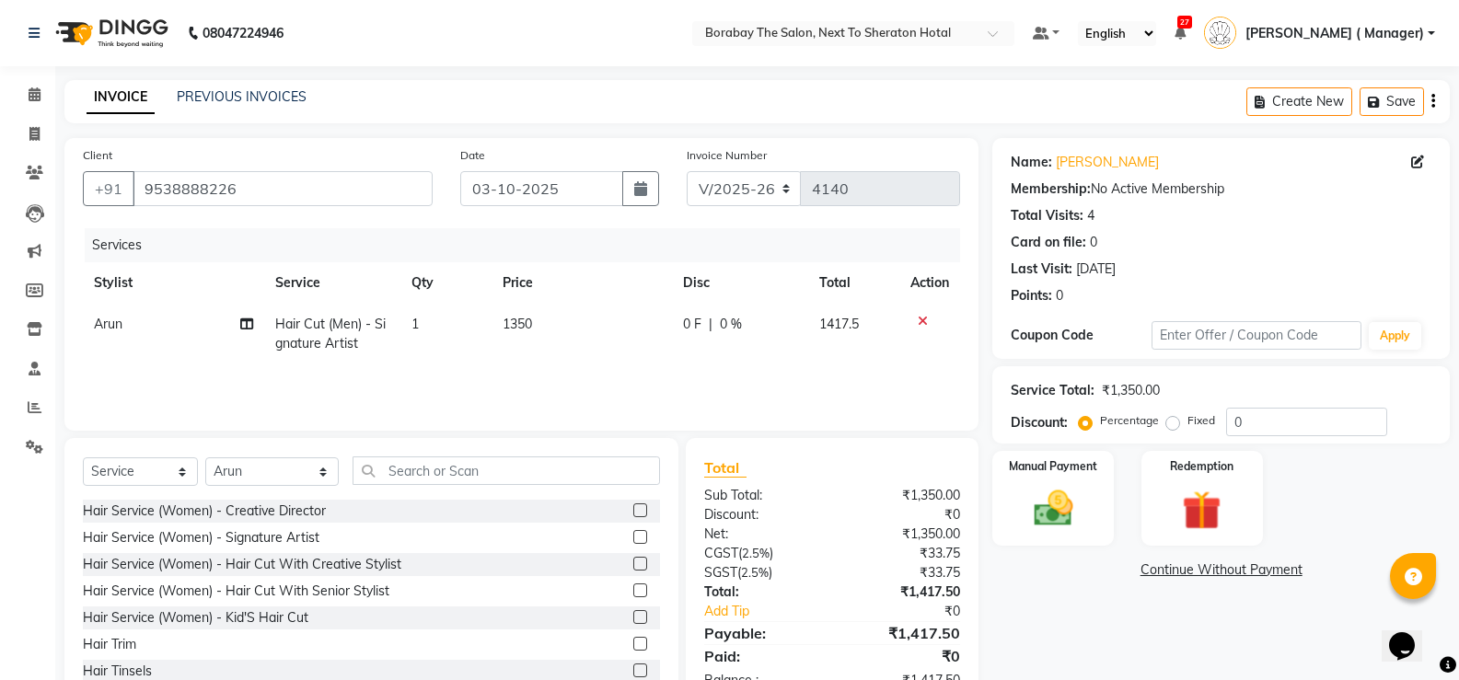
click at [517, 319] on span "1350" at bounding box center [517, 324] width 29 height 17
select select "31359"
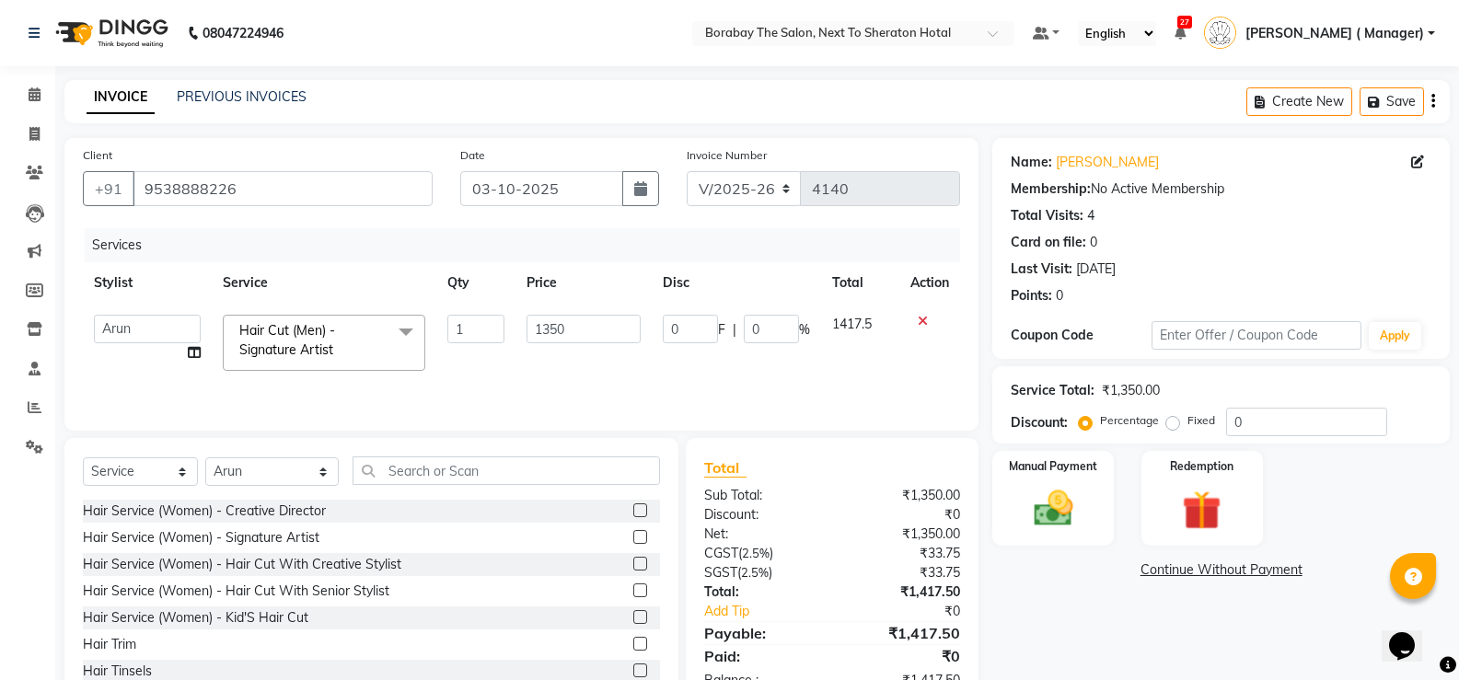
click at [517, 319] on td "1350" at bounding box center [583, 343] width 136 height 78
click at [545, 332] on input "1350" at bounding box center [584, 329] width 114 height 29
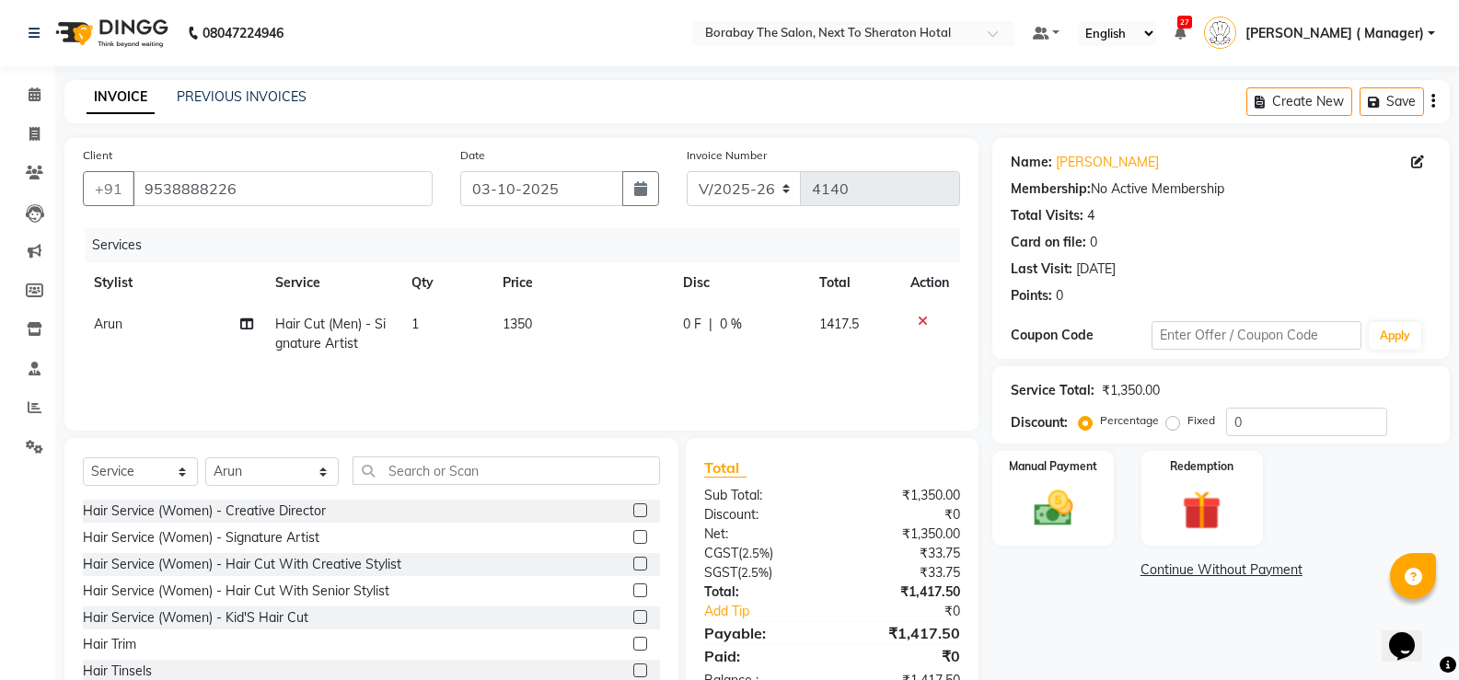
click at [546, 376] on div "Services Stylist Service Qty Price Disc Total Action Arun Hair Cut (Men) - Sign…" at bounding box center [521, 320] width 877 height 184
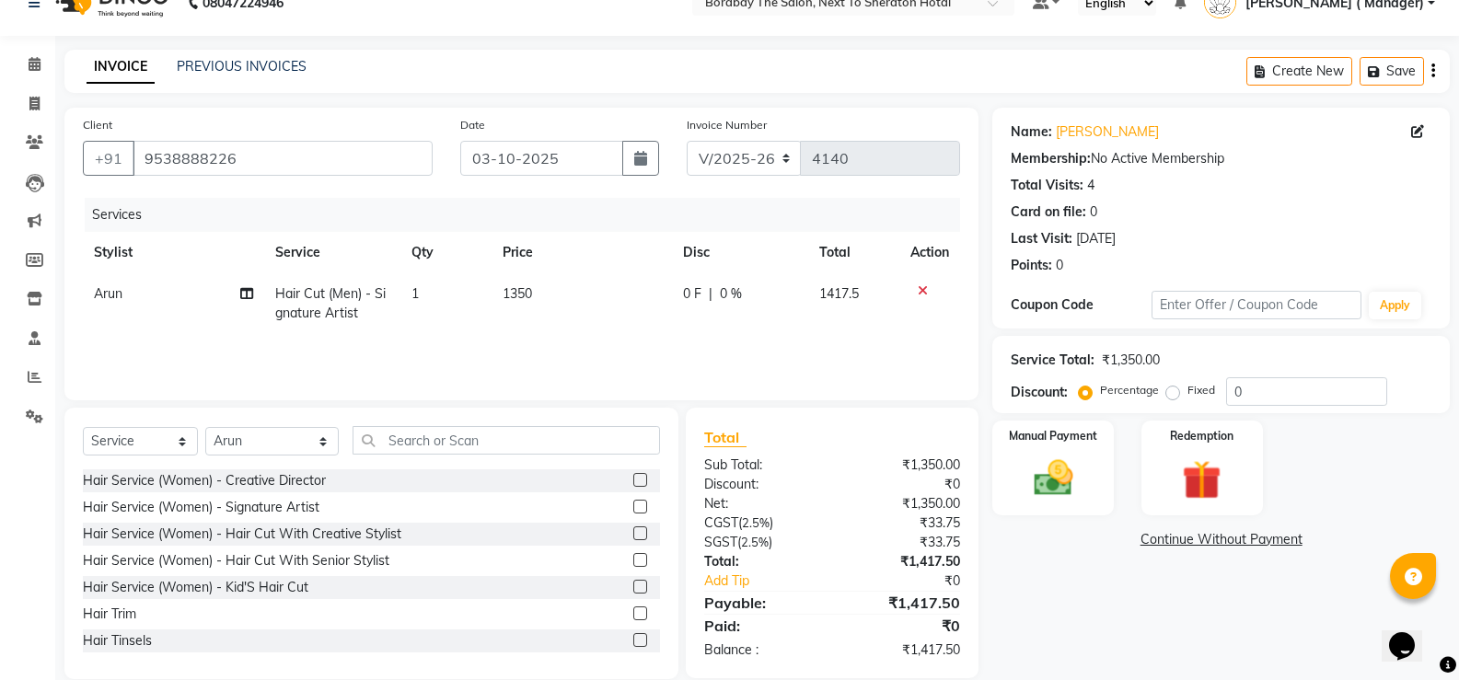
scroll to position [57, 0]
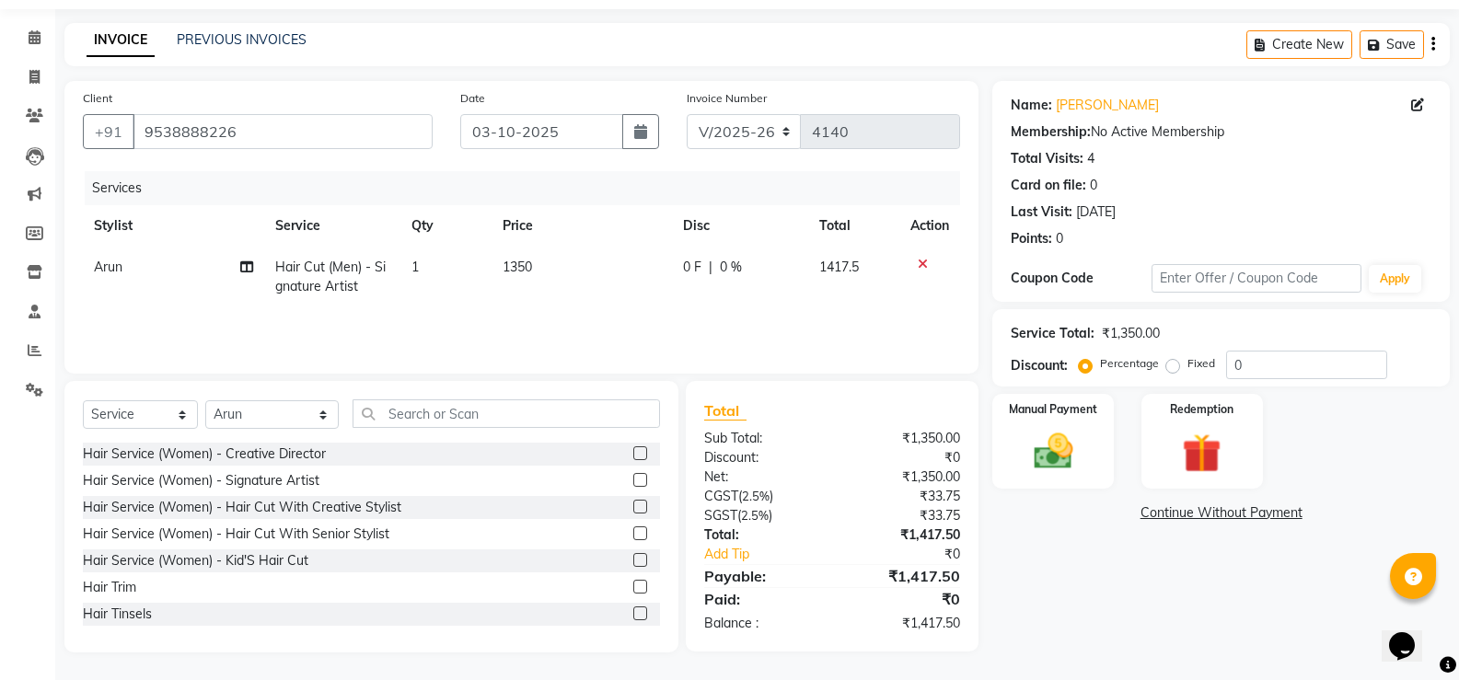
click at [515, 254] on td "1350" at bounding box center [582, 277] width 181 height 61
select select "31359"
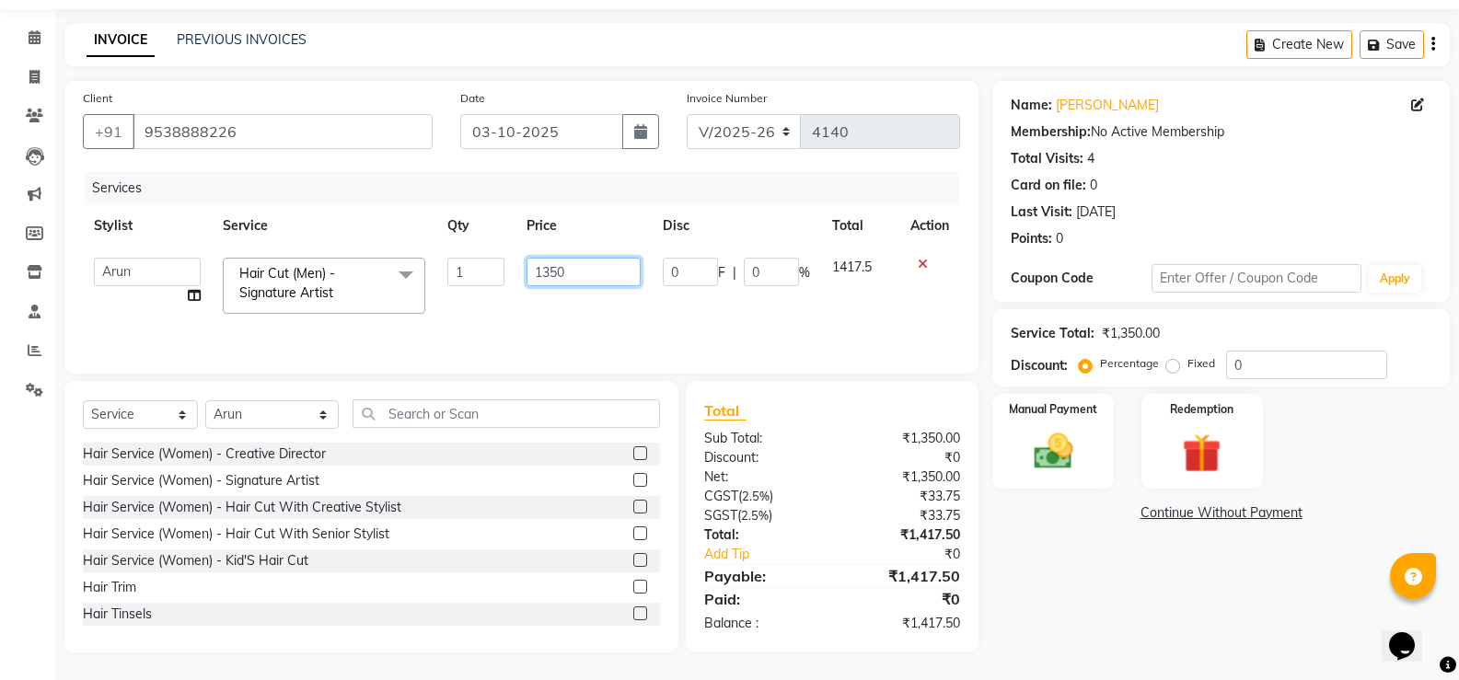
click at [539, 272] on input "1350" at bounding box center [584, 272] width 114 height 29
type input "1349"
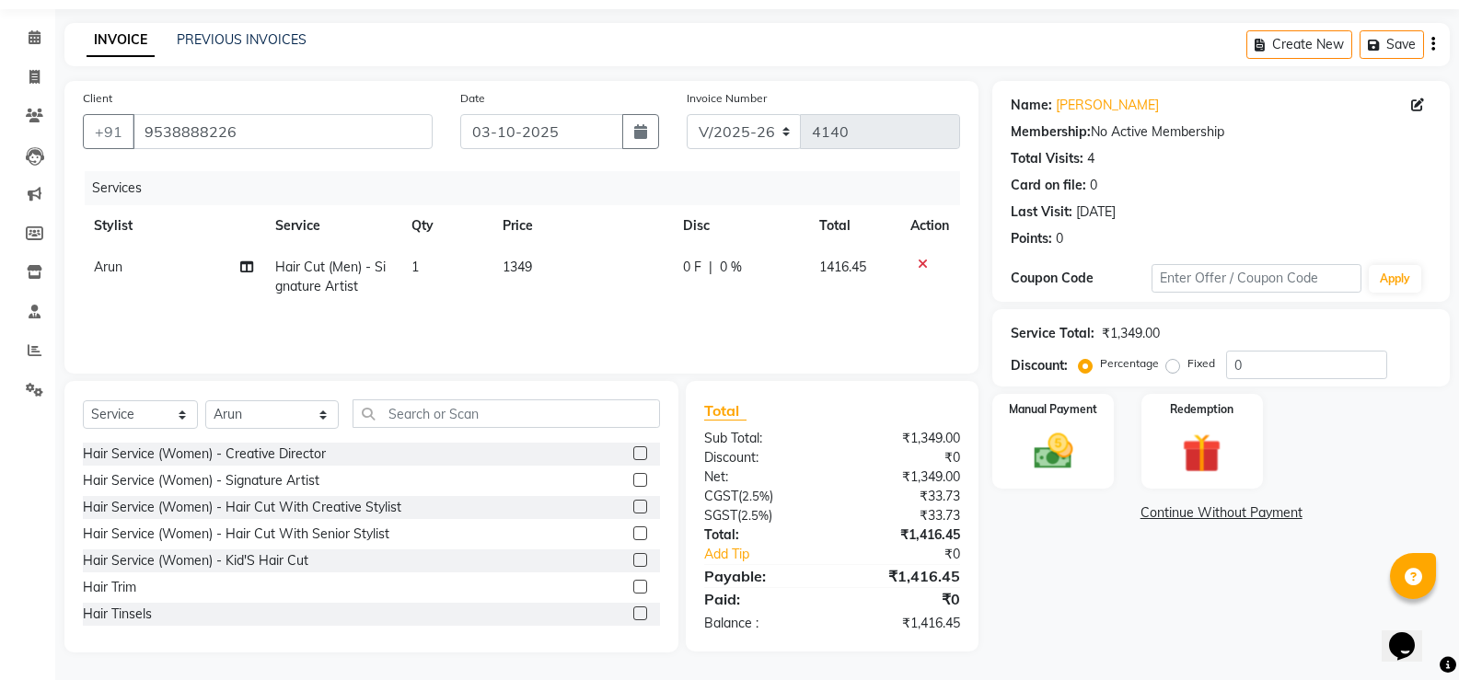
click at [603, 295] on td "1349" at bounding box center [582, 277] width 180 height 61
select select "31359"
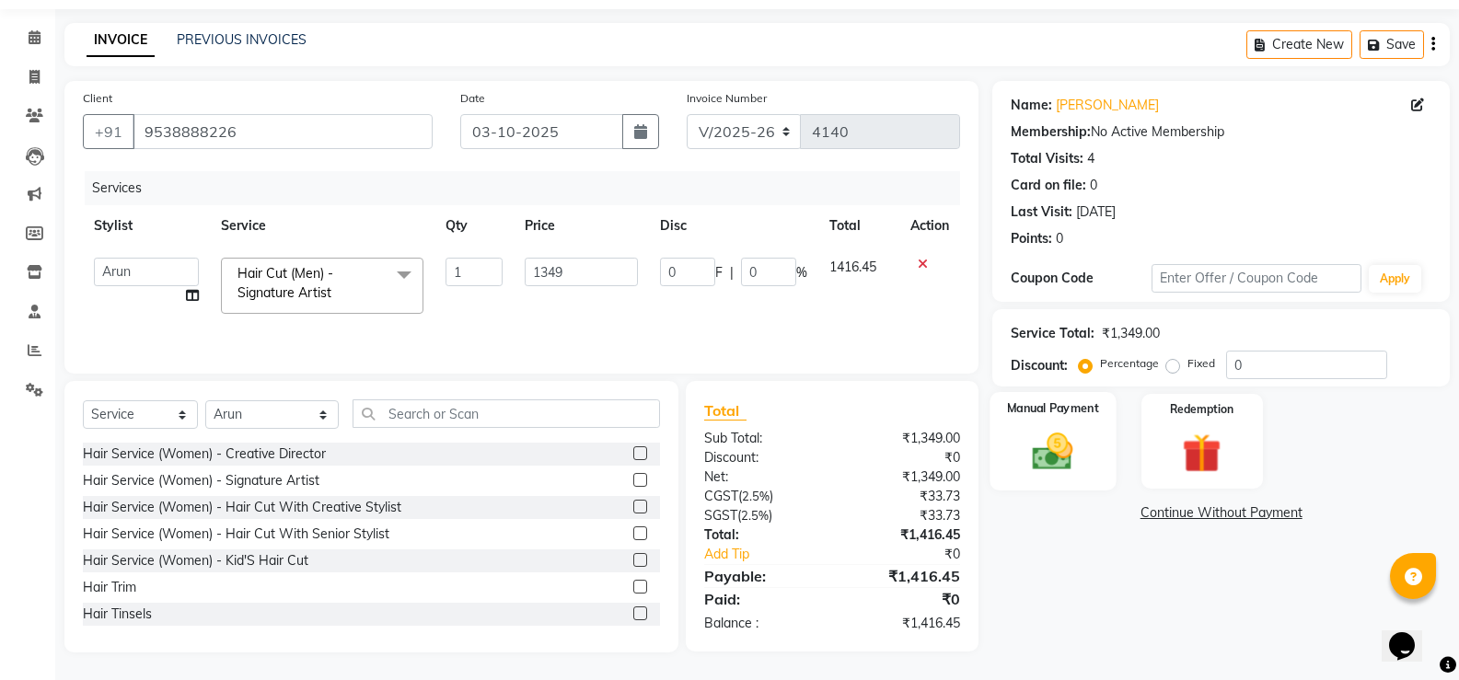
click at [1062, 440] on img at bounding box center [1052, 451] width 65 height 47
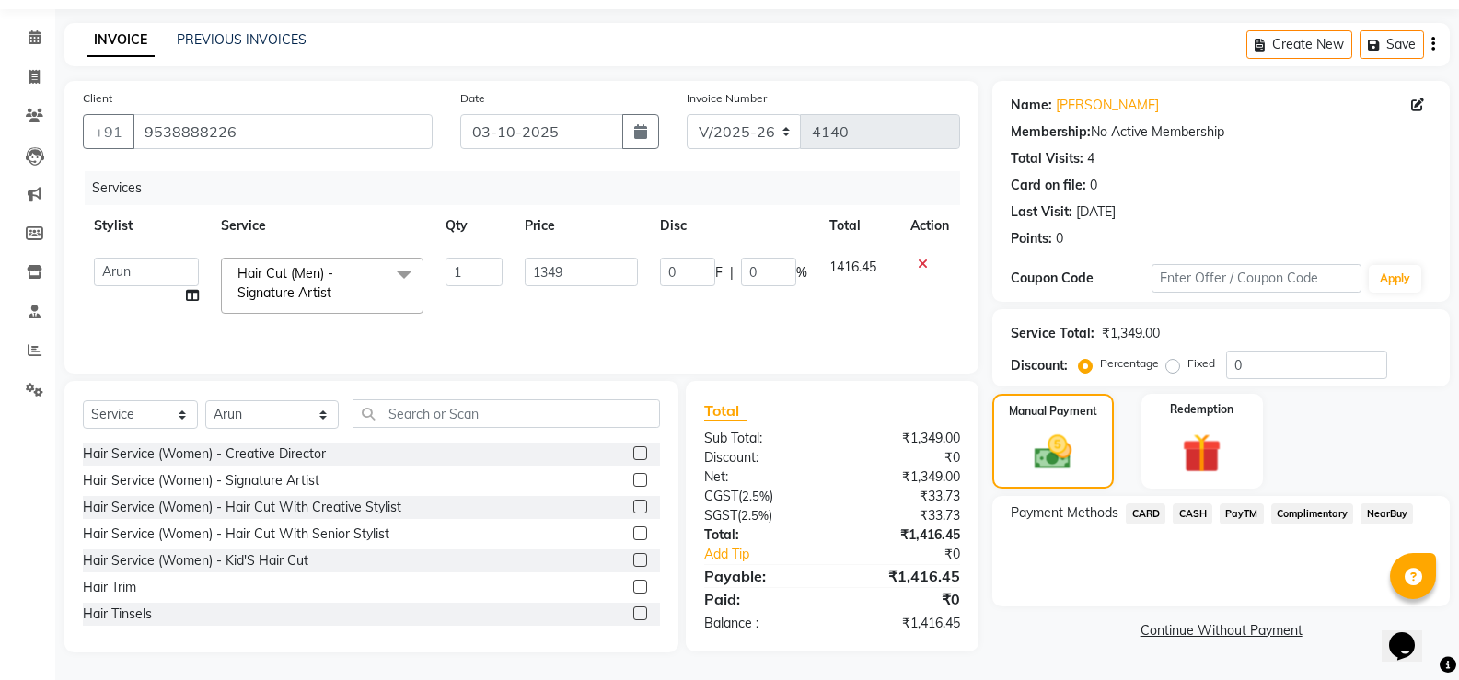
click at [1156, 517] on span "CARD" at bounding box center [1146, 514] width 40 height 21
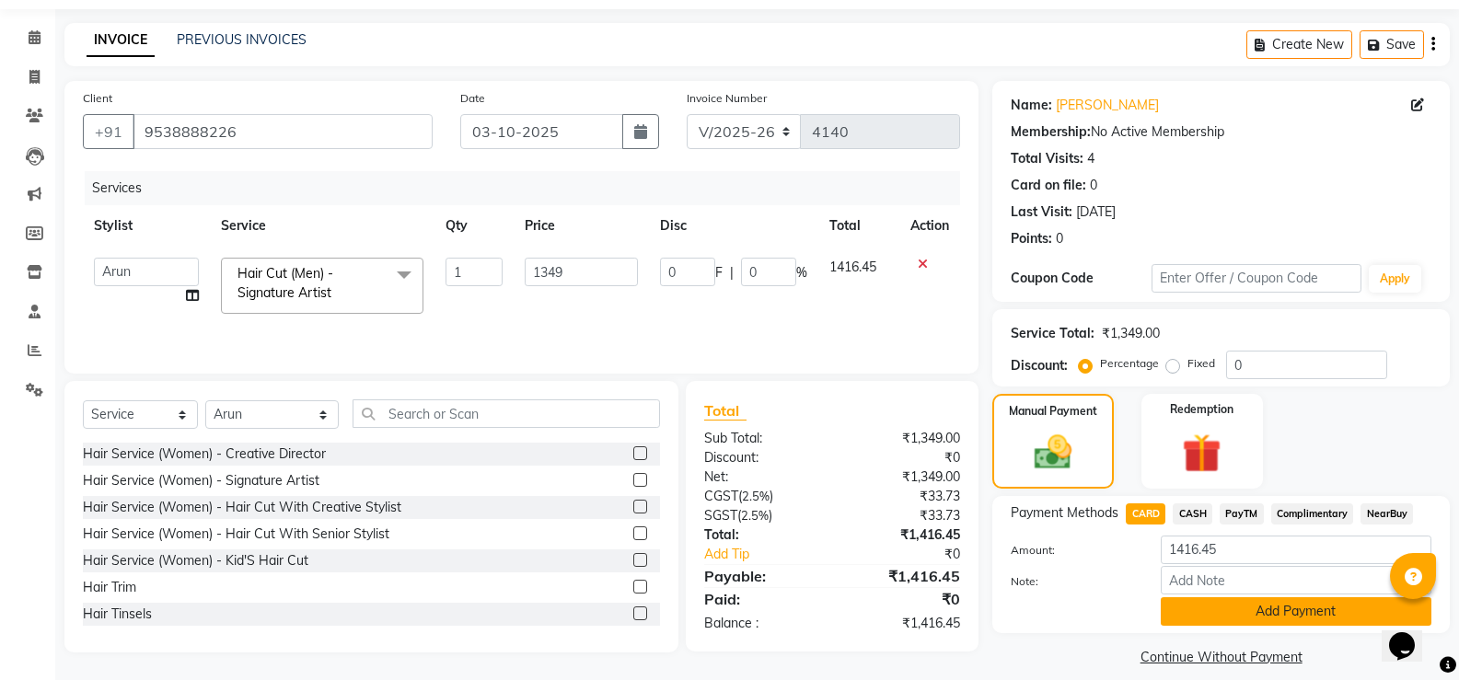
click at [1226, 608] on button "Add Payment" at bounding box center [1296, 611] width 271 height 29
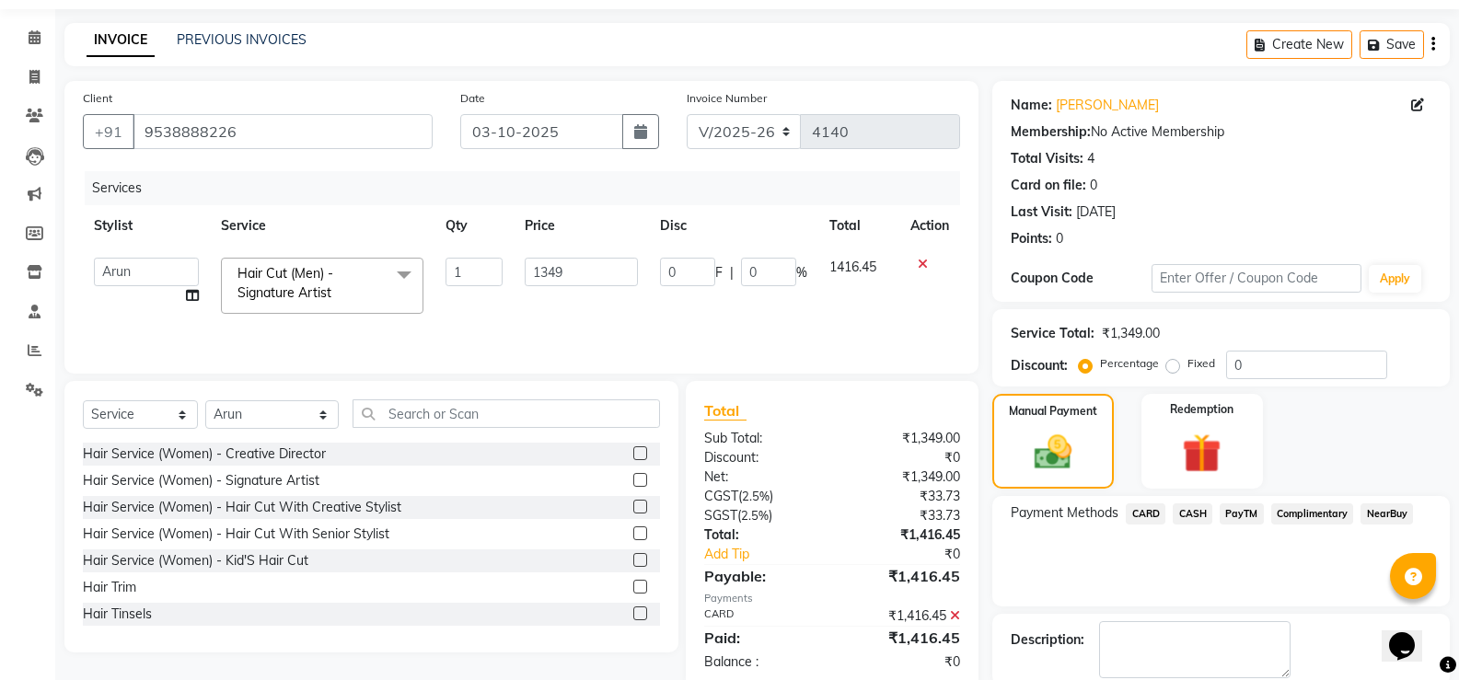
click at [1135, 518] on span "CARD" at bounding box center [1146, 514] width 40 height 21
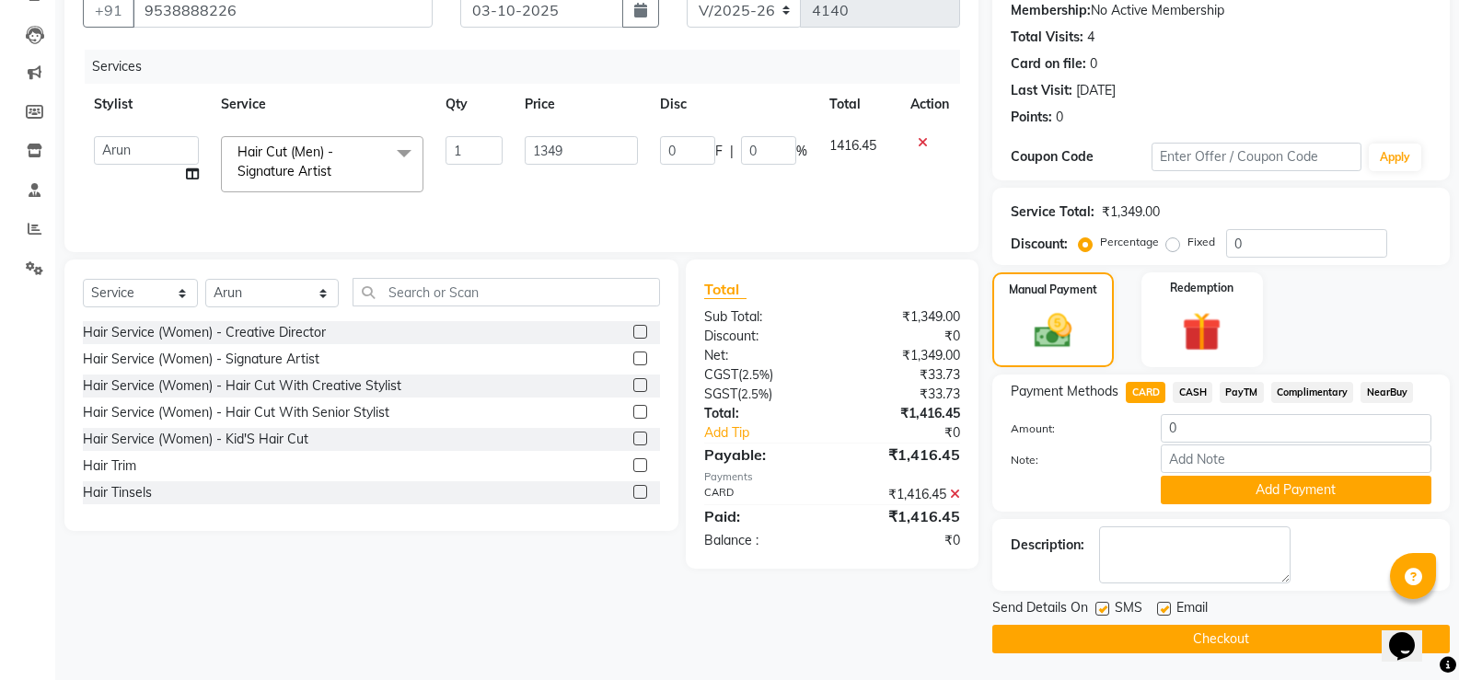
scroll to position [180, 0]
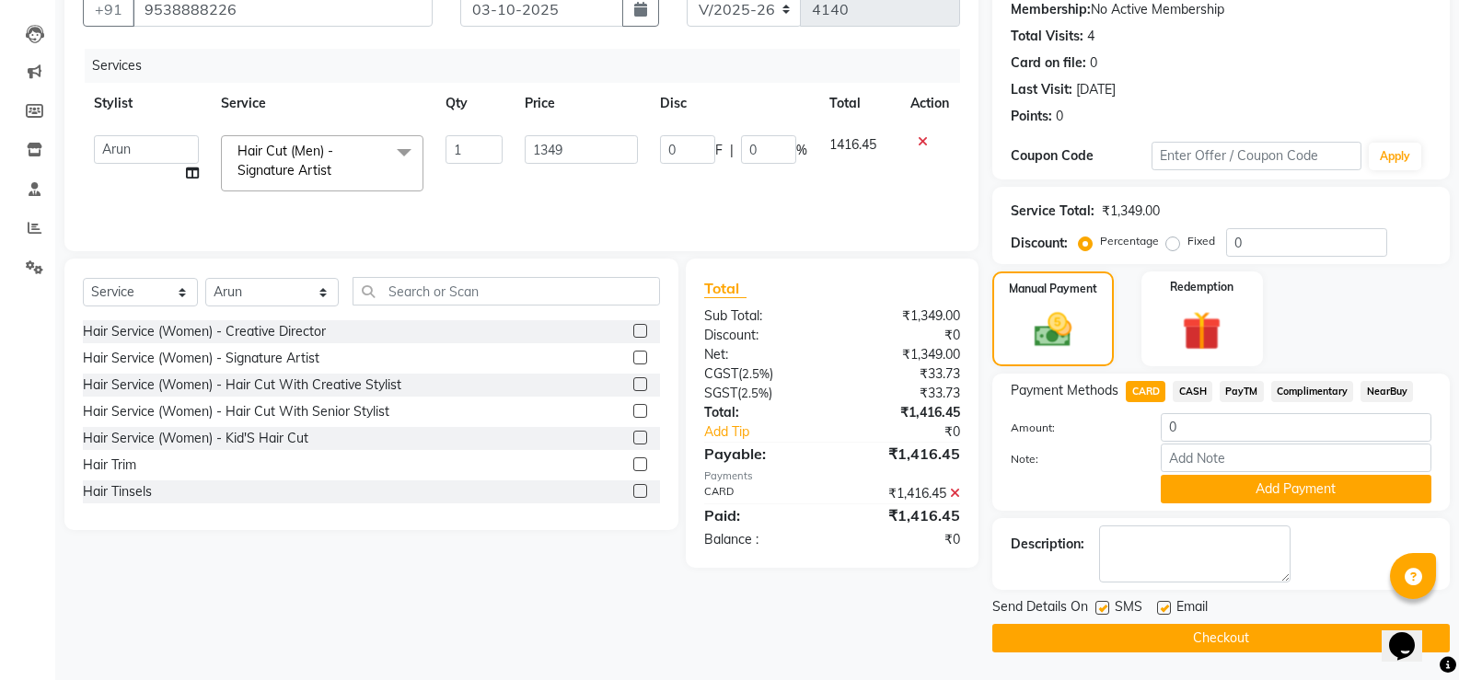
click at [1225, 632] on button "Checkout" at bounding box center [1221, 638] width 458 height 29
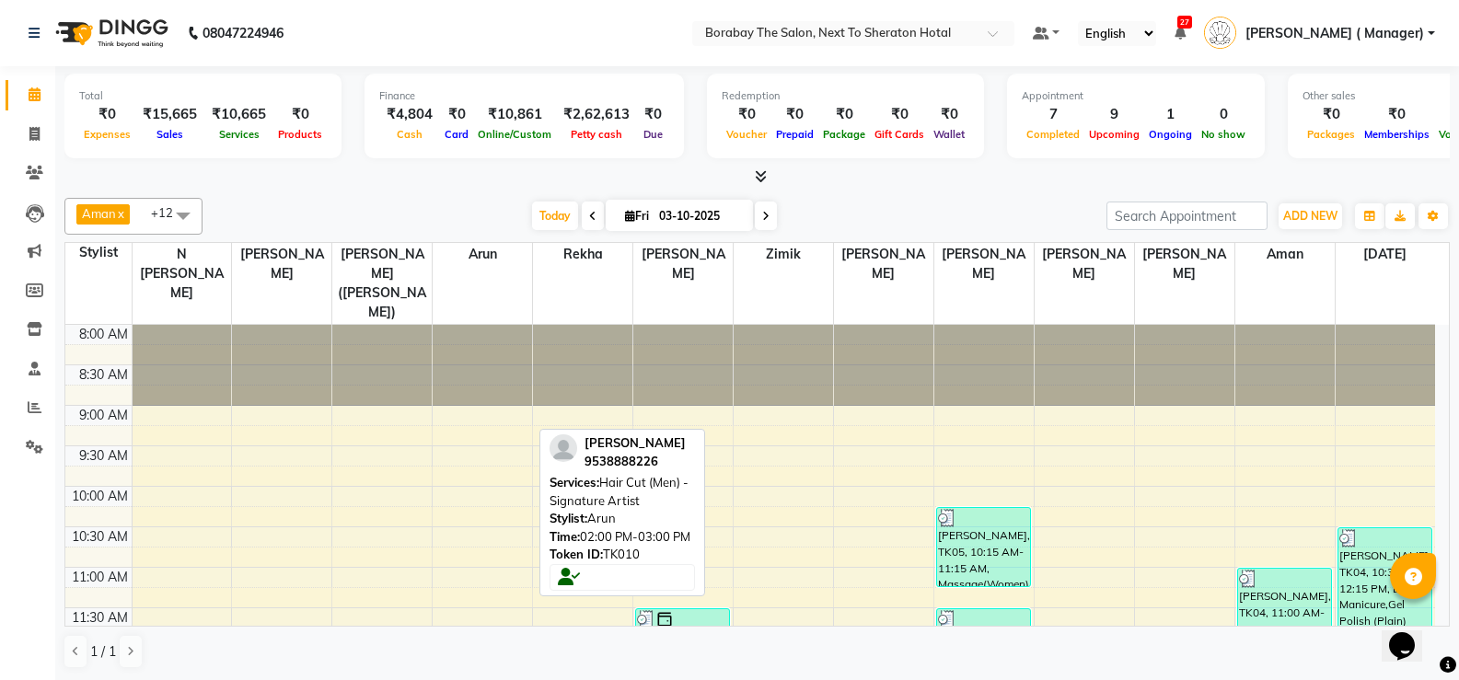
scroll to position [338, 0]
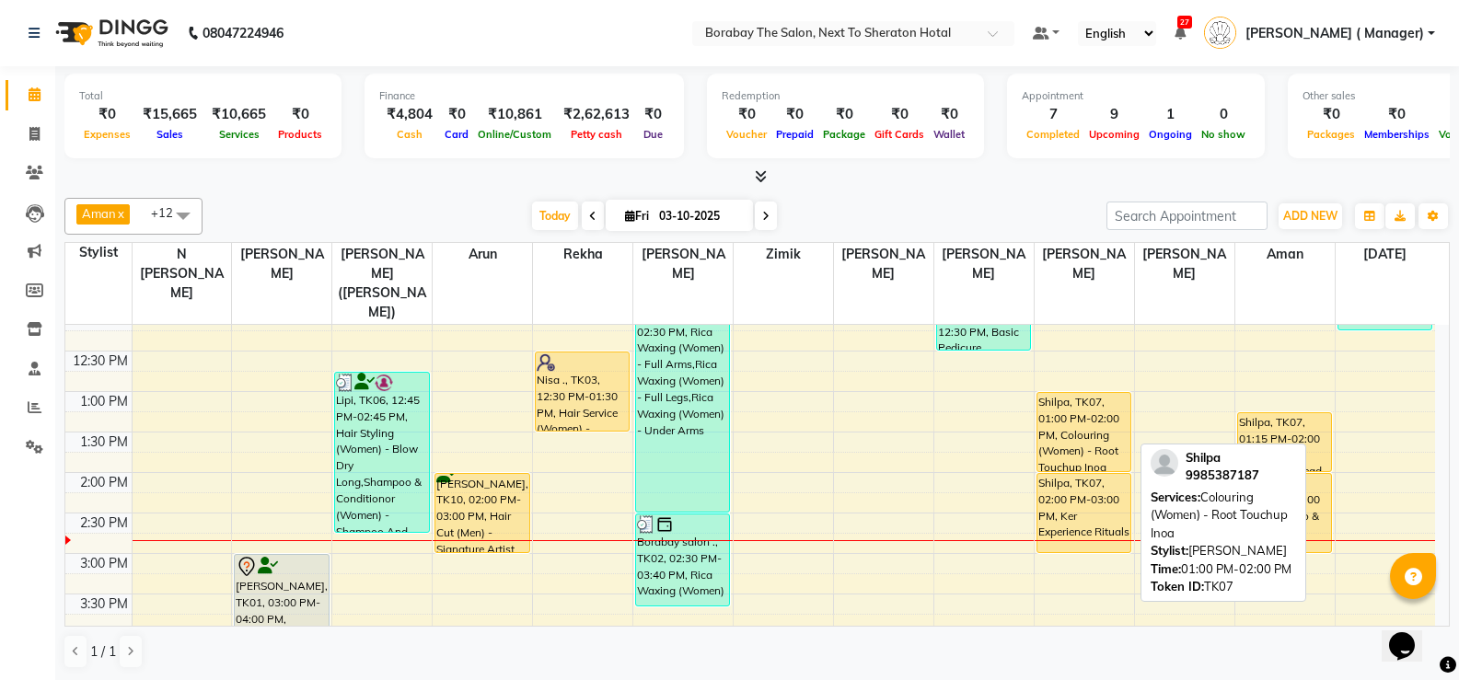
click at [1117, 404] on div "Shilpa, TK07, 01:00 PM-02:00 PM, Colouring (Women) - Root Touchup Inoa" at bounding box center [1083, 432] width 93 height 78
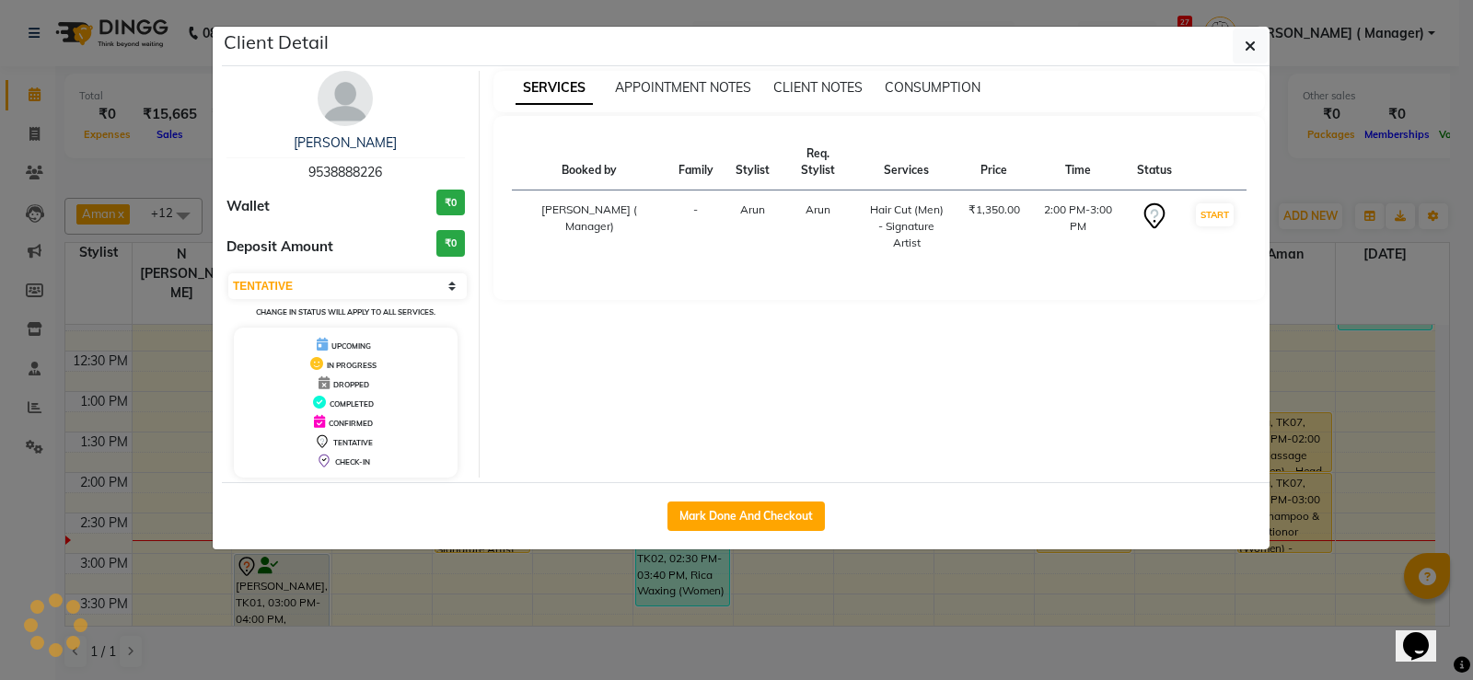
select select "1"
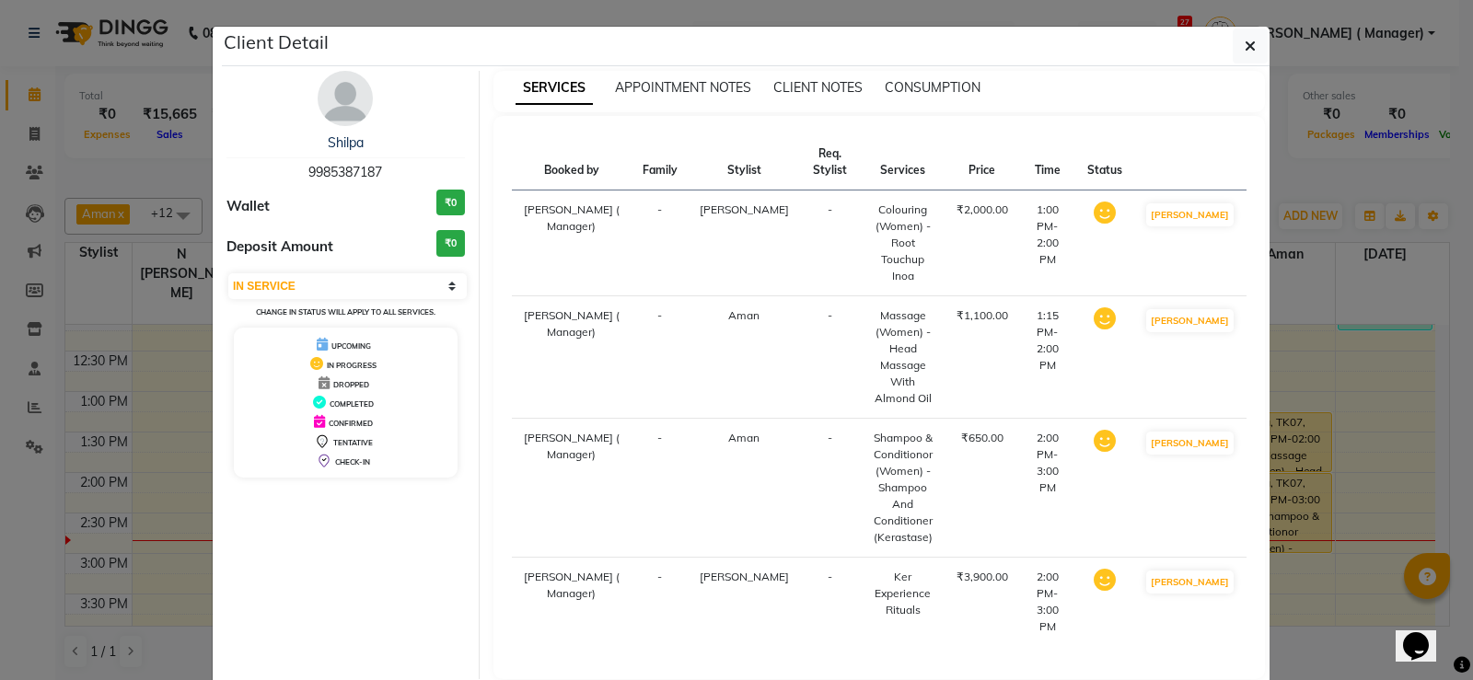
click at [800, 558] on td "-" at bounding box center [830, 602] width 60 height 89
select select "service"
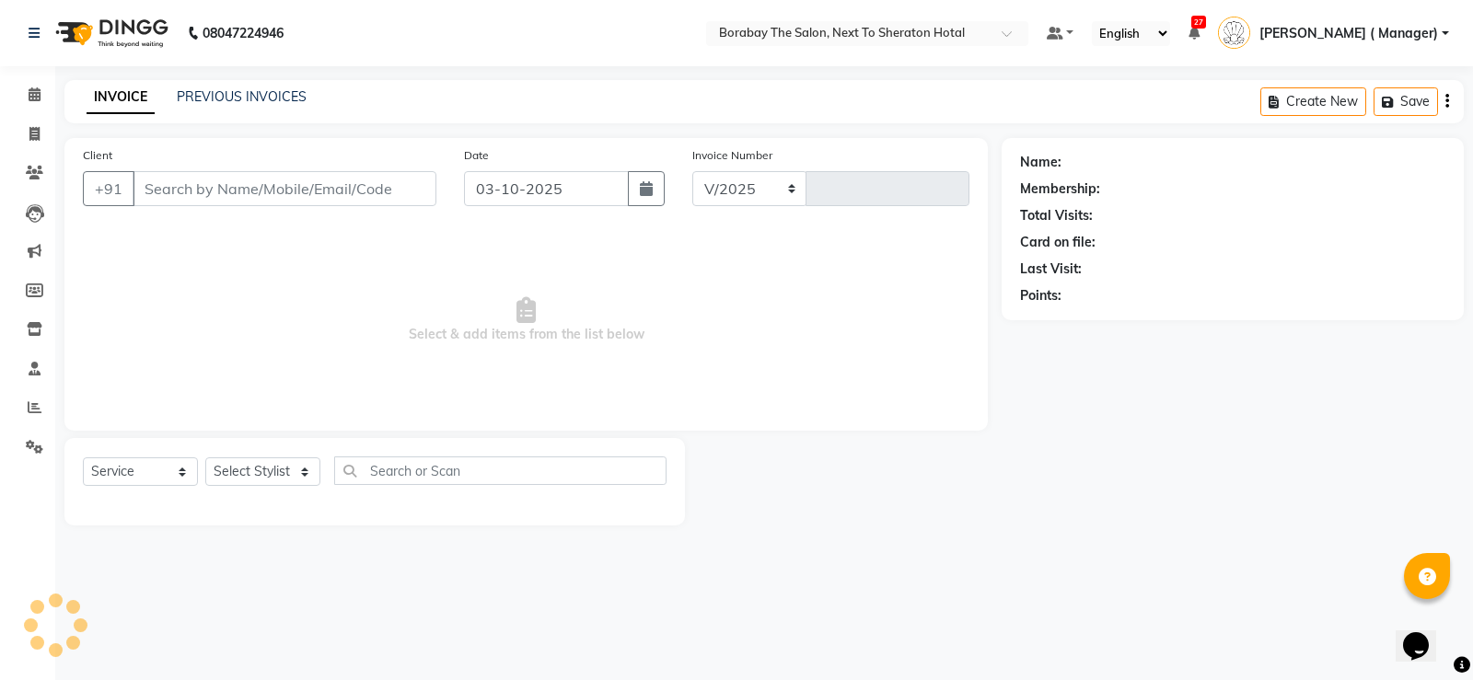
select select "4945"
type input "4140"
type input "9985387187"
select select "83003"
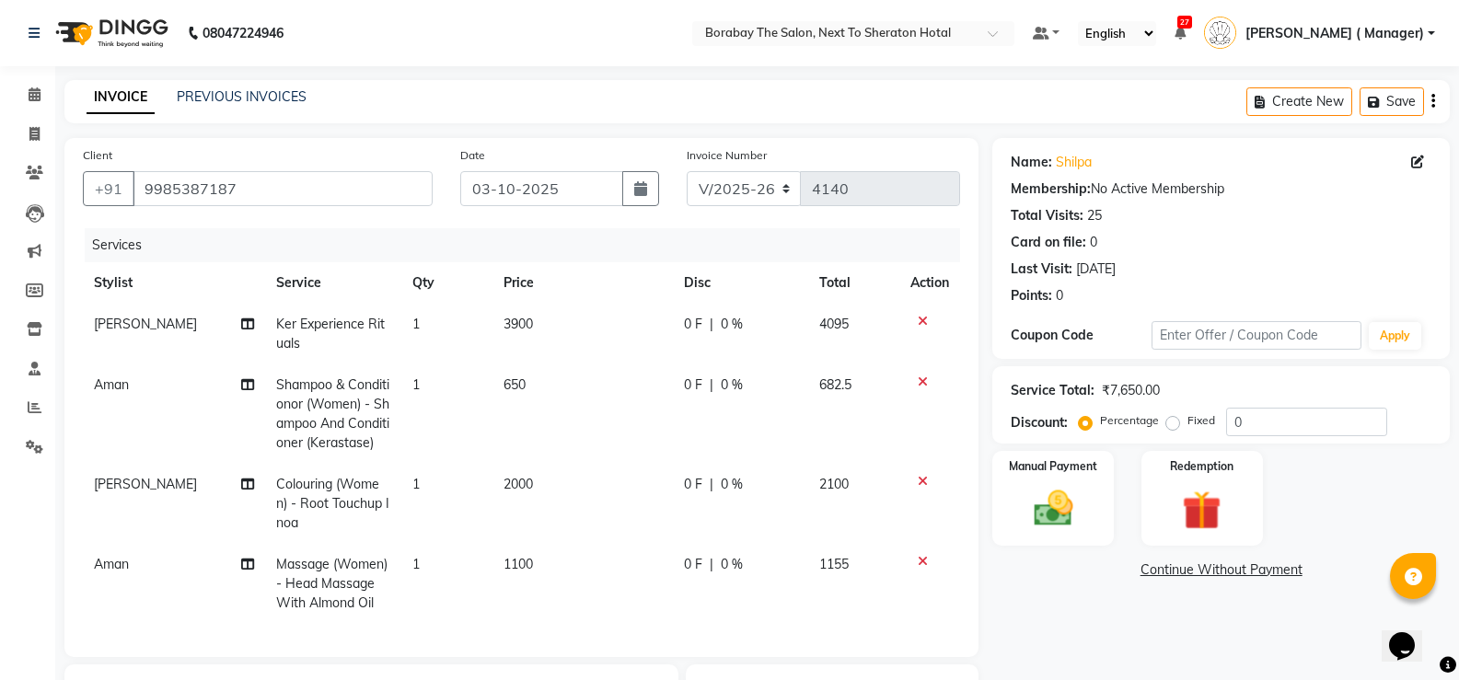
click at [508, 318] on span "3900" at bounding box center [518, 324] width 29 height 17
select select "72779"
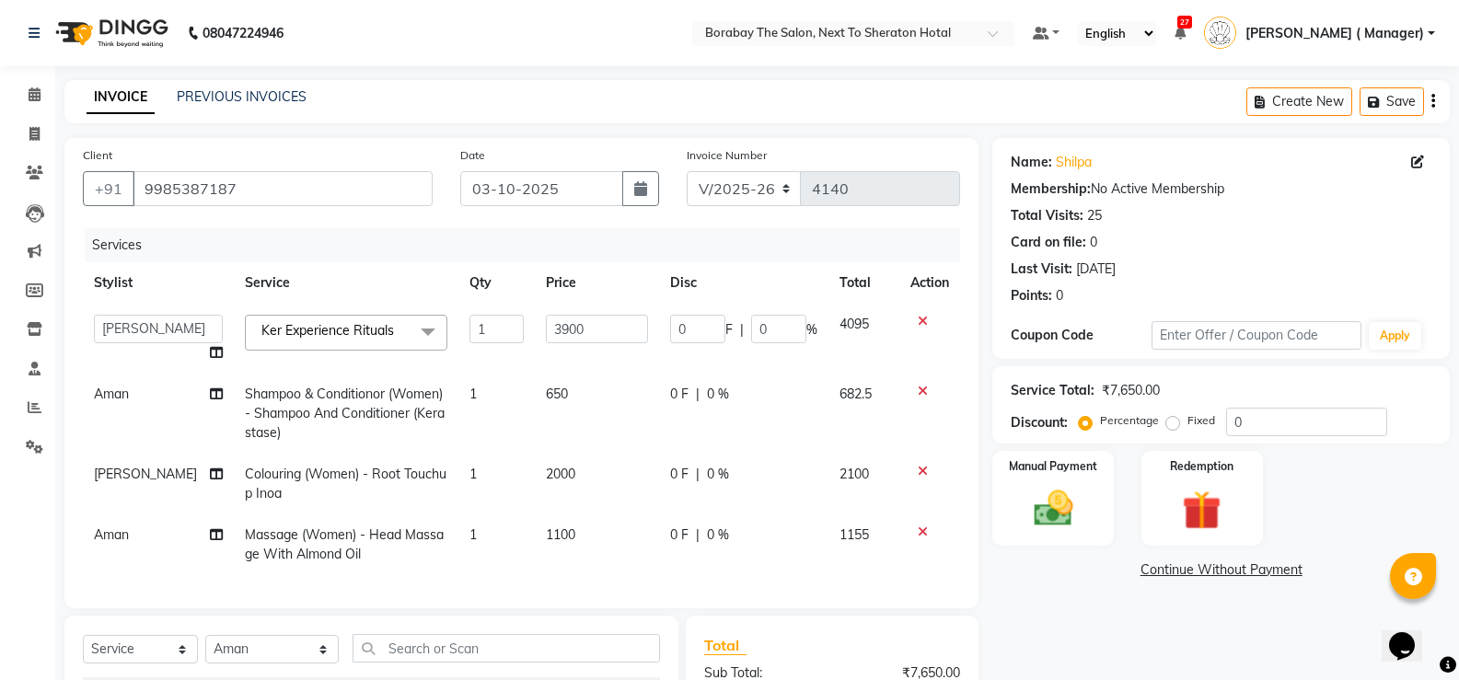
click at [508, 318] on td "1" at bounding box center [496, 339] width 76 height 70
click at [548, 332] on input "3900" at bounding box center [597, 329] width 102 height 29
type input "4000"
click at [481, 574] on td "1" at bounding box center [496, 545] width 76 height 61
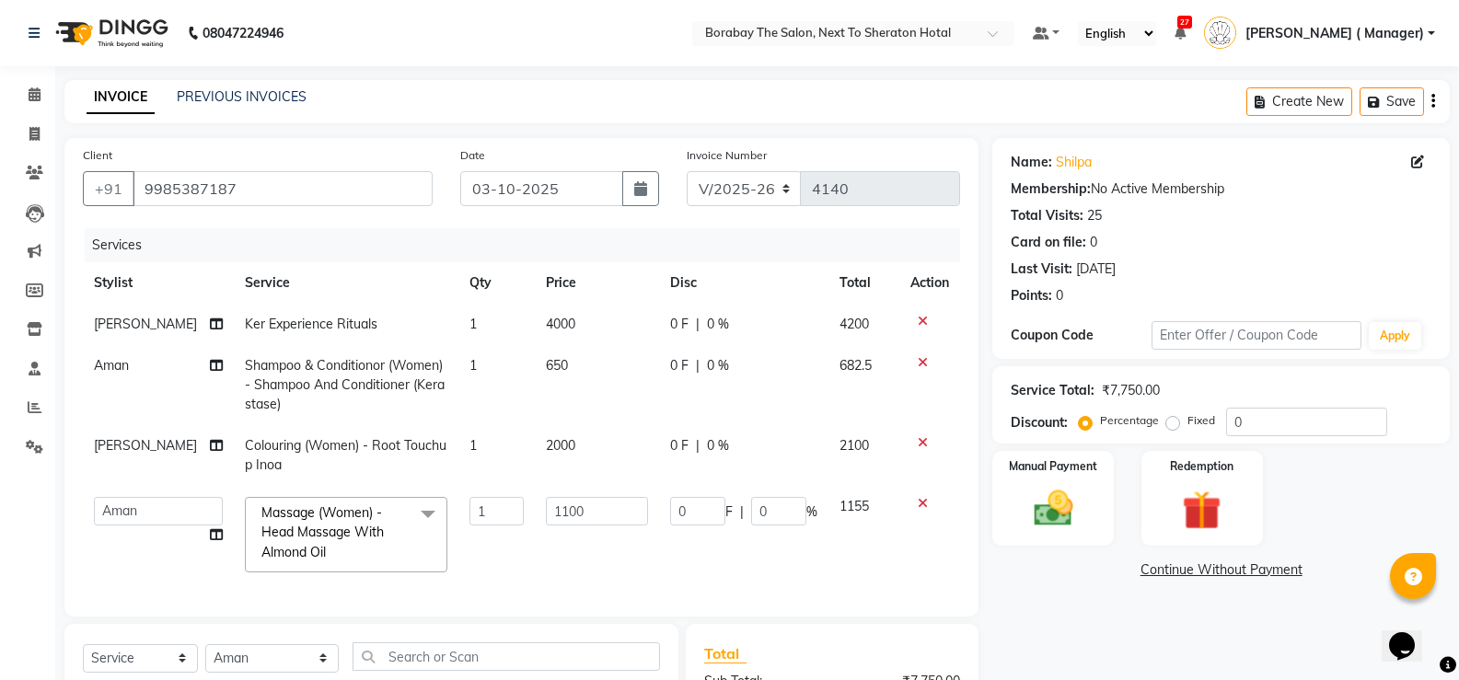
click at [360, 389] on span "Shampoo & Conditionor (Women) - Shampoo And Conditioner (Kerastase)" at bounding box center [345, 384] width 200 height 55
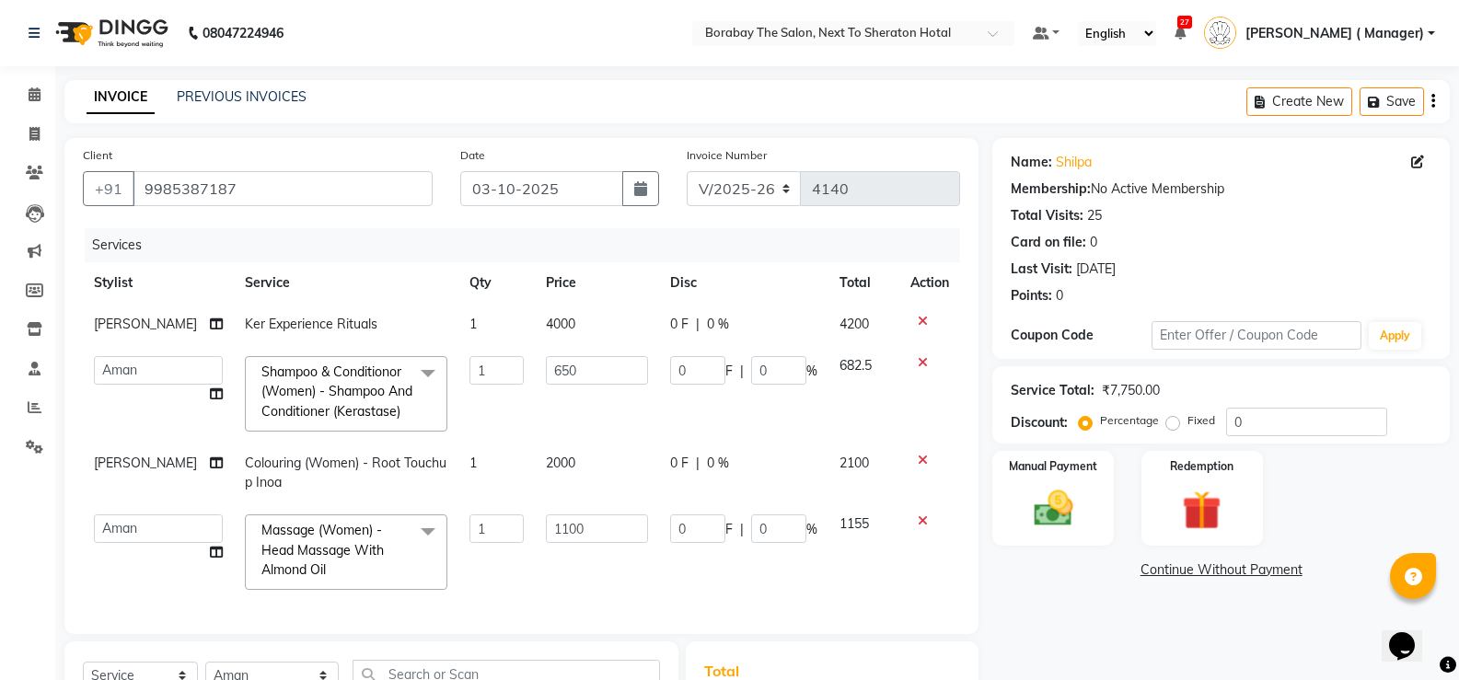
click at [378, 388] on span "Shampoo & Conditionor (Women) - Shampoo And Conditioner (Kerastase)" at bounding box center [336, 392] width 151 height 56
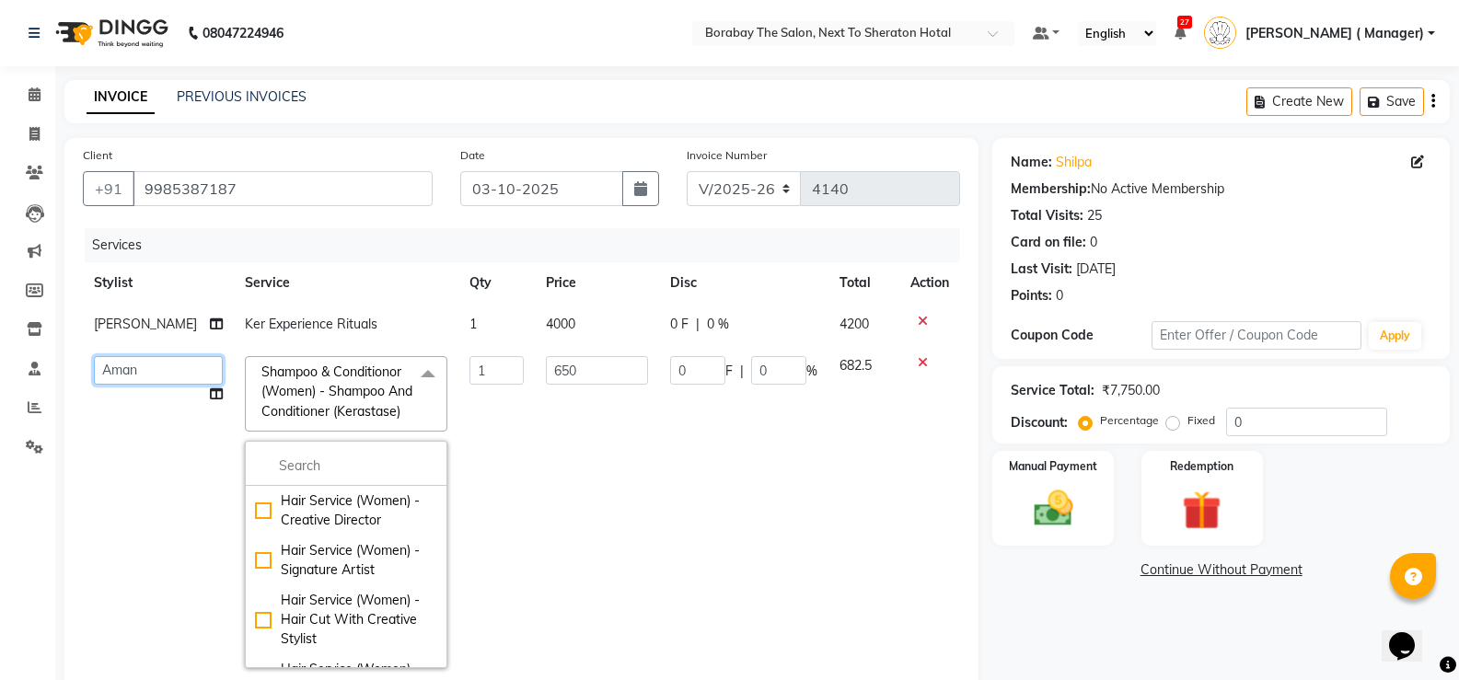
click at [166, 380] on select "Aman Arun Balu Bhasker Borabay Counter Borabay Dilnawaz Malik (Sameer) Easter H…" at bounding box center [158, 370] width 129 height 29
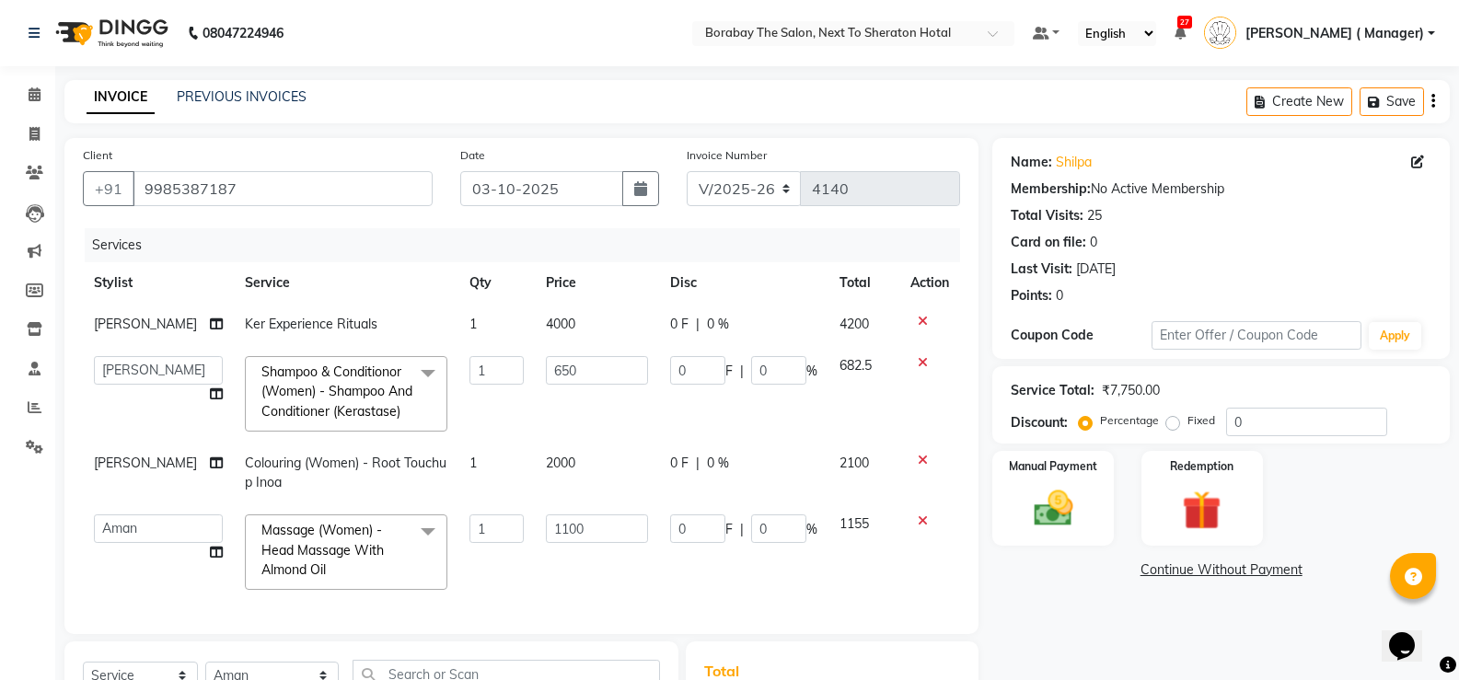
select select "31354"
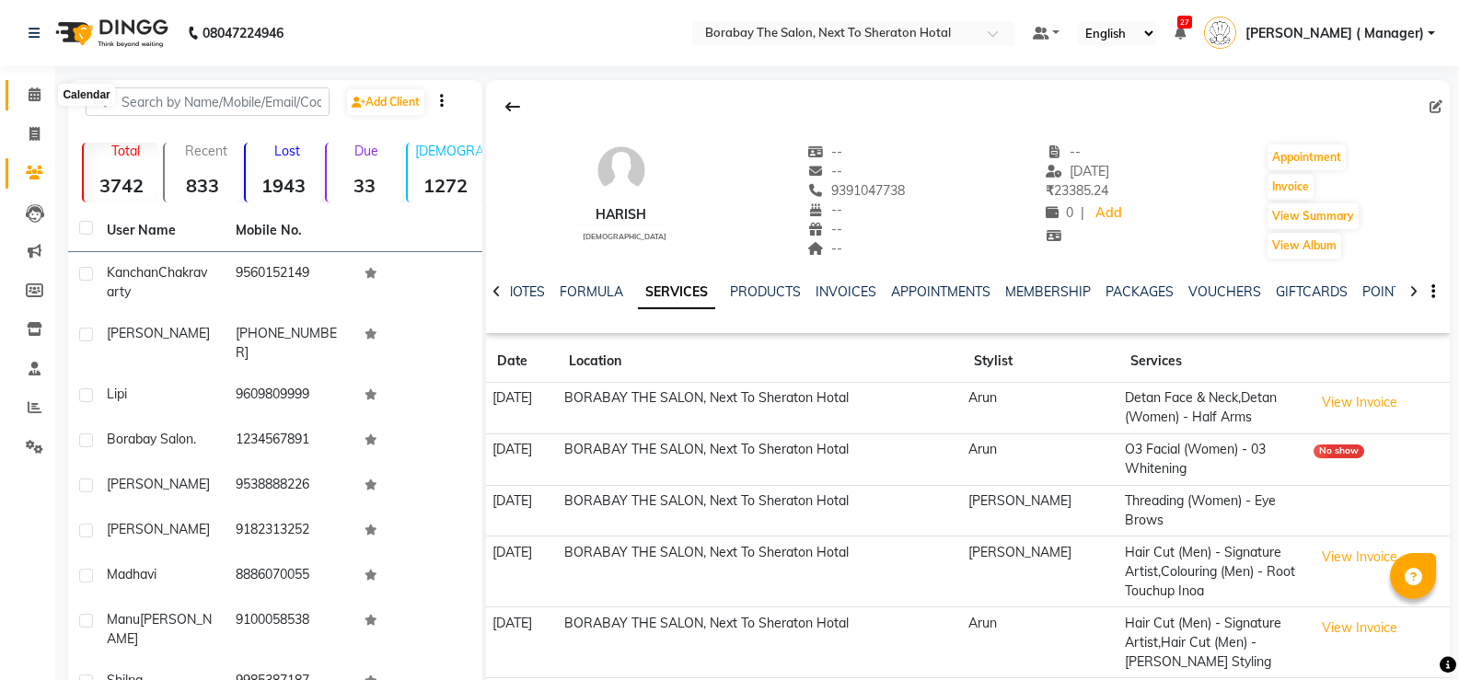
click at [35, 102] on span at bounding box center [34, 95] width 32 height 21
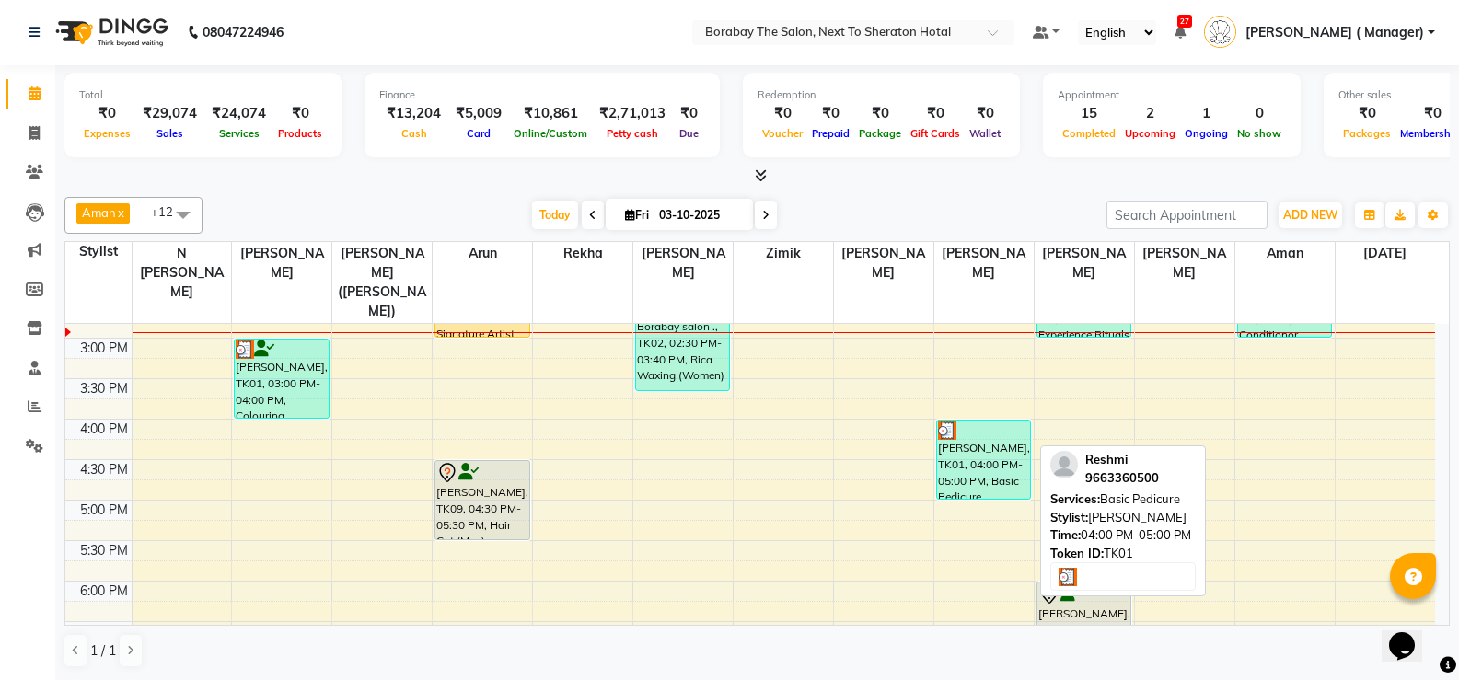
scroll to position [644, 0]
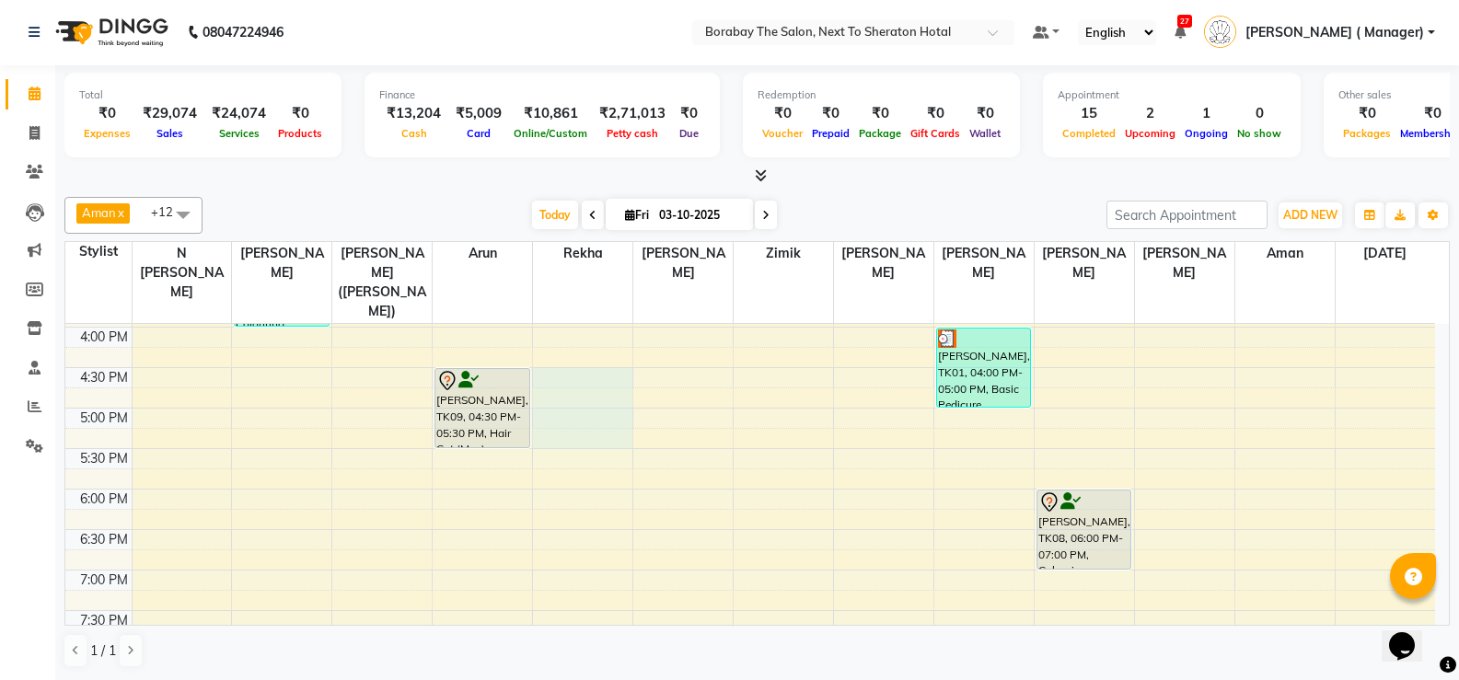
drag, startPoint x: 572, startPoint y: 349, endPoint x: 569, endPoint y: 413, distance: 64.5
click at [569, 413] on div "8:00 AM 8:30 AM 9:00 AM 9:30 AM 10:00 AM 10:30 AM 11:00 AM 11:30 AM 12:00 PM 12…" at bounding box center [750, 206] width 1370 height 1052
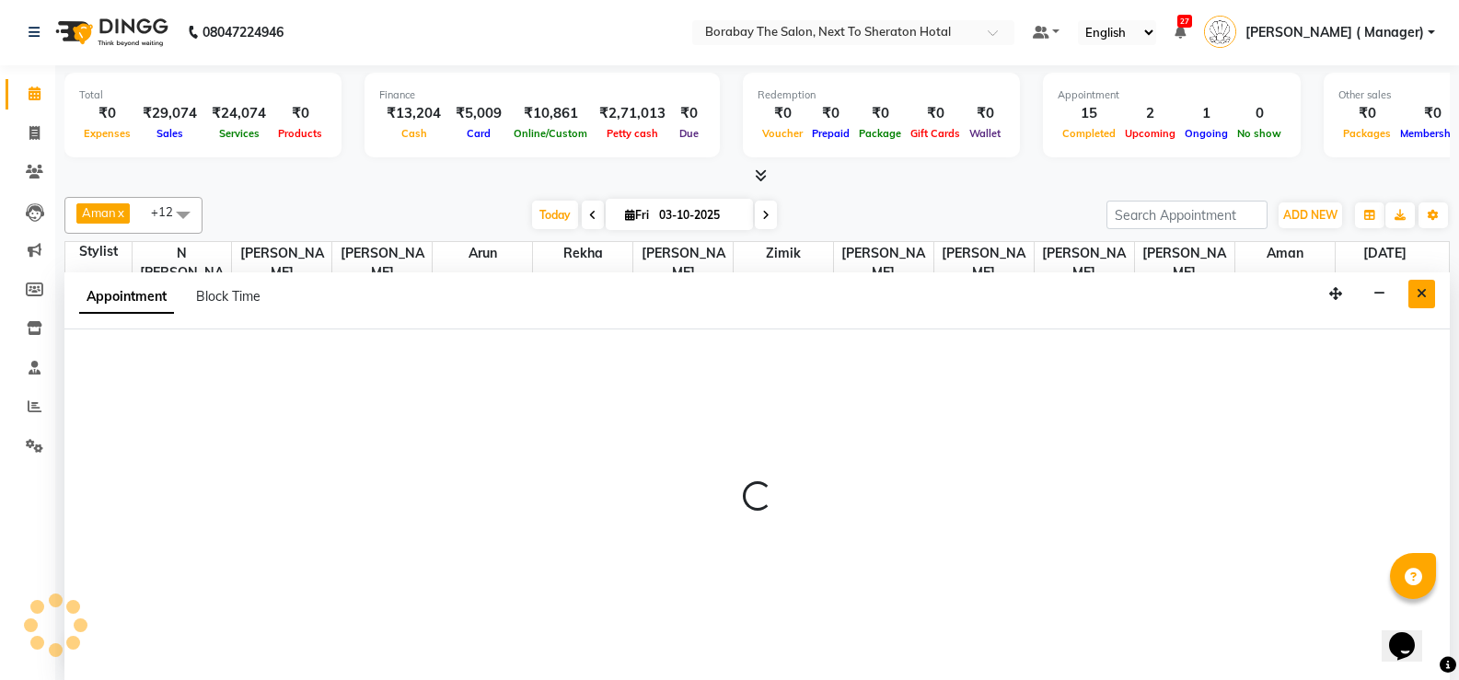
click at [1422, 285] on button "Close" at bounding box center [1421, 294] width 27 height 29
